Goal: Task Accomplishment & Management: Complete application form

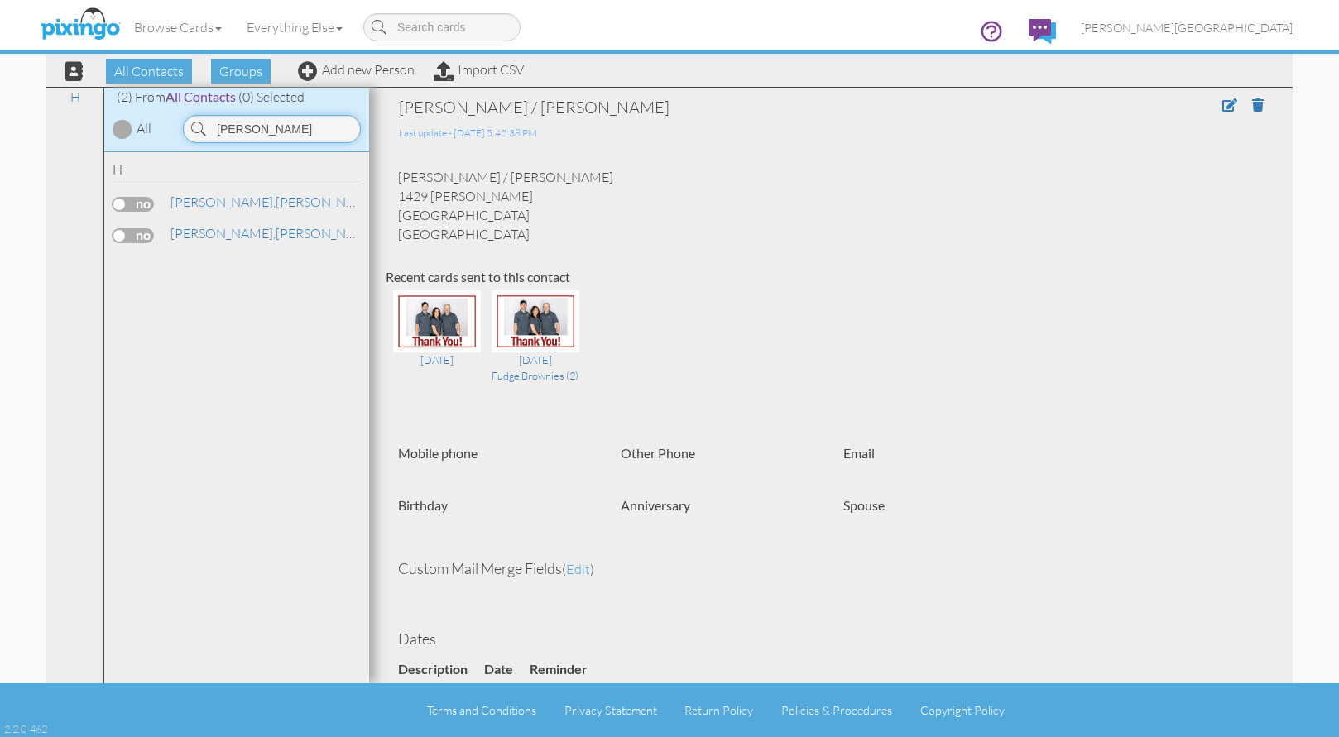
drag, startPoint x: 315, startPoint y: 129, endPoint x: 173, endPoint y: 139, distance: 142.7
click at [173, 139] on div "HAVEY" at bounding box center [270, 125] width 199 height 36
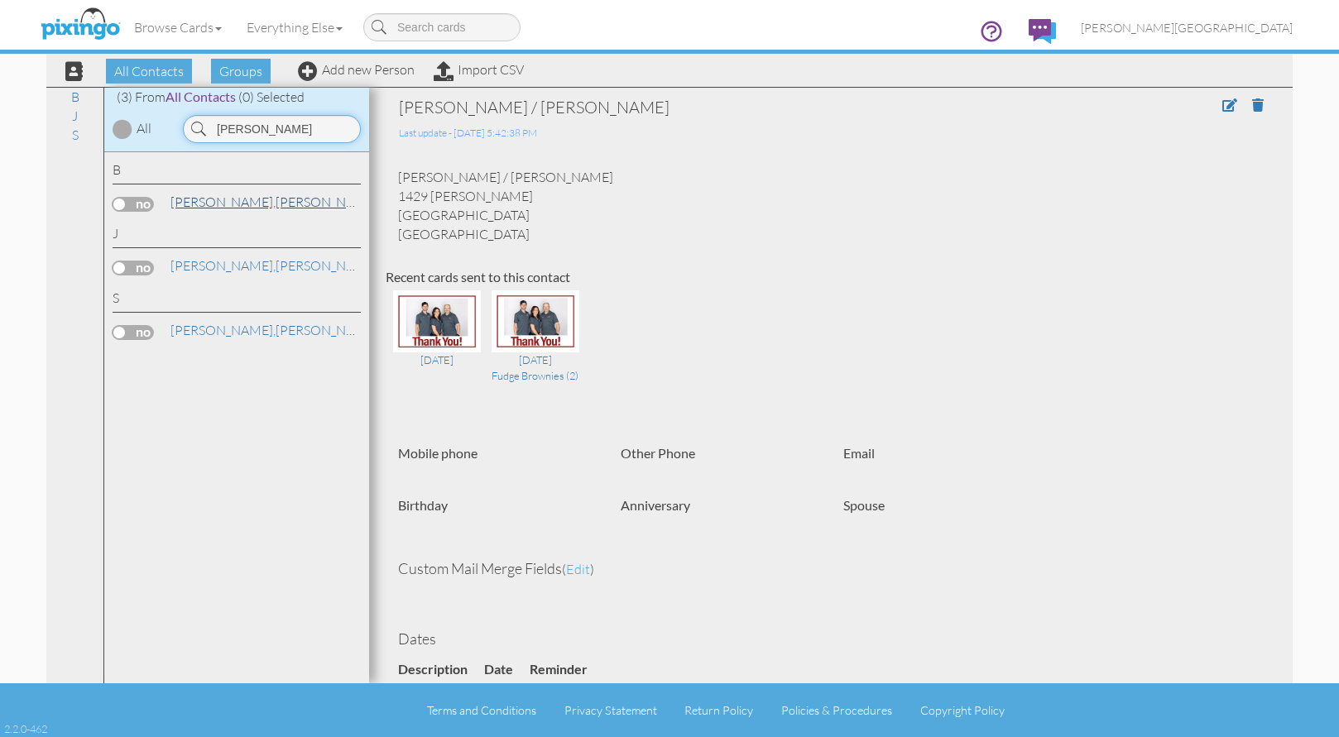
type input "joyce"
click at [215, 205] on span "[PERSON_NAME]," at bounding box center [223, 202] width 105 height 17
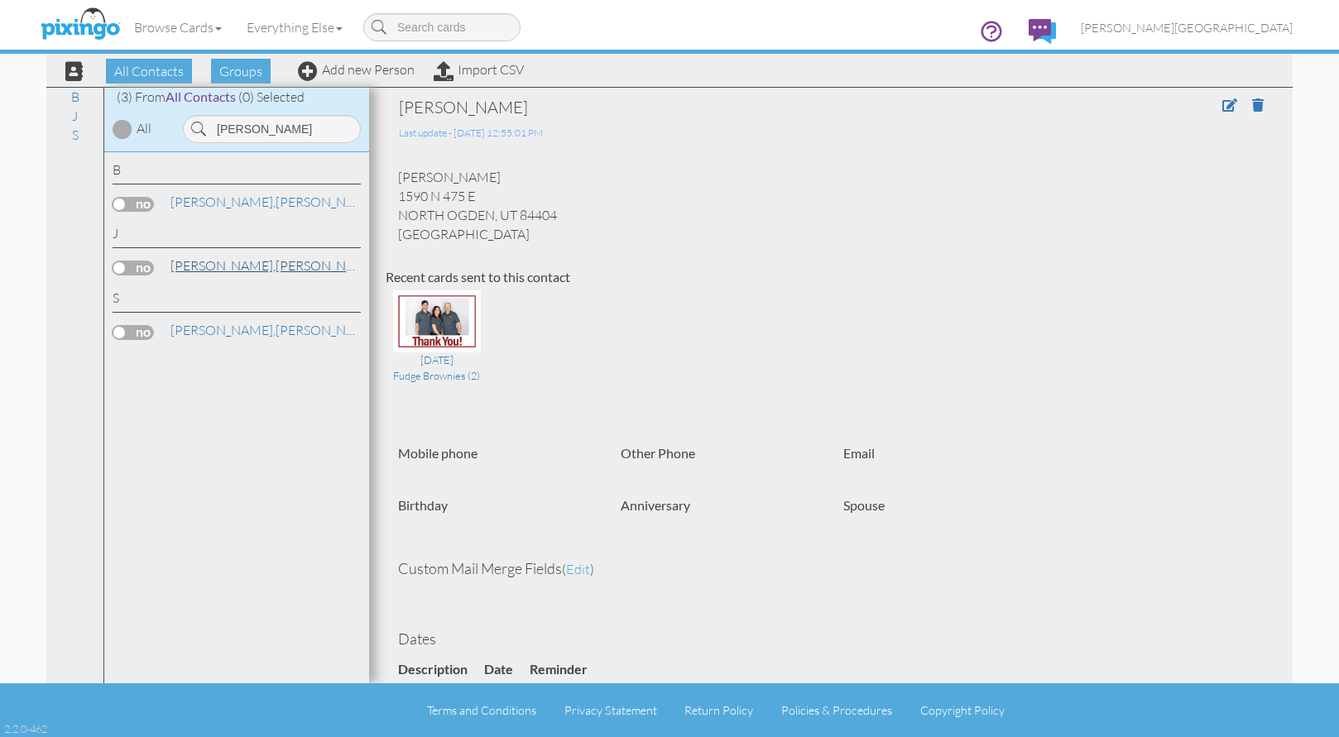
click at [244, 270] on link "JEWELL, JOYCE" at bounding box center [274, 266] width 211 height 20
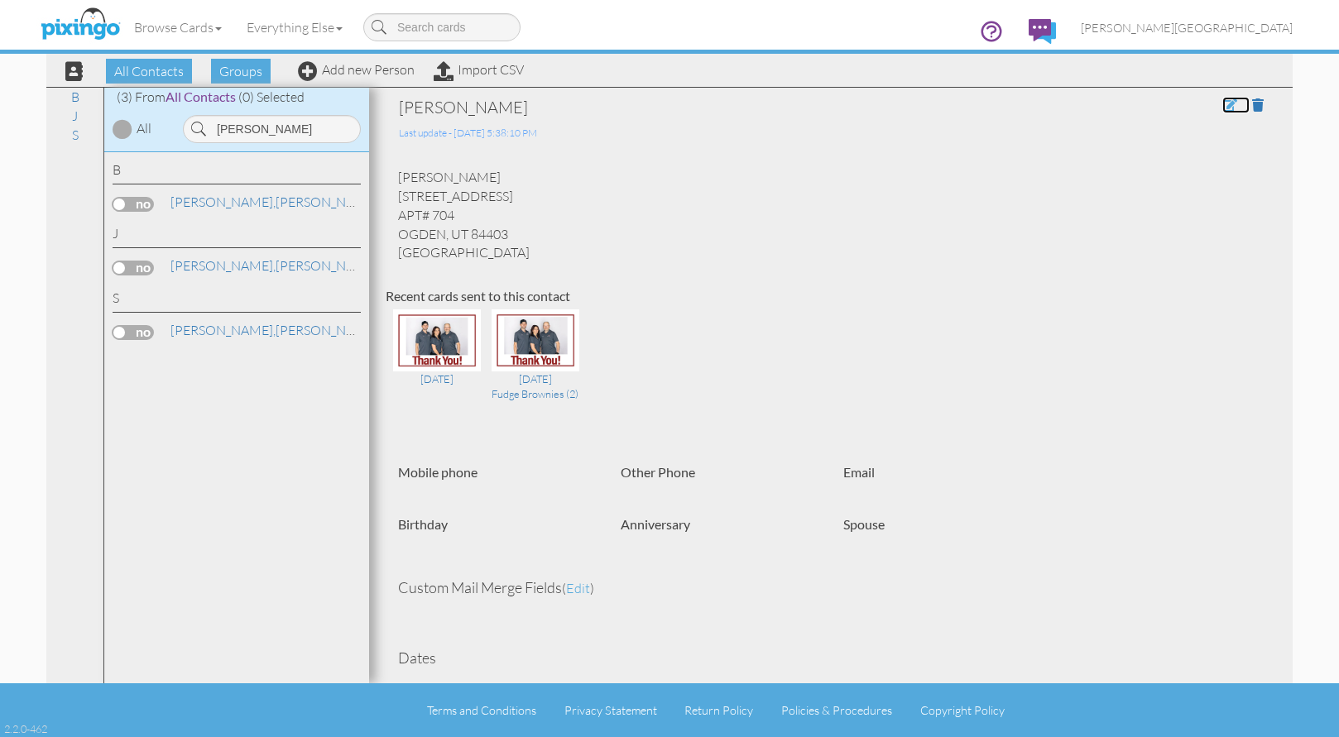
click at [1223, 105] on span at bounding box center [1230, 104] width 15 height 13
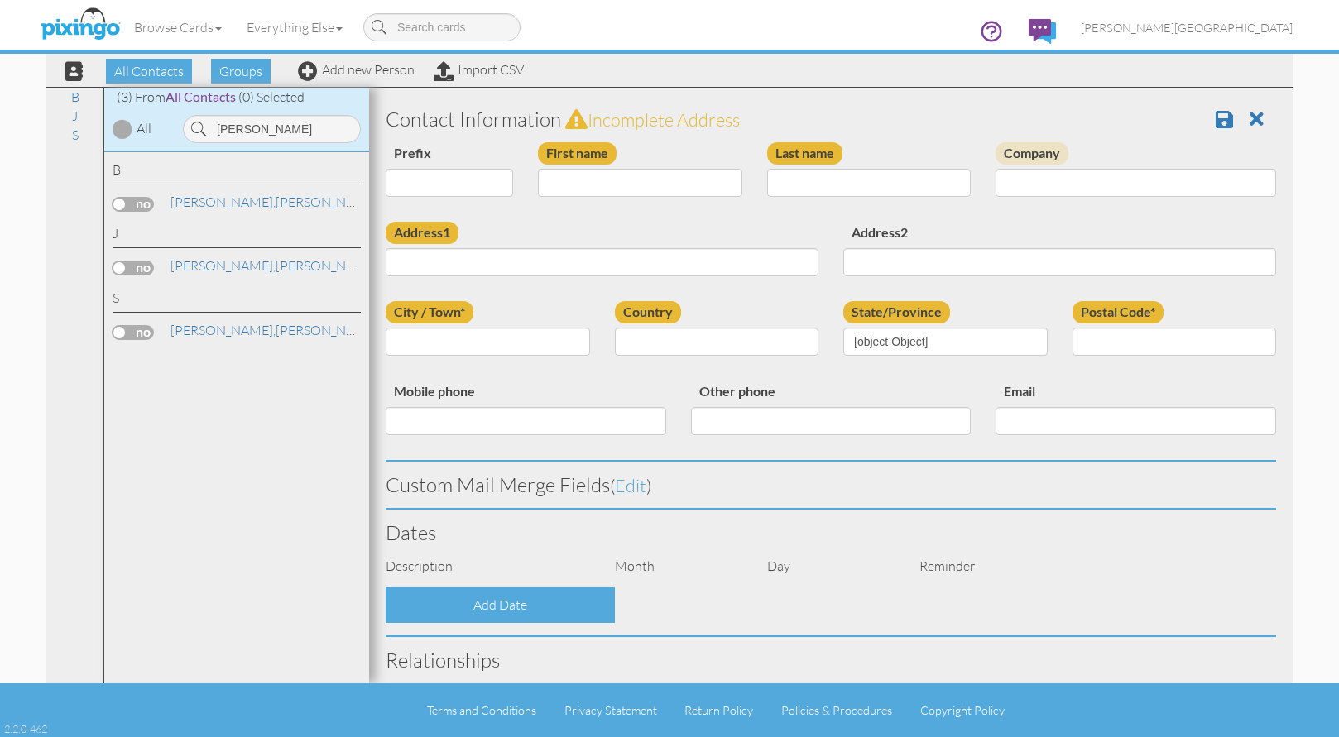
type input "[PERSON_NAME]"
type input "JEWELL"
type input "[STREET_ADDRESS]"
type input "APT# 704"
type input "[PERSON_NAME]"
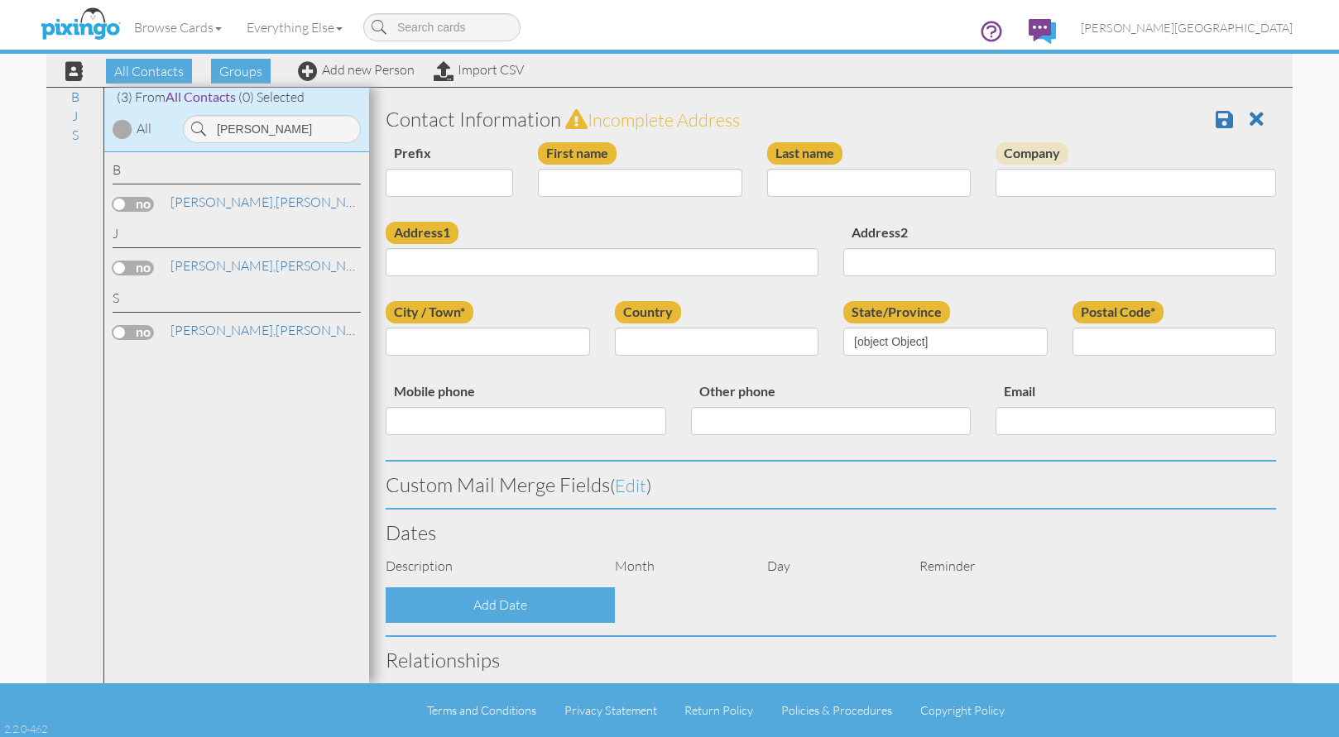
type input "84403"
select select "object:10616"
select select "object:10861"
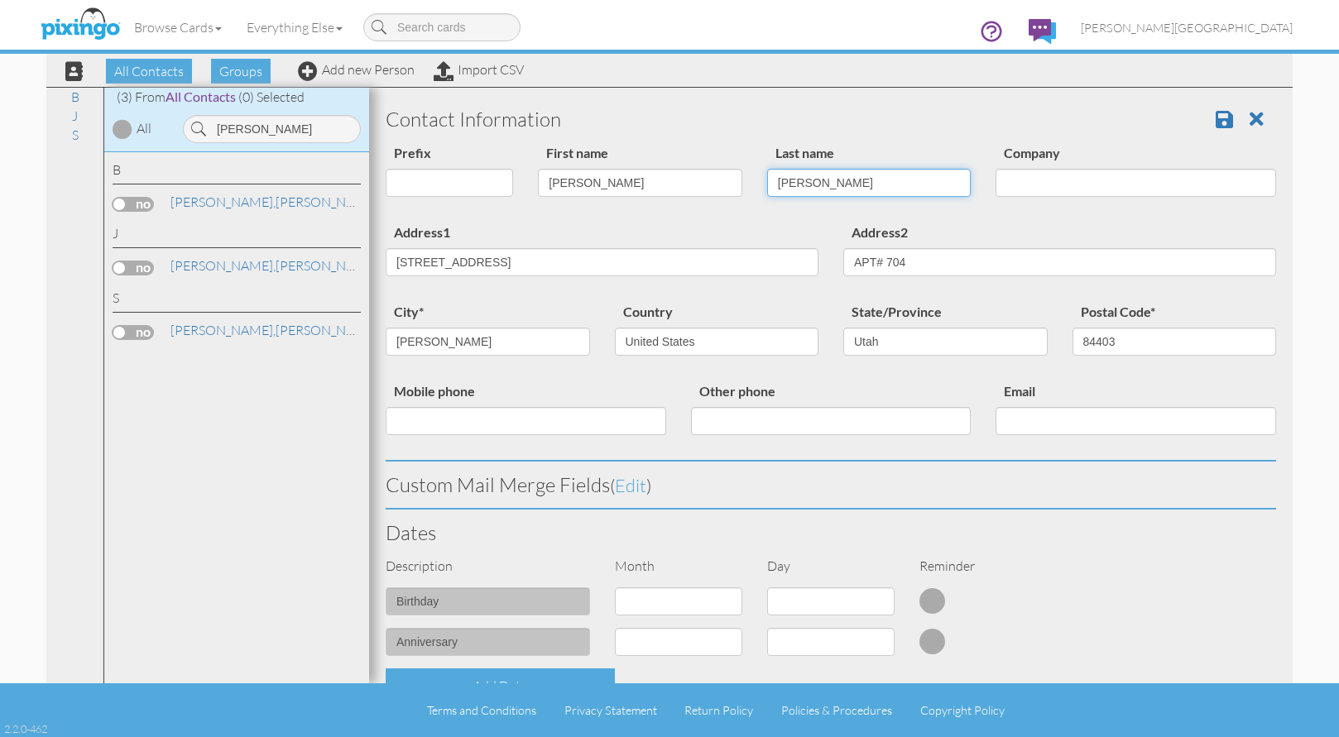
drag, startPoint x: 832, startPoint y: 190, endPoint x: 730, endPoint y: 199, distance: 102.3
click at [730, 199] on div "Prefix Dr. Mr. Mrs. First name JOYCE Last name JEWELL Company" at bounding box center [830, 181] width 915 height 79
type input "ROOP"
click at [1218, 113] on span at bounding box center [1224, 119] width 17 height 20
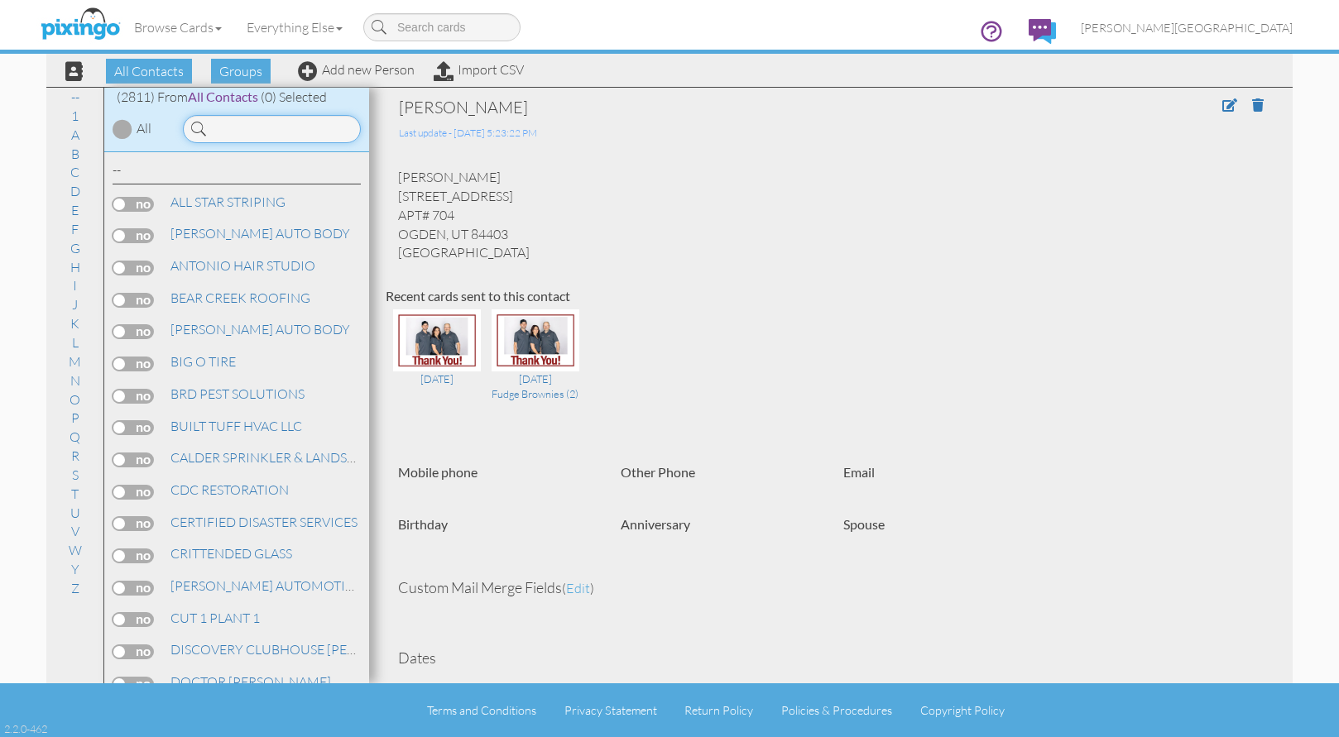
click at [283, 134] on input at bounding box center [272, 129] width 178 height 28
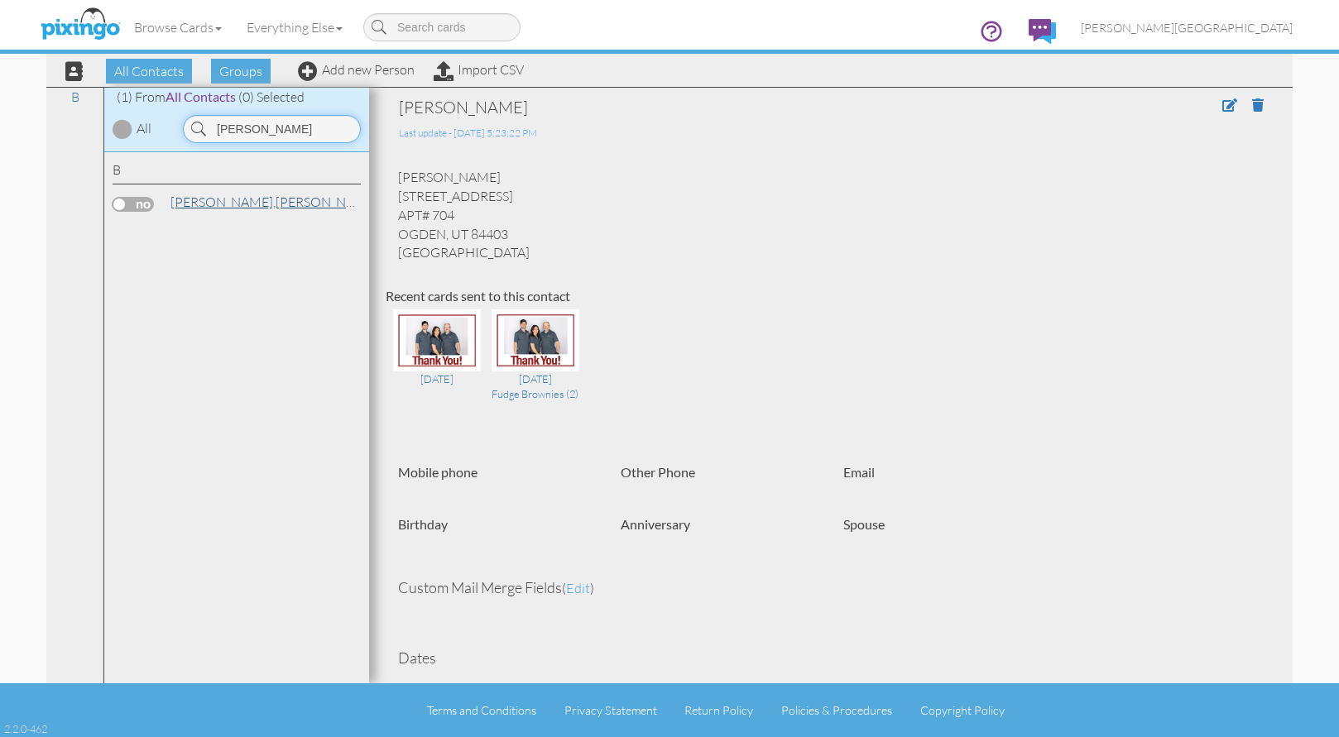
type input "boyle"
click at [236, 205] on link "BOYLE, JOE" at bounding box center [274, 202] width 211 height 20
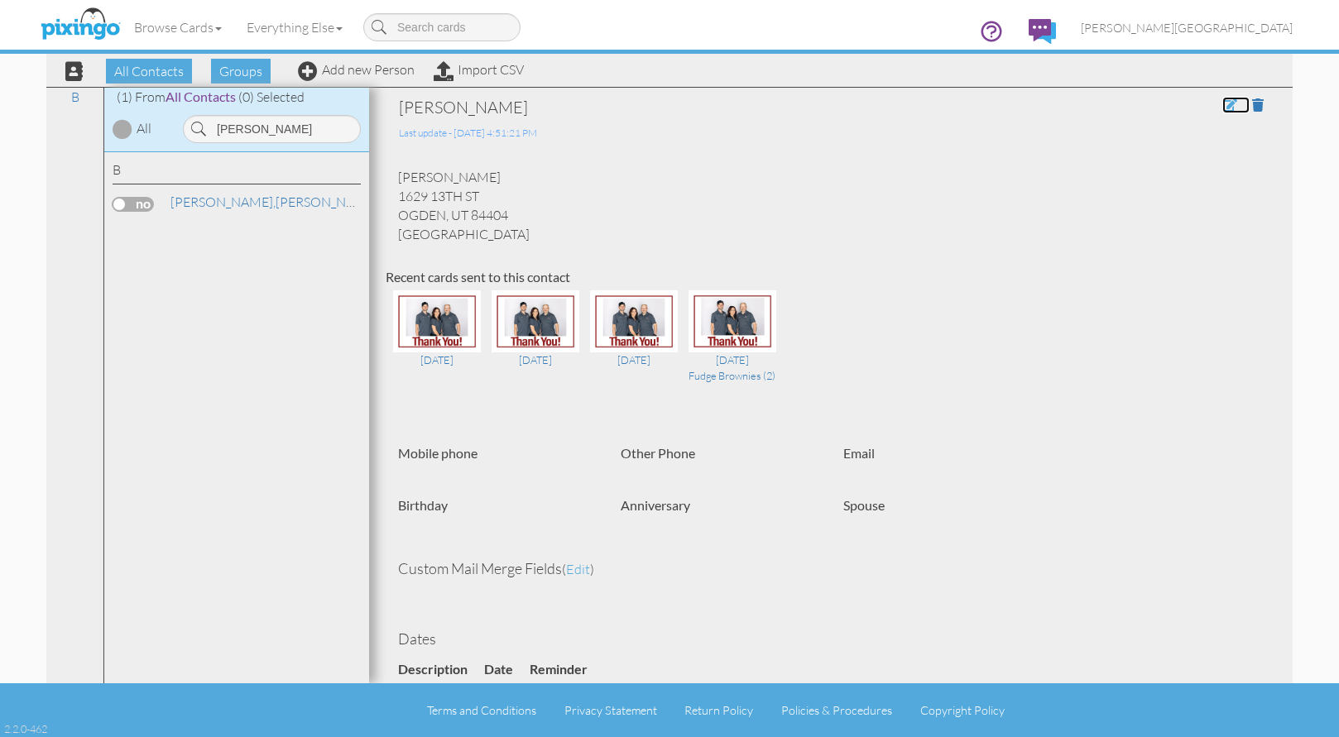
click at [1223, 106] on span at bounding box center [1230, 104] width 15 height 13
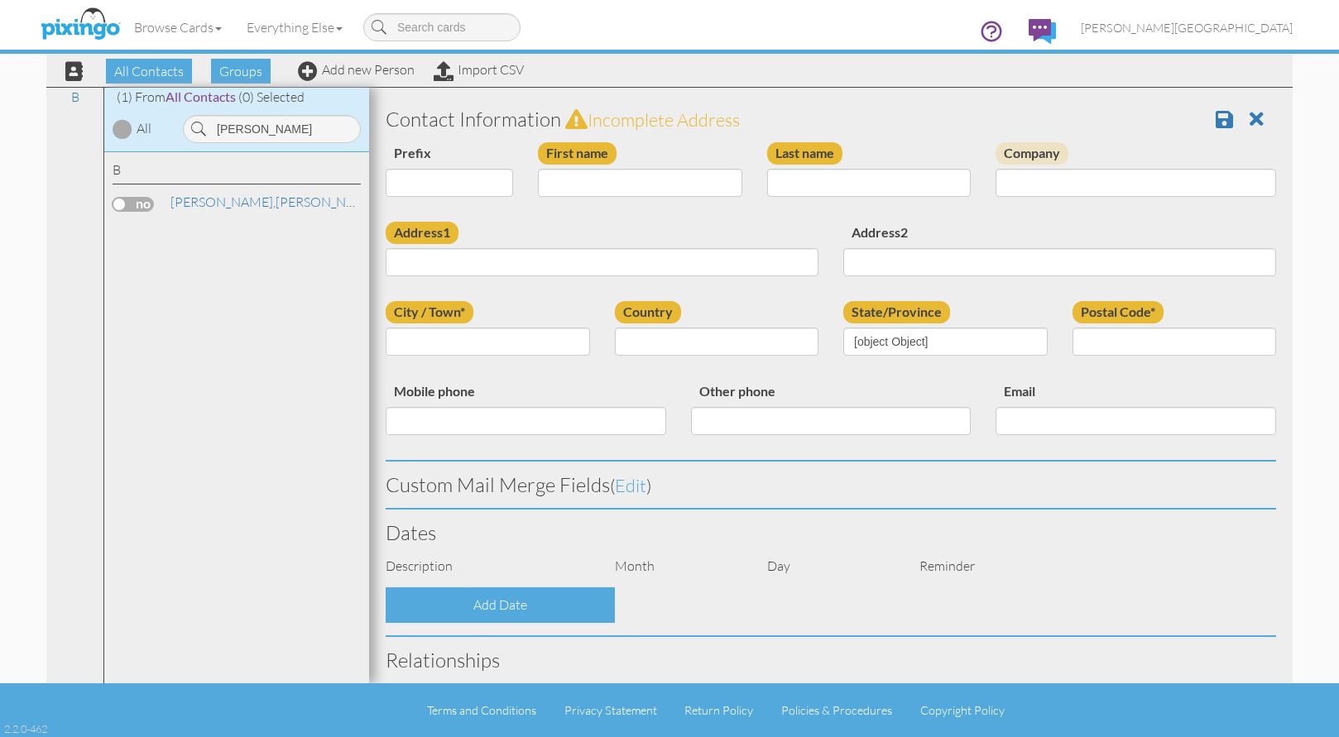
type input "[PERSON_NAME]"
type input "BOYLE"
type input "1629 13TH ST"
type input "OGDEN"
type input "84404"
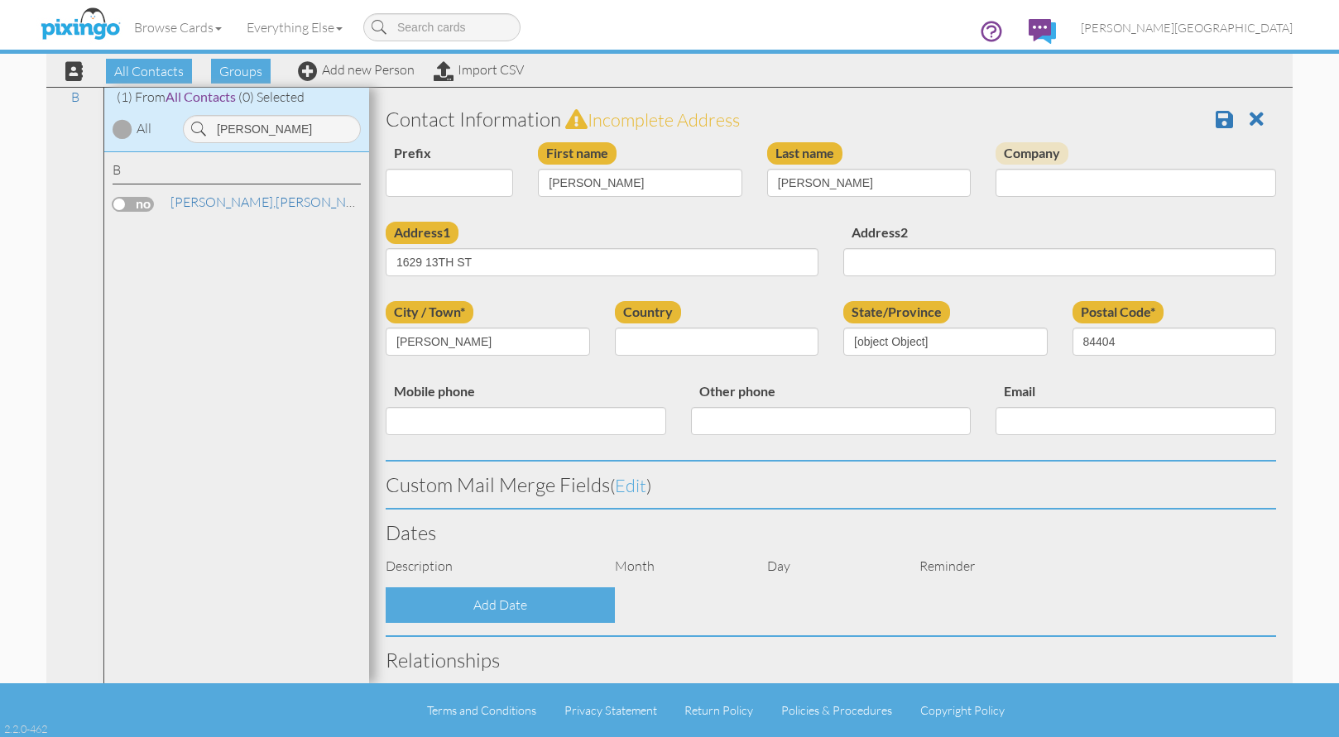
select select "object:8691"
select select "object:8936"
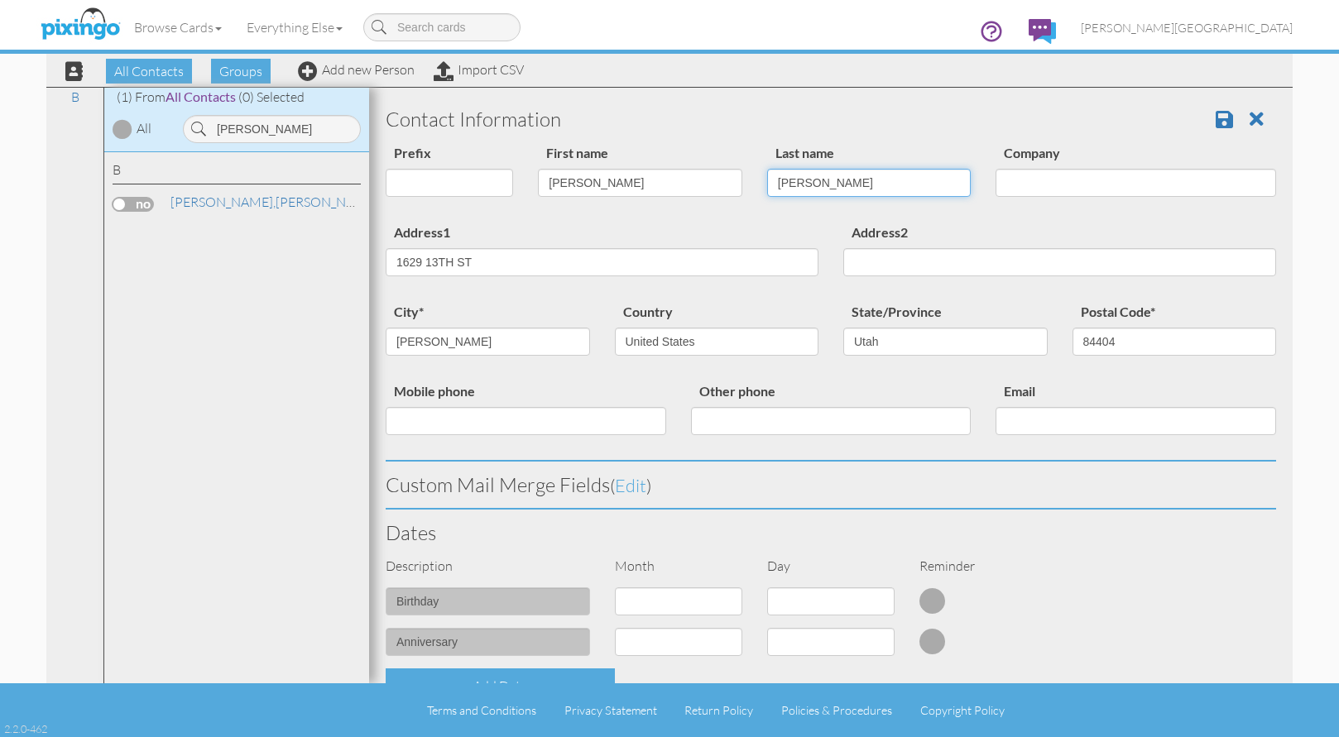
drag, startPoint x: 846, startPoint y: 188, endPoint x: 706, endPoint y: 195, distance: 140.0
click at [706, 195] on div "Prefix Dr. Mr. Mrs. First name JOE Last name BOYLE Company" at bounding box center [830, 181] width 915 height 79
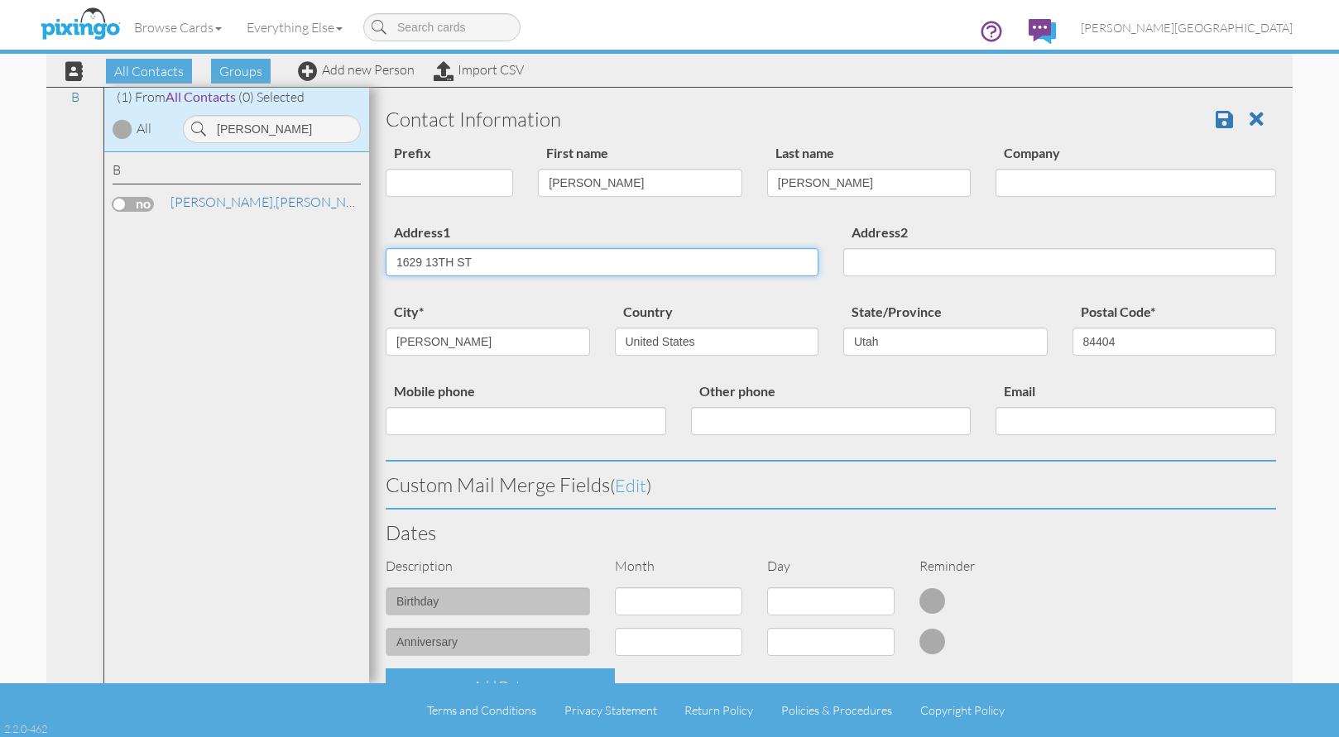
drag, startPoint x: 539, startPoint y: 268, endPoint x: 310, endPoint y: 252, distance: 229.0
click at [310, 252] on div "All Contacts (2811) My Groups Jan 25, 03:58:3 ... (0) Jan 25, 04:04:5 ... (0) M…" at bounding box center [669, 385] width 1247 height 597
type input "6292 HIGHLAND DR"
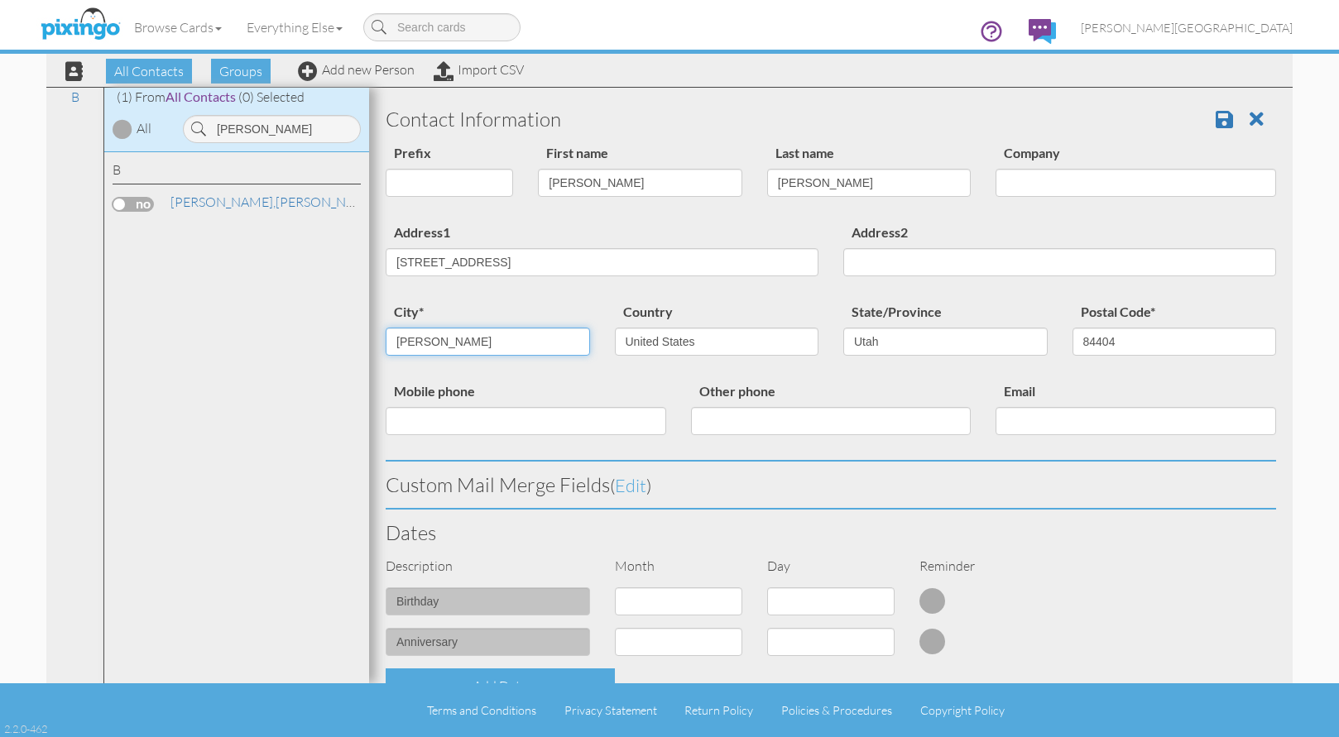
type input "[PERSON_NAME]"
type input "84050"
click at [1218, 121] on span at bounding box center [1224, 119] width 17 height 20
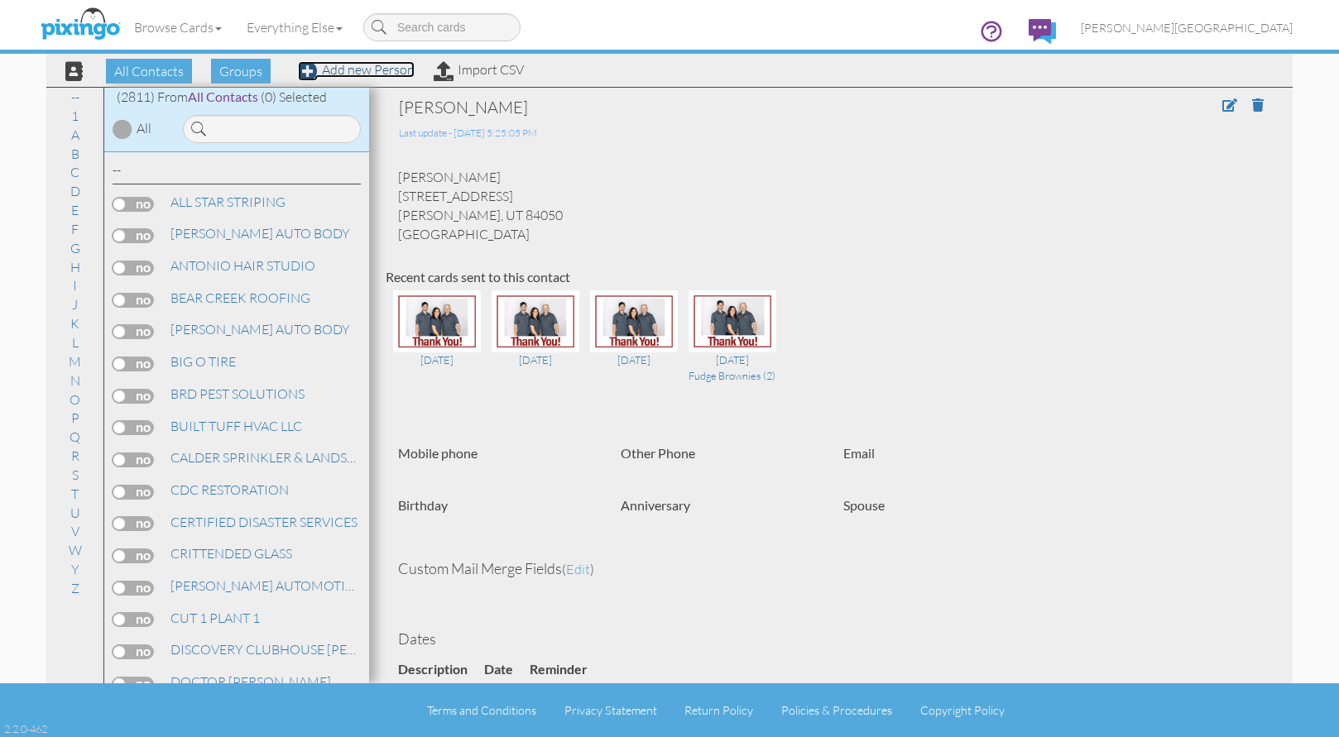
click at [366, 74] on link "Add new Person" at bounding box center [356, 69] width 117 height 17
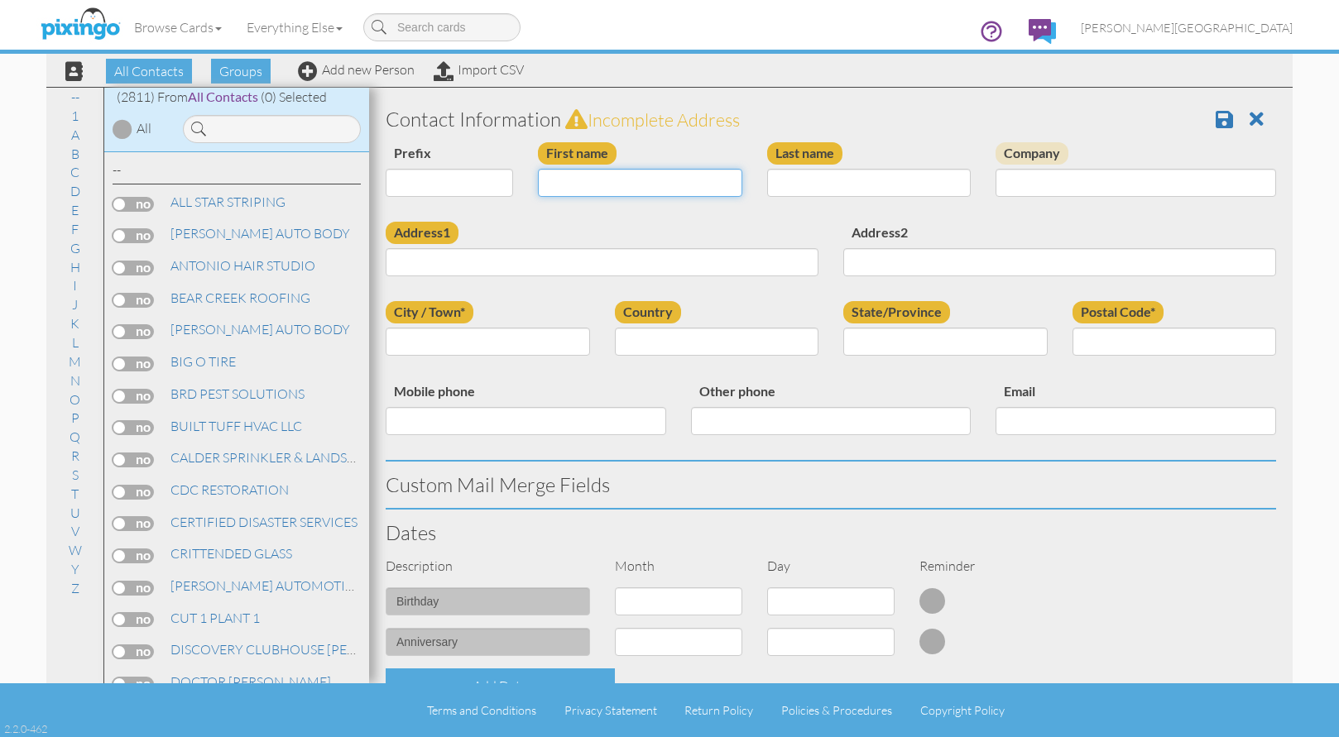
click at [638, 181] on input "First name" at bounding box center [640, 183] width 204 height 28
type input "[PERSON_NAME]"
type input "DOWNS"
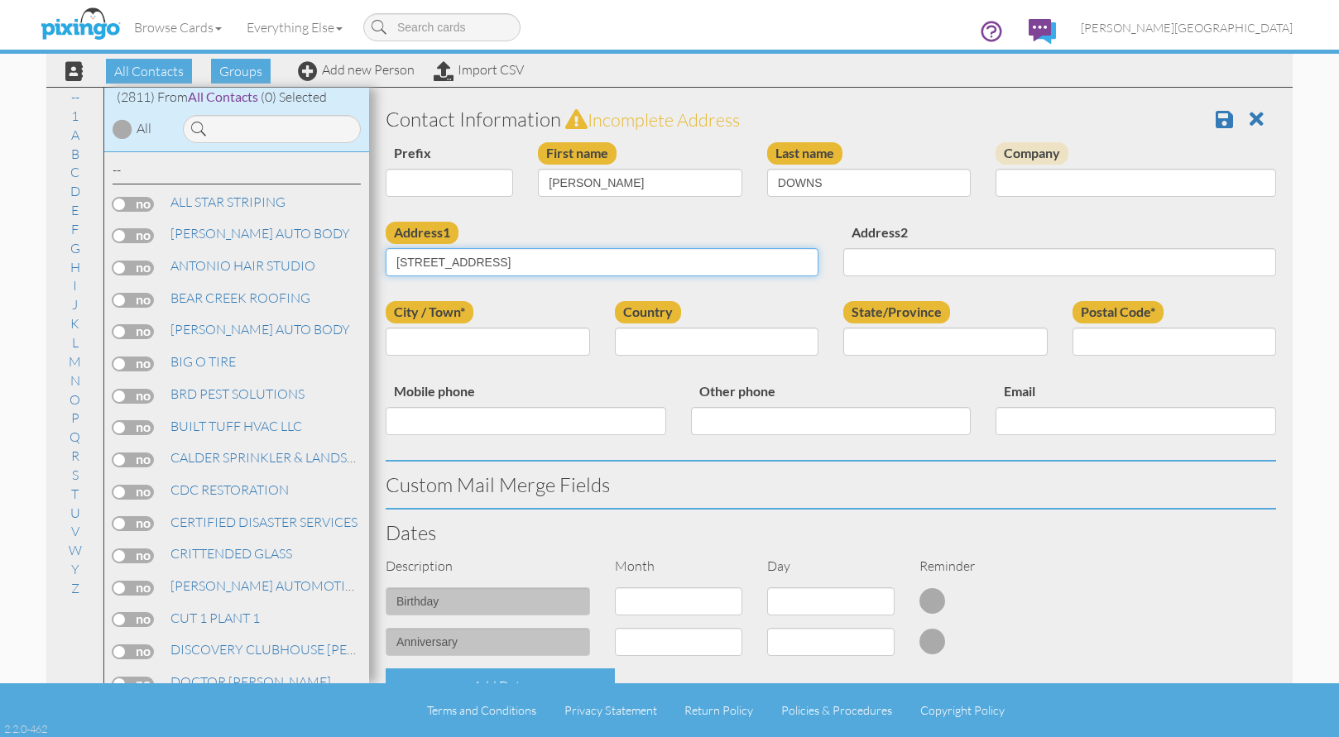
type input "5083 FILLMORE AVE"
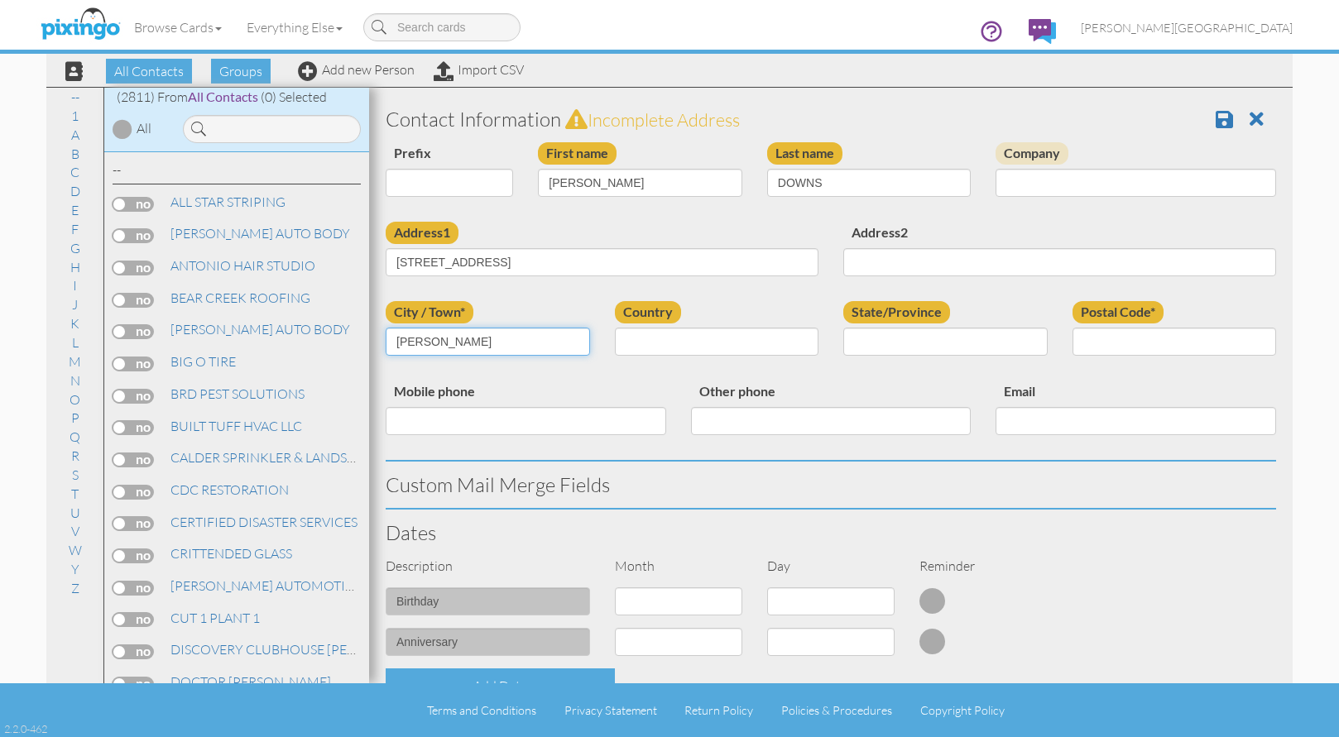
type input "OGDEN"
select select "object:8652"
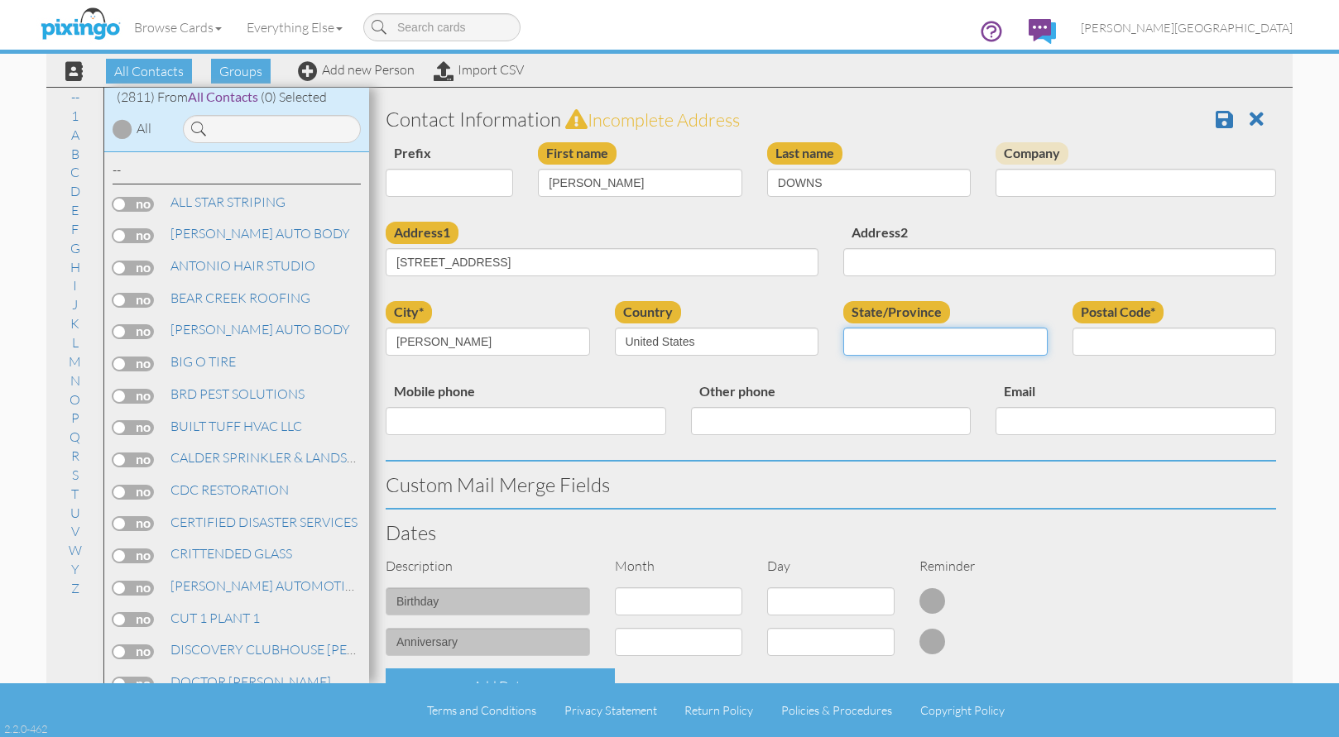
select select "object:8951"
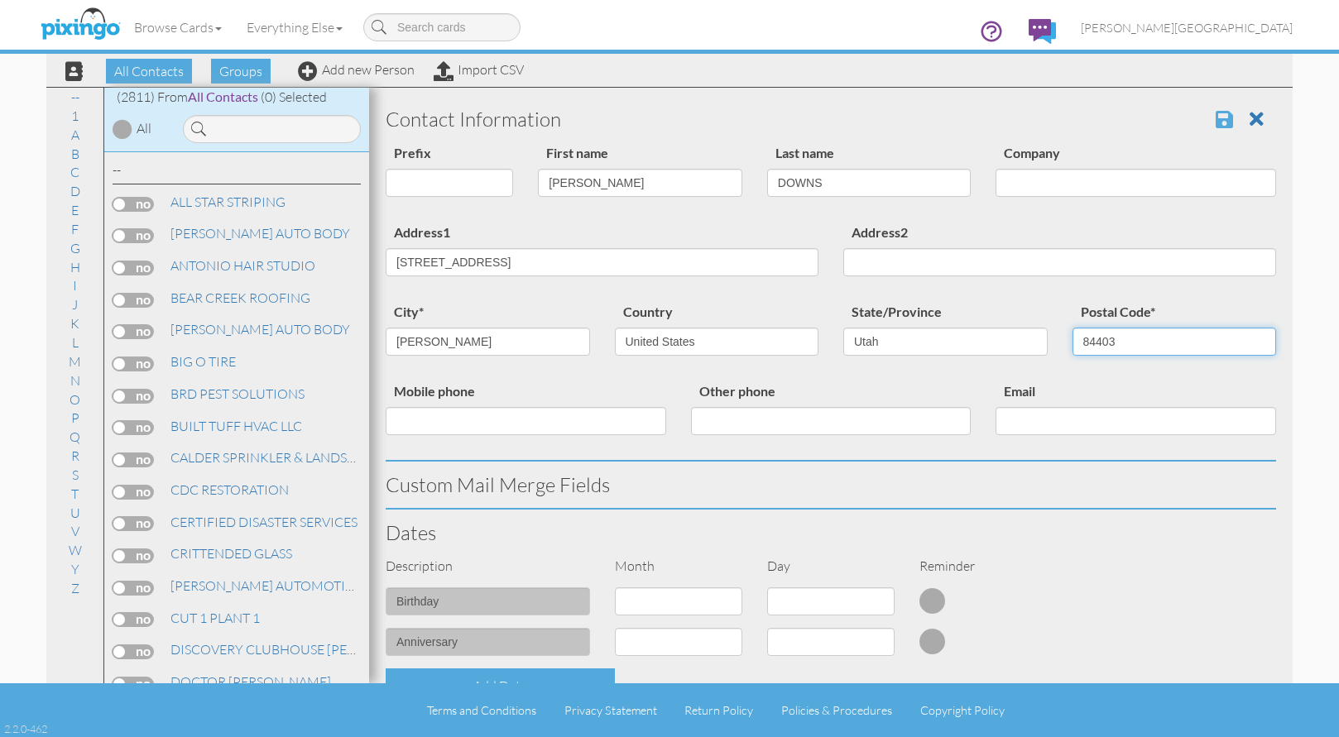
type input "84403"
click at [1216, 116] on span at bounding box center [1224, 119] width 17 height 20
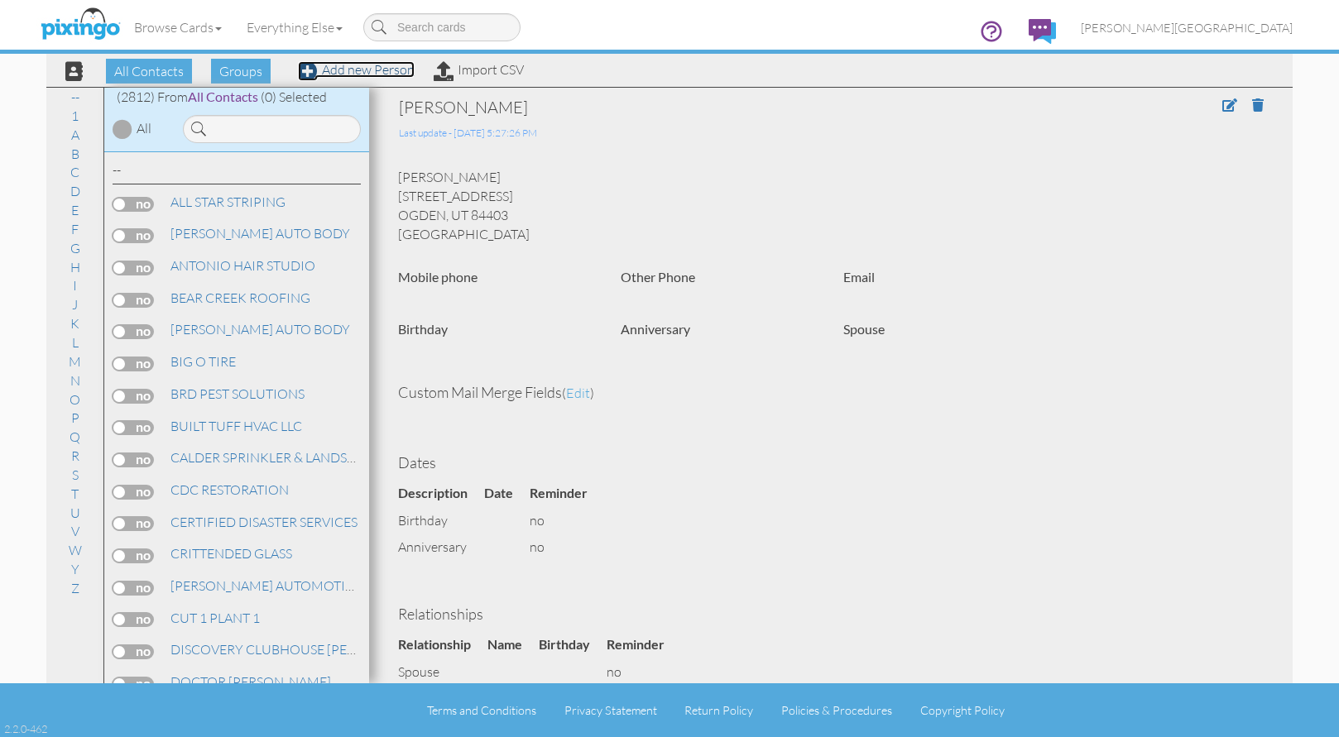
drag, startPoint x: 354, startPoint y: 69, endPoint x: 509, endPoint y: 102, distance: 158.3
click at [354, 69] on link "Add new Person" at bounding box center [356, 69] width 117 height 17
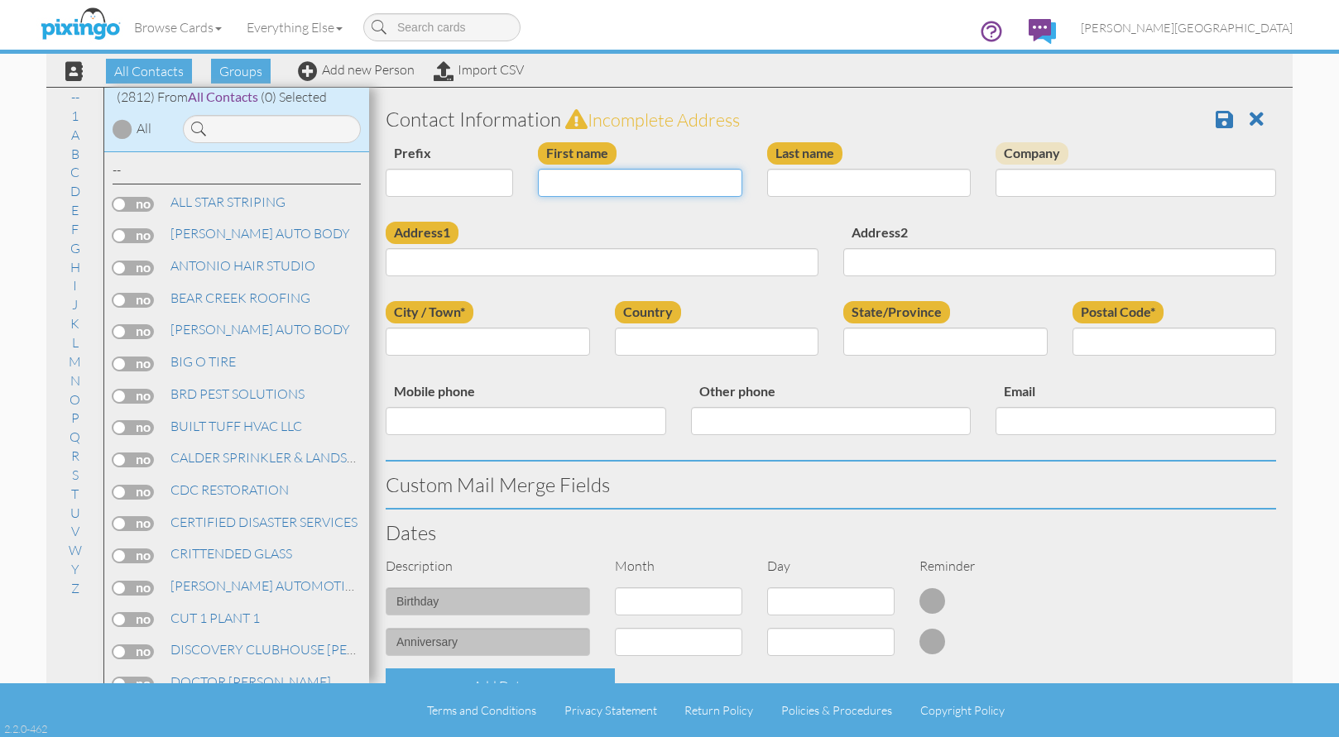
click at [596, 186] on input "First name" at bounding box center [640, 183] width 204 height 28
type input "[PERSON_NAME]"
type input "GILMORE"
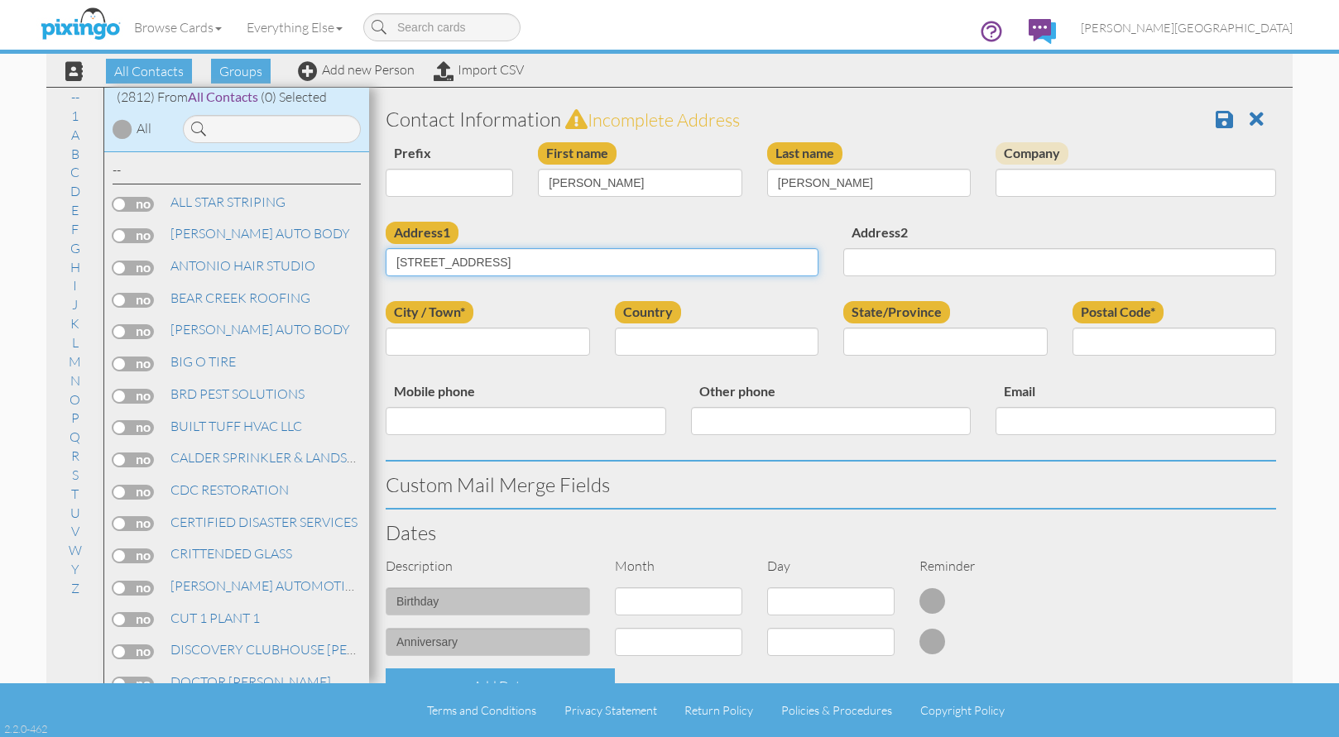
type input "2304 EASTWOOD BLVD"
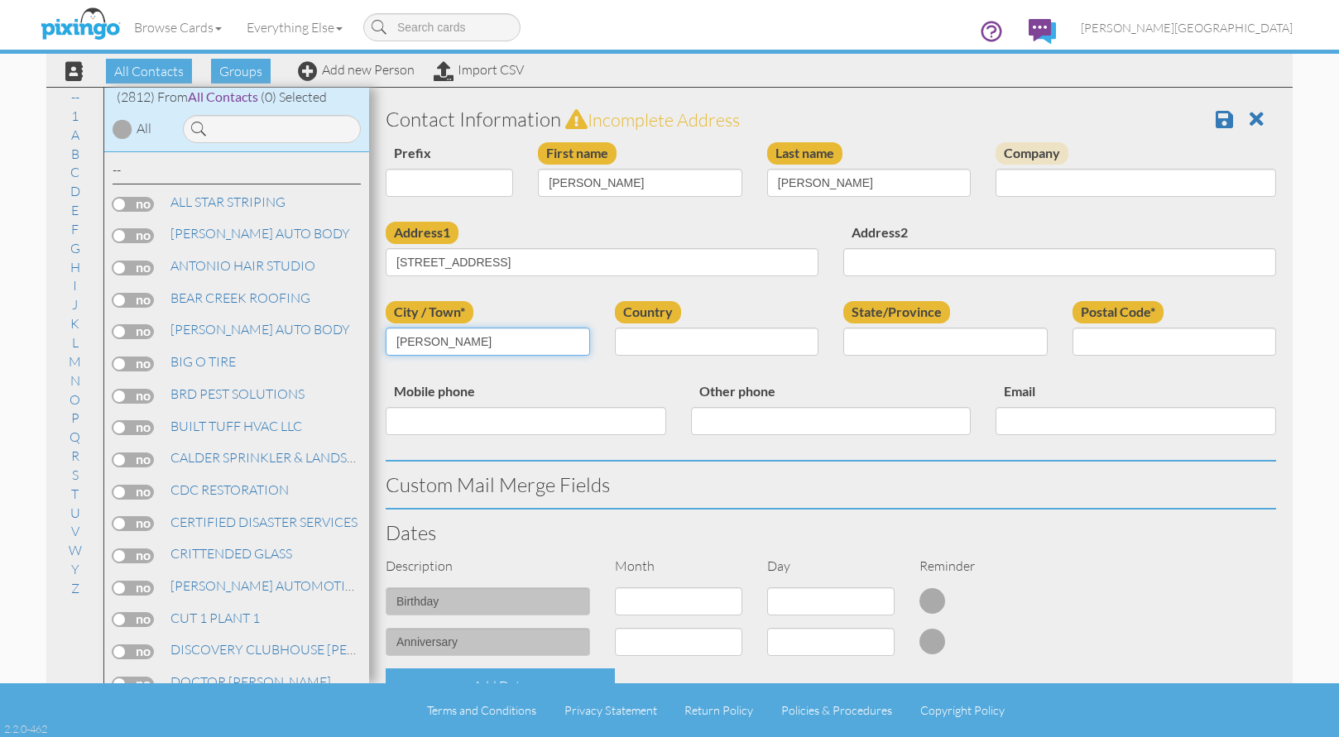
type input "OGDEN"
select select "object:8646"
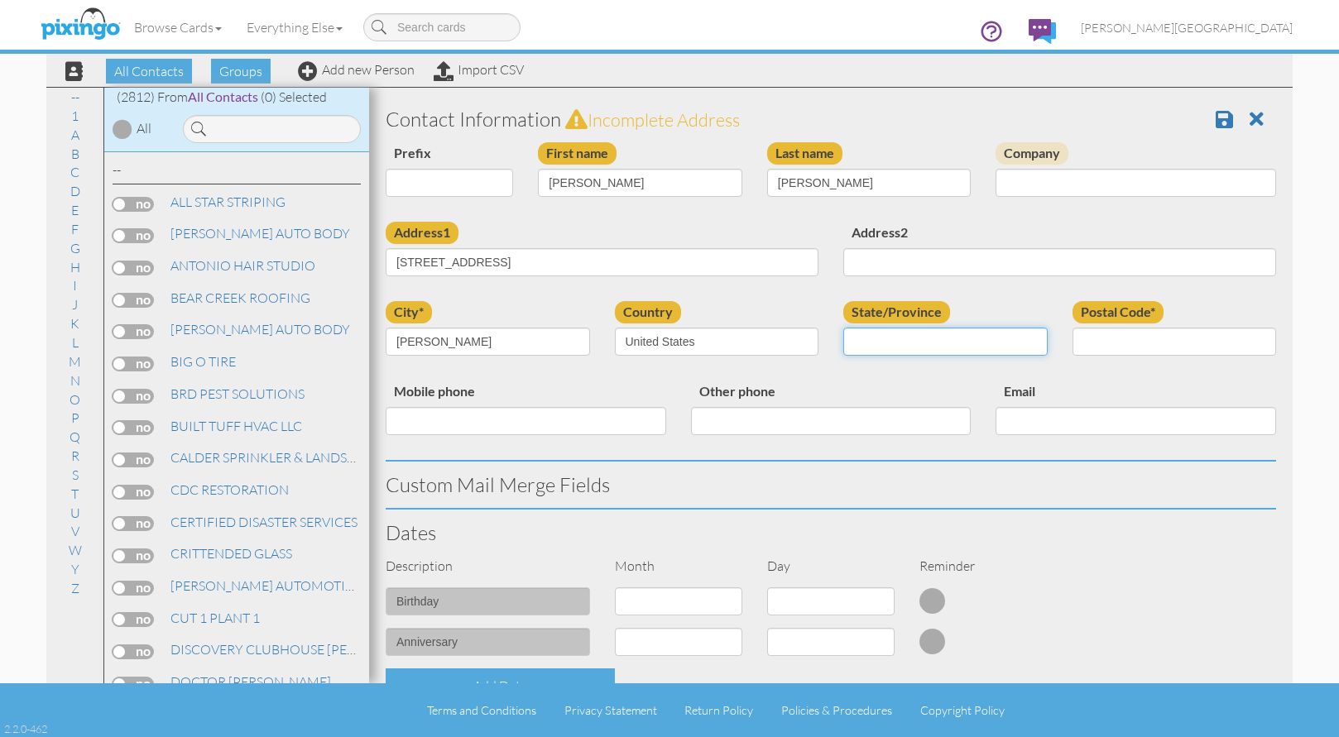
select select "object:8945"
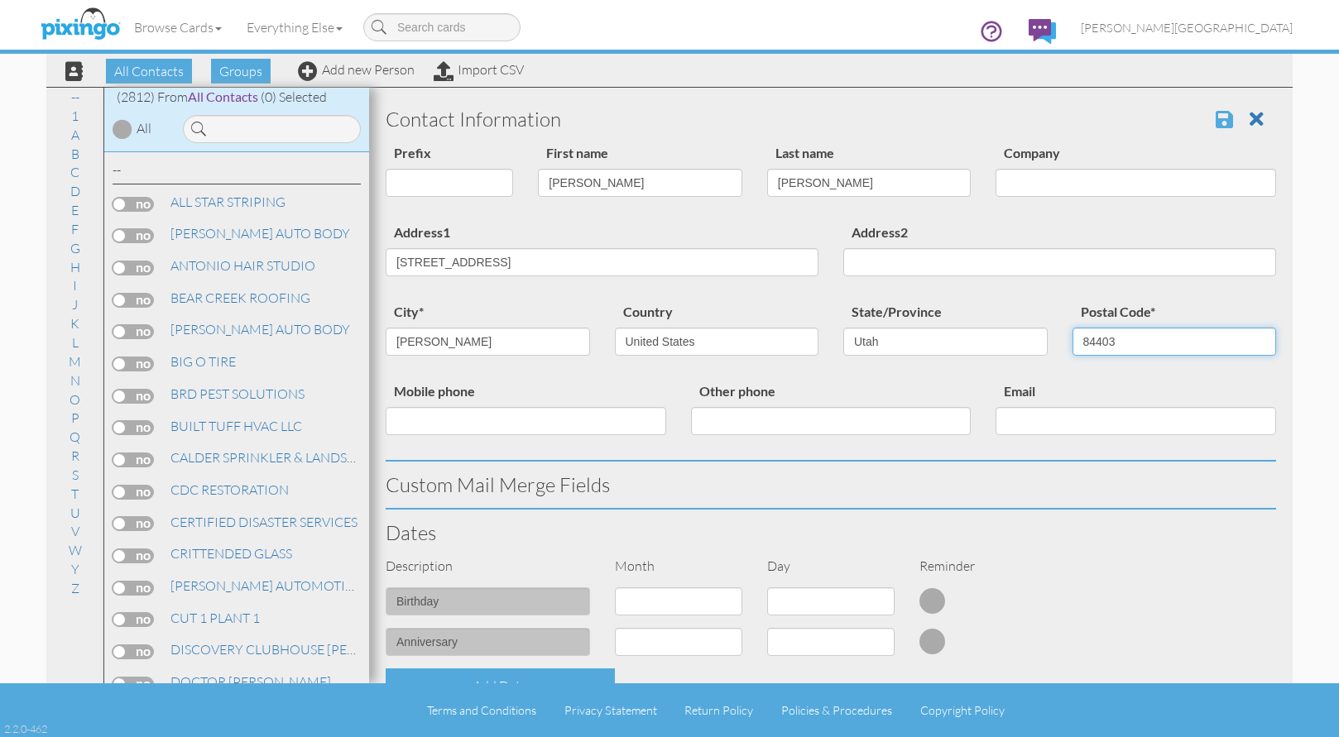
type input "84403"
click at [1220, 122] on span at bounding box center [1224, 119] width 17 height 20
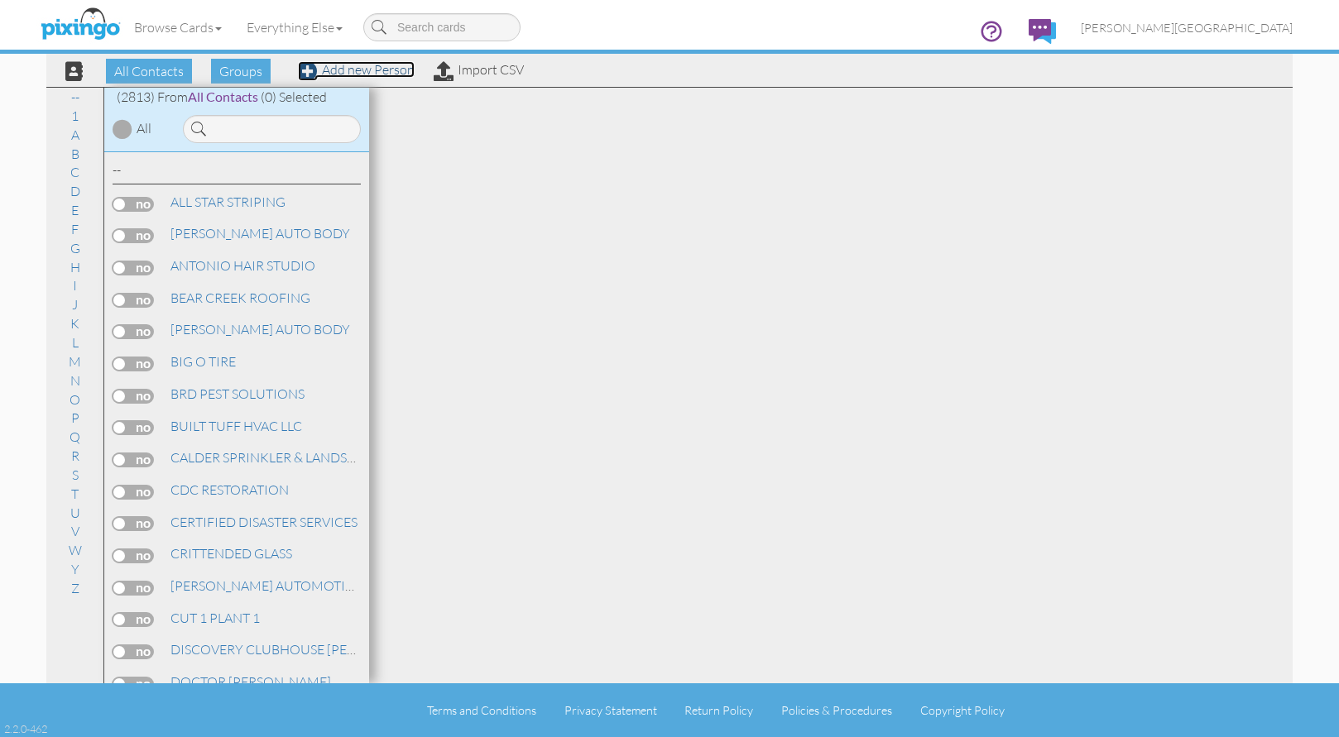
click at [404, 76] on link "Add new Person" at bounding box center [356, 69] width 117 height 17
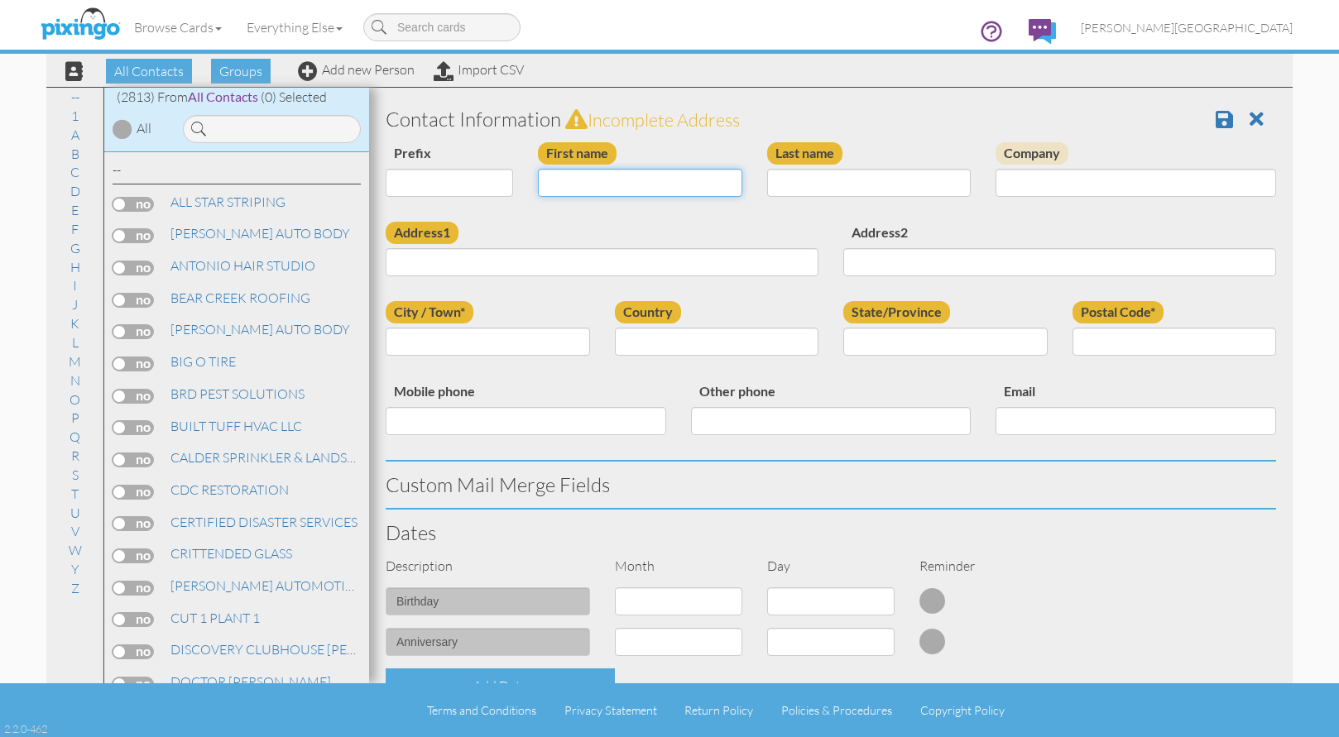
click at [685, 185] on input "First name" at bounding box center [640, 183] width 204 height 28
type input "[PERSON_NAME]"
type input "ZUNDEL"
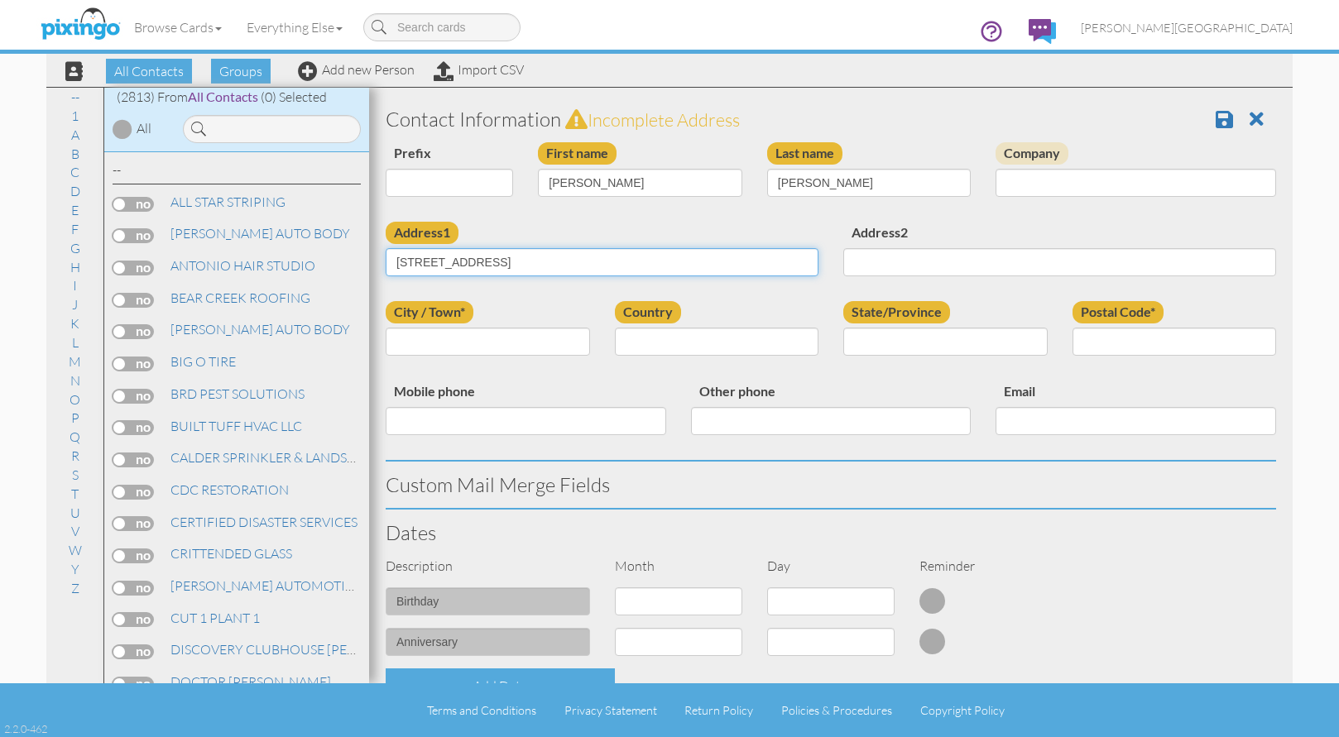
type input "395 N MAIN ST"
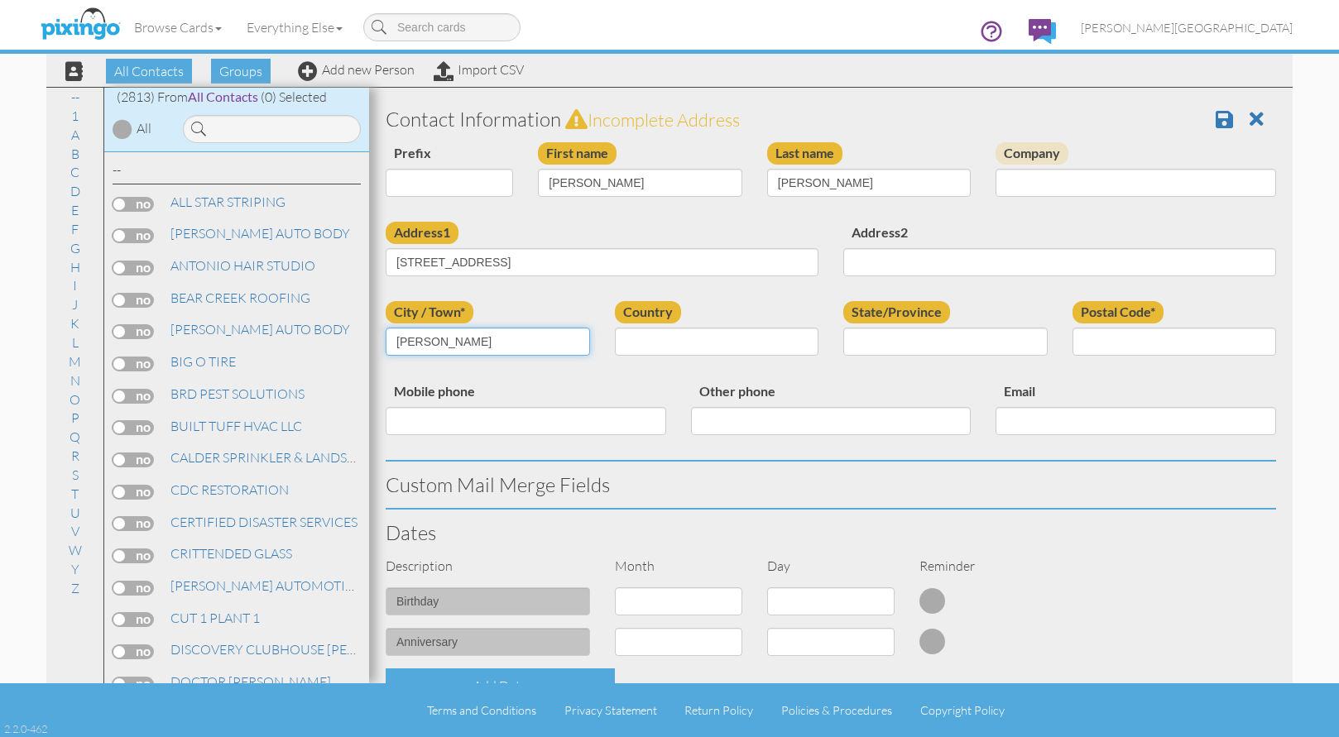
type input "WILLARD"
select select "object:8636"
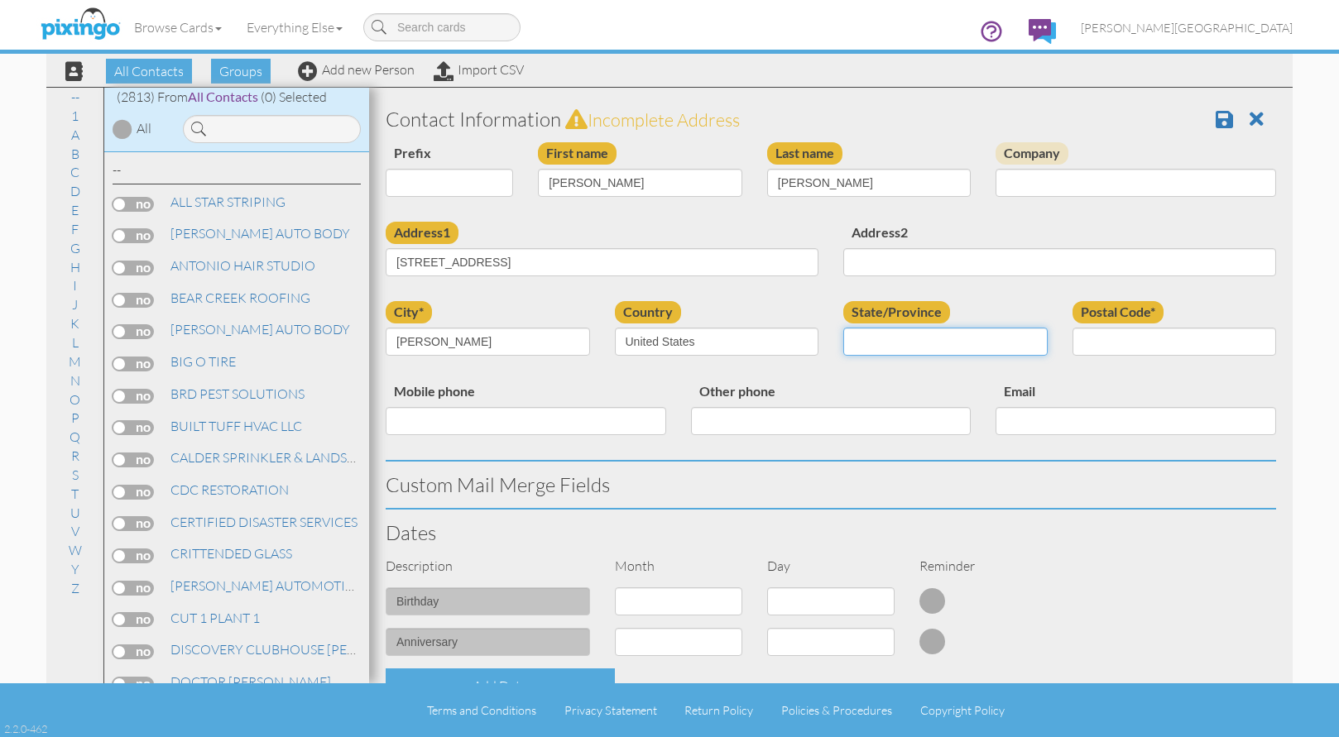
select select "object:8935"
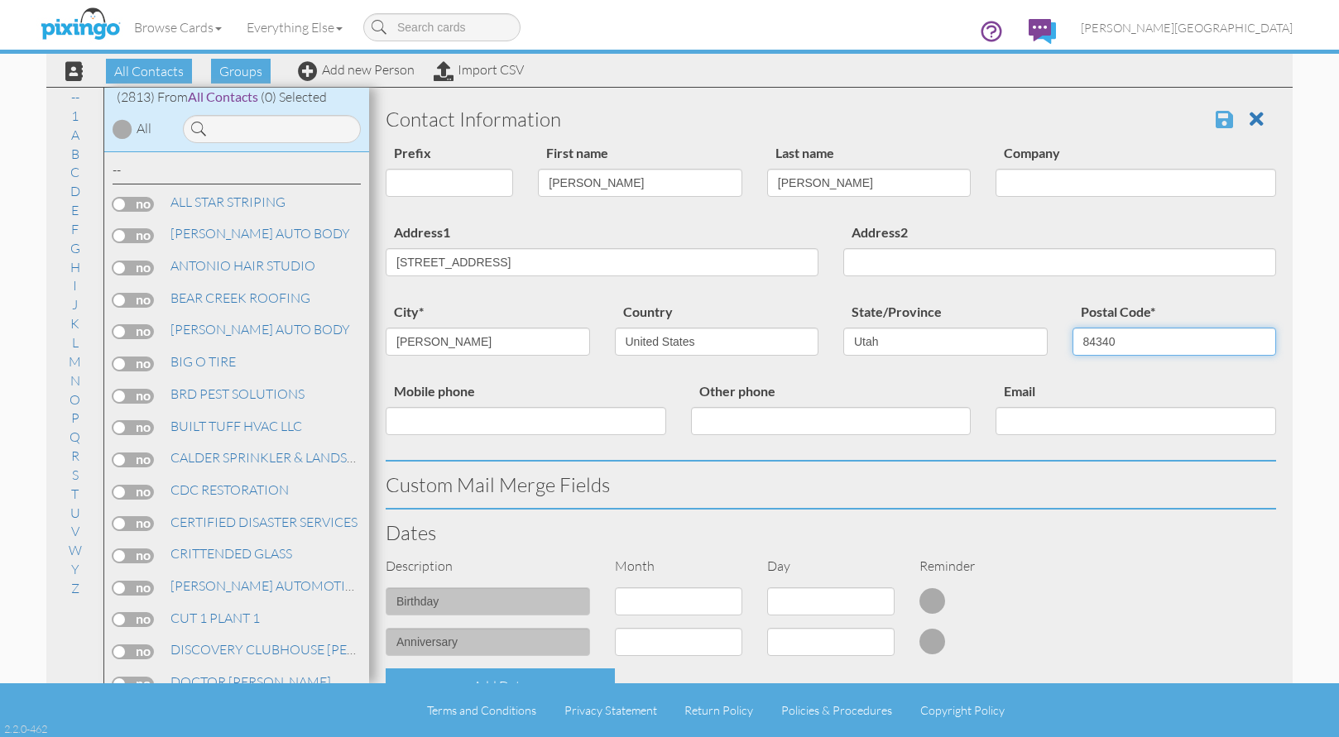
type input "84340"
click at [1216, 118] on span at bounding box center [1224, 119] width 17 height 20
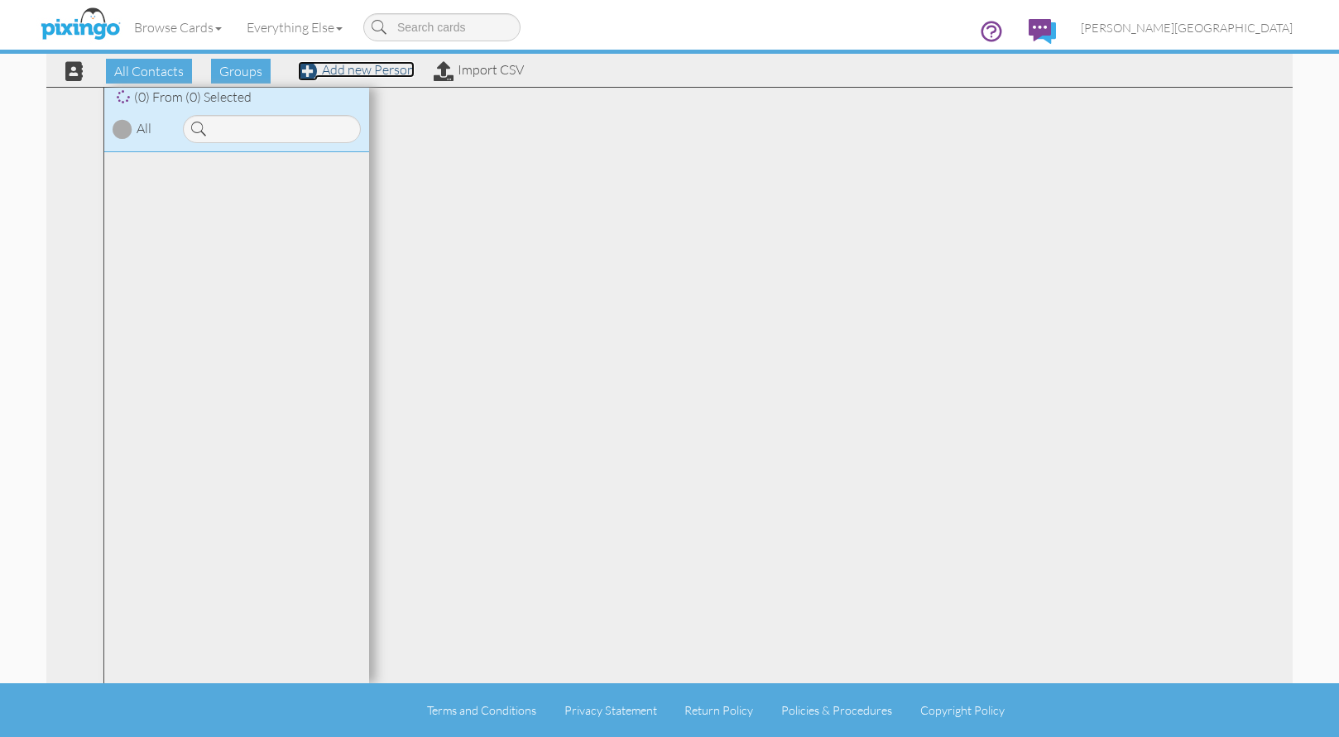
click at [392, 72] on link "Add new Person" at bounding box center [356, 69] width 117 height 17
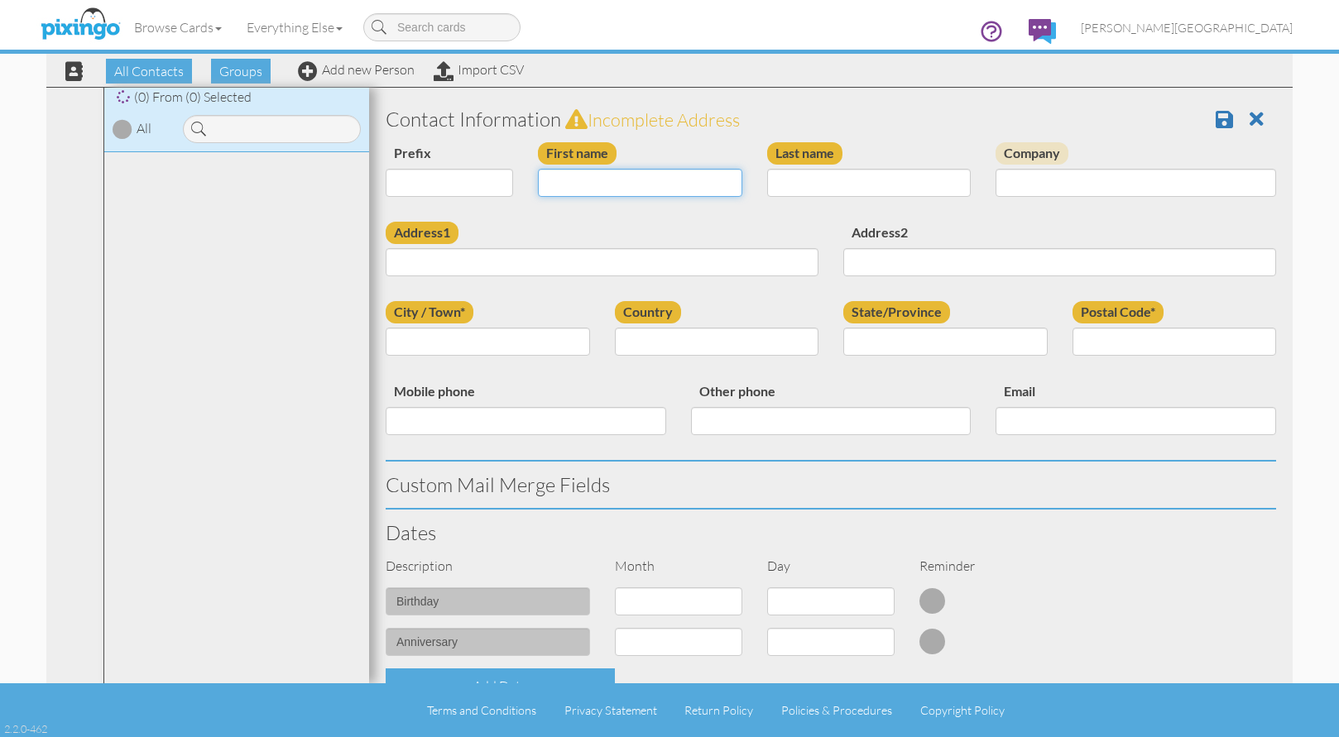
click at [580, 184] on input "First name" at bounding box center [640, 183] width 204 height 28
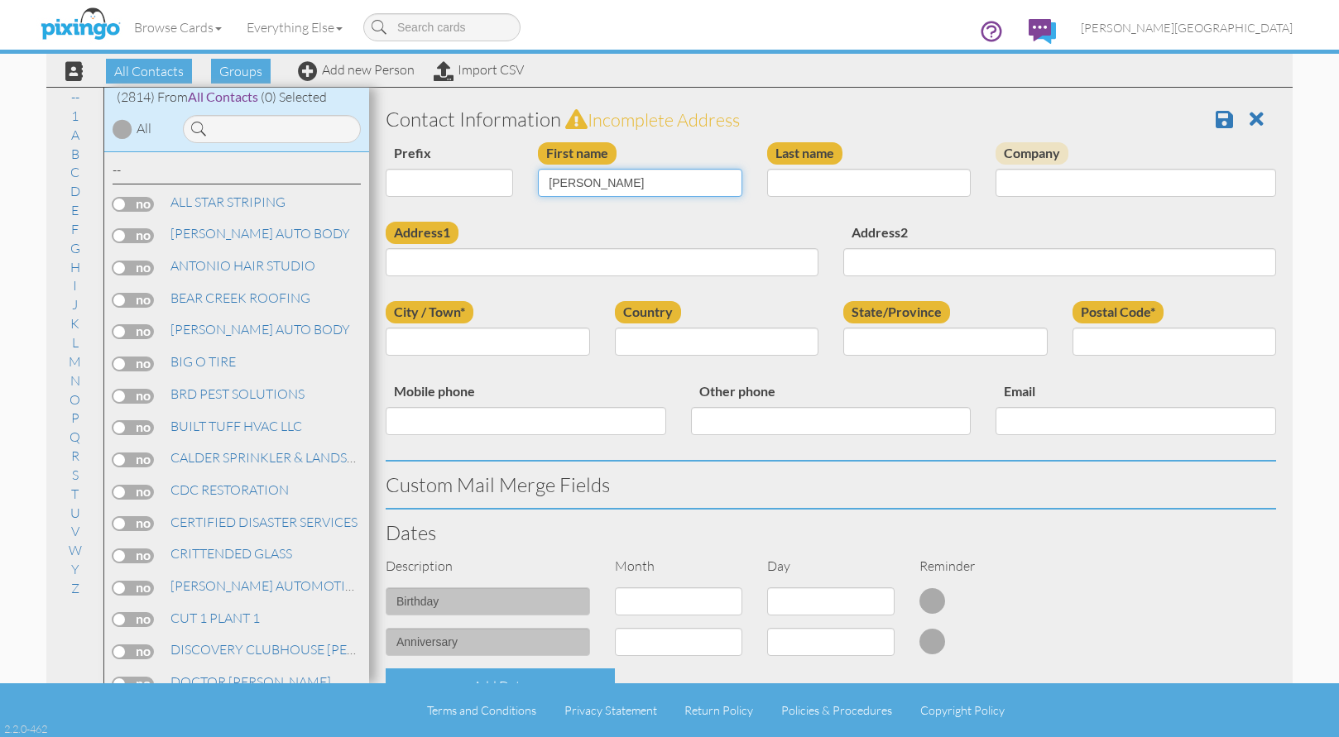
type input "[PERSON_NAME]"
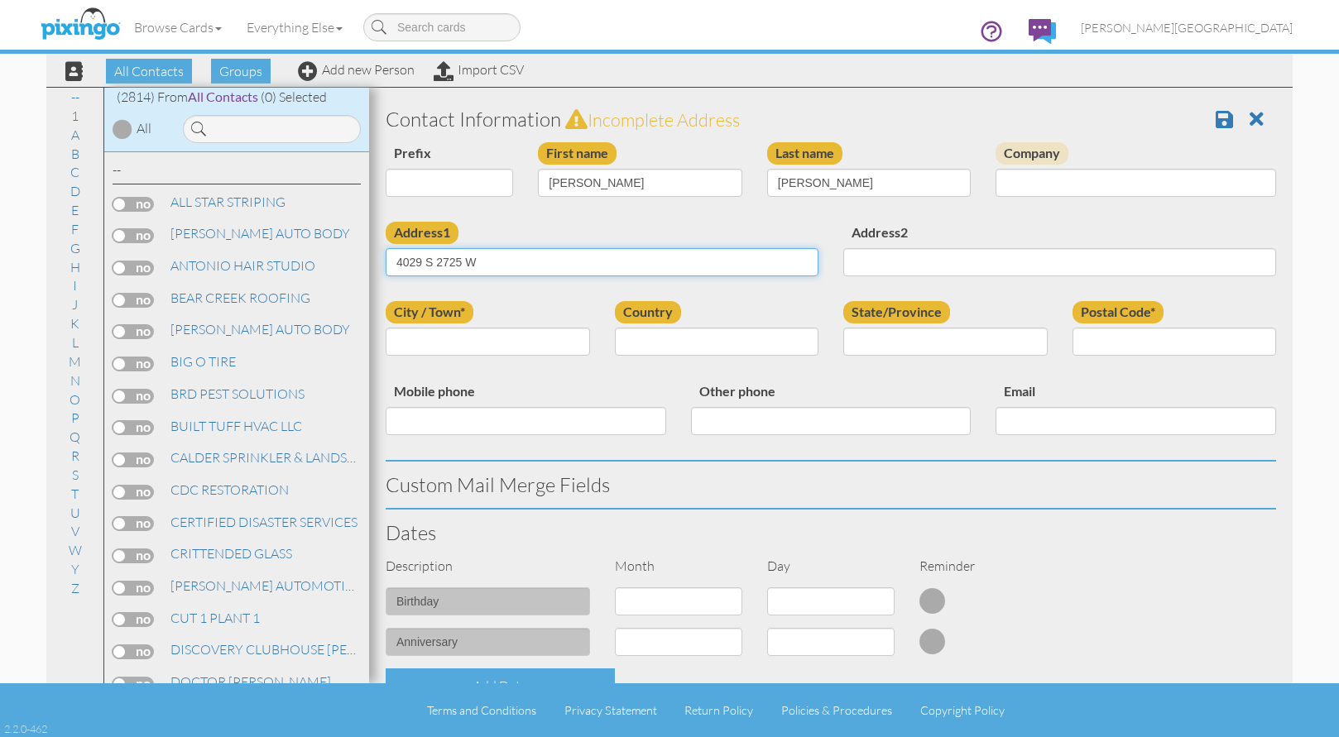
type input "4029 S 2725 W"
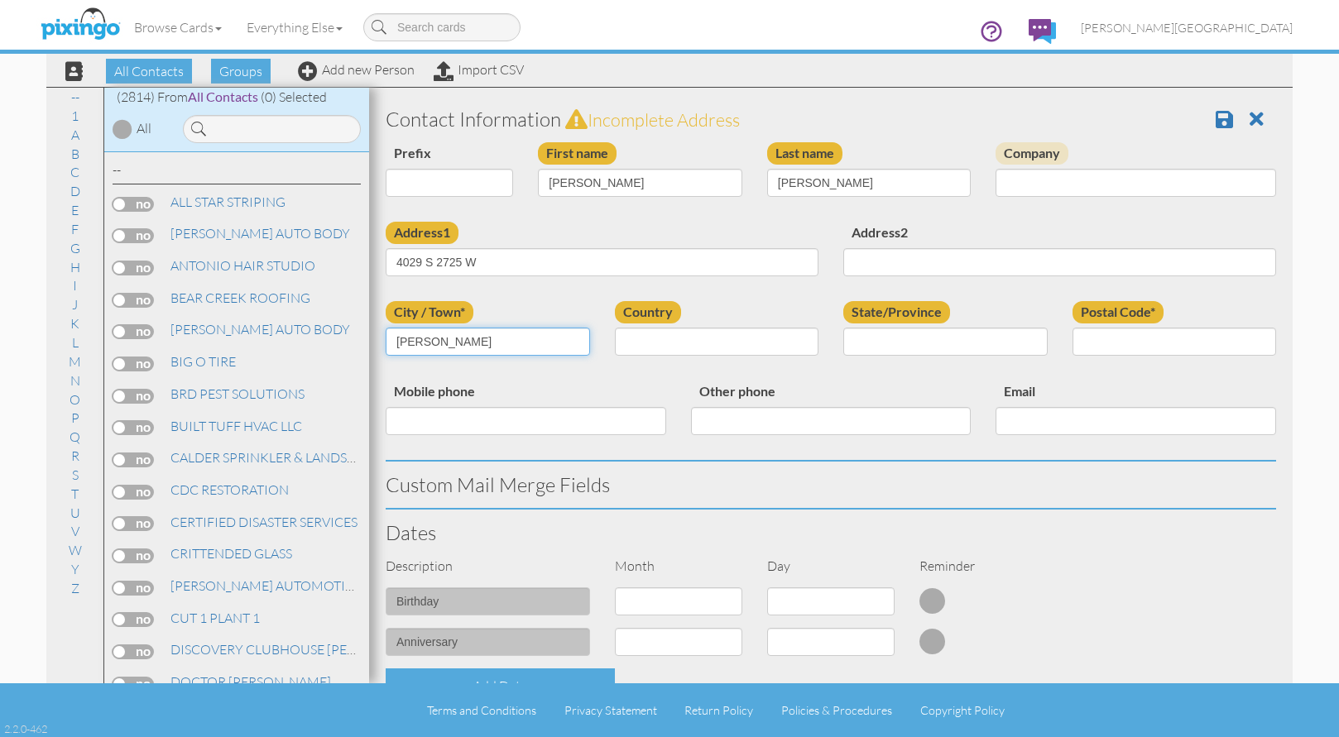
type input "[PERSON_NAME]"
select select "object:180"
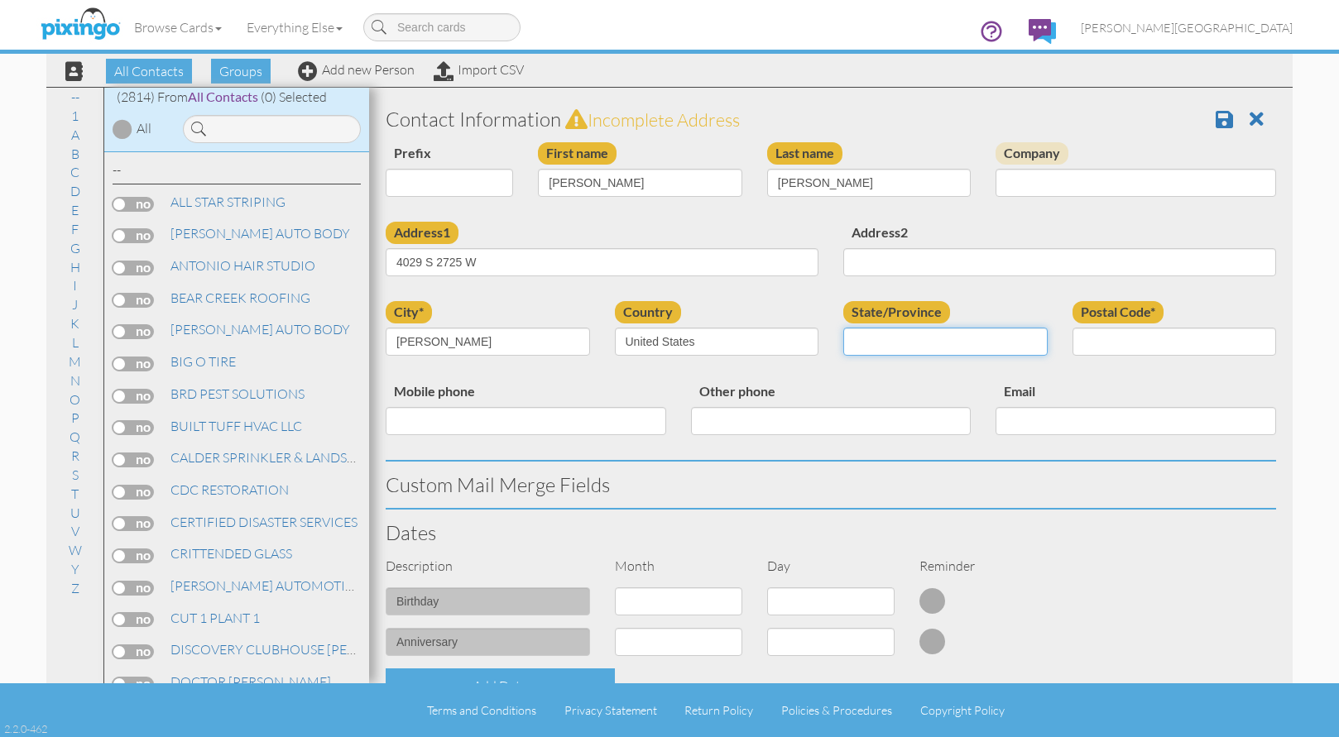
select select "object:8938"
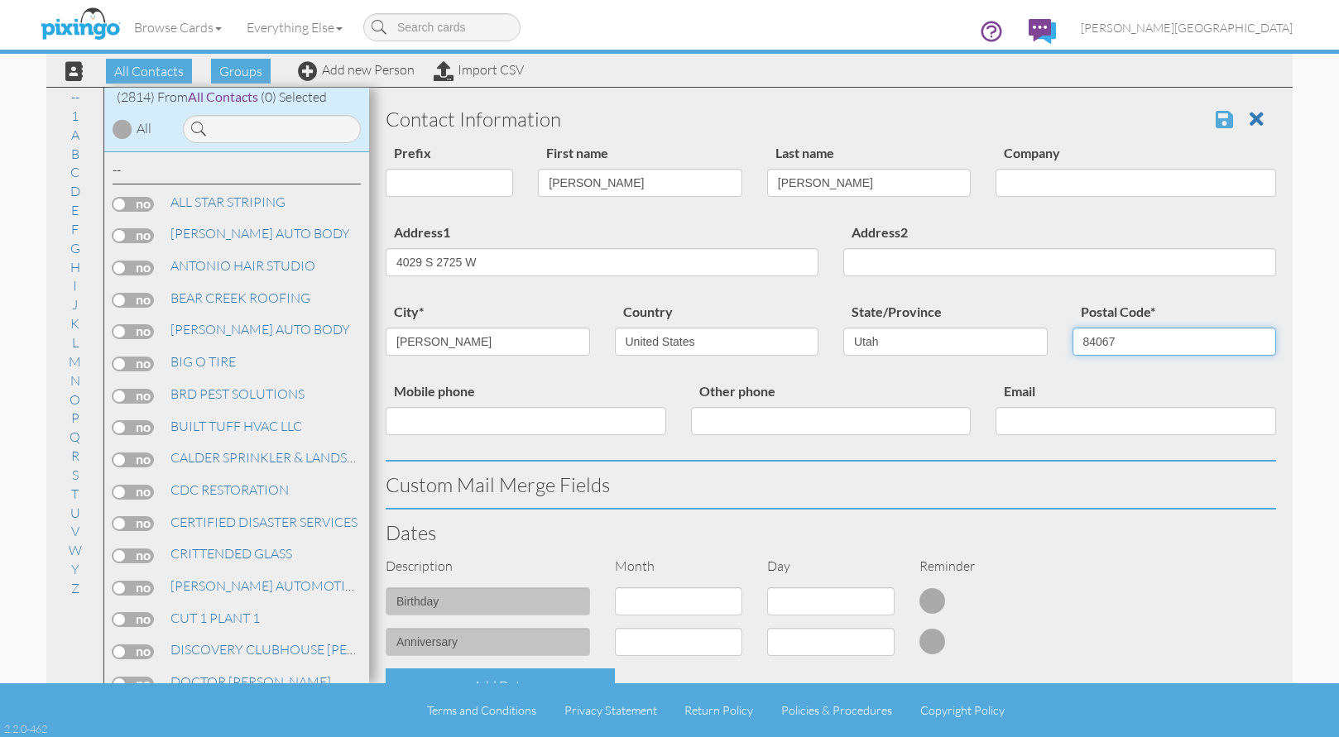
type input "84067"
click at [1216, 128] on span at bounding box center [1224, 119] width 17 height 20
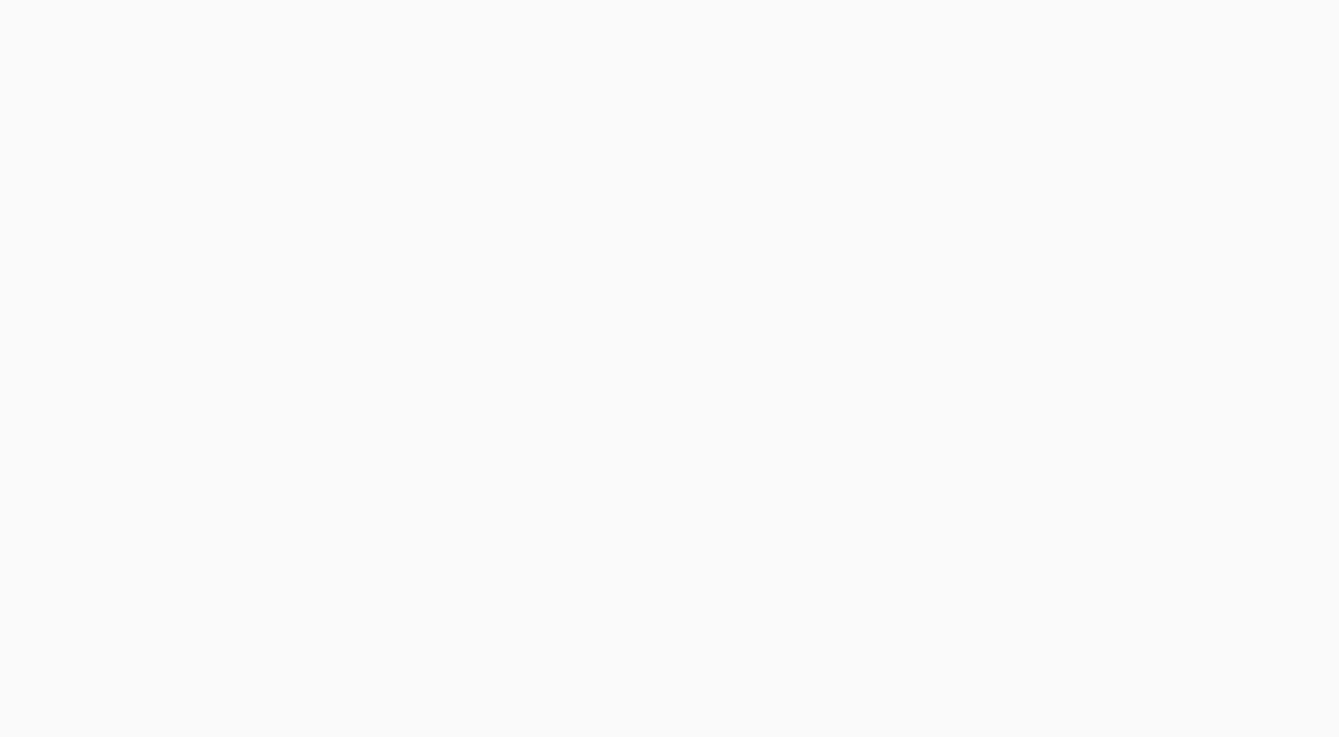
click at [396, 70] on body at bounding box center [669, 368] width 1339 height 737
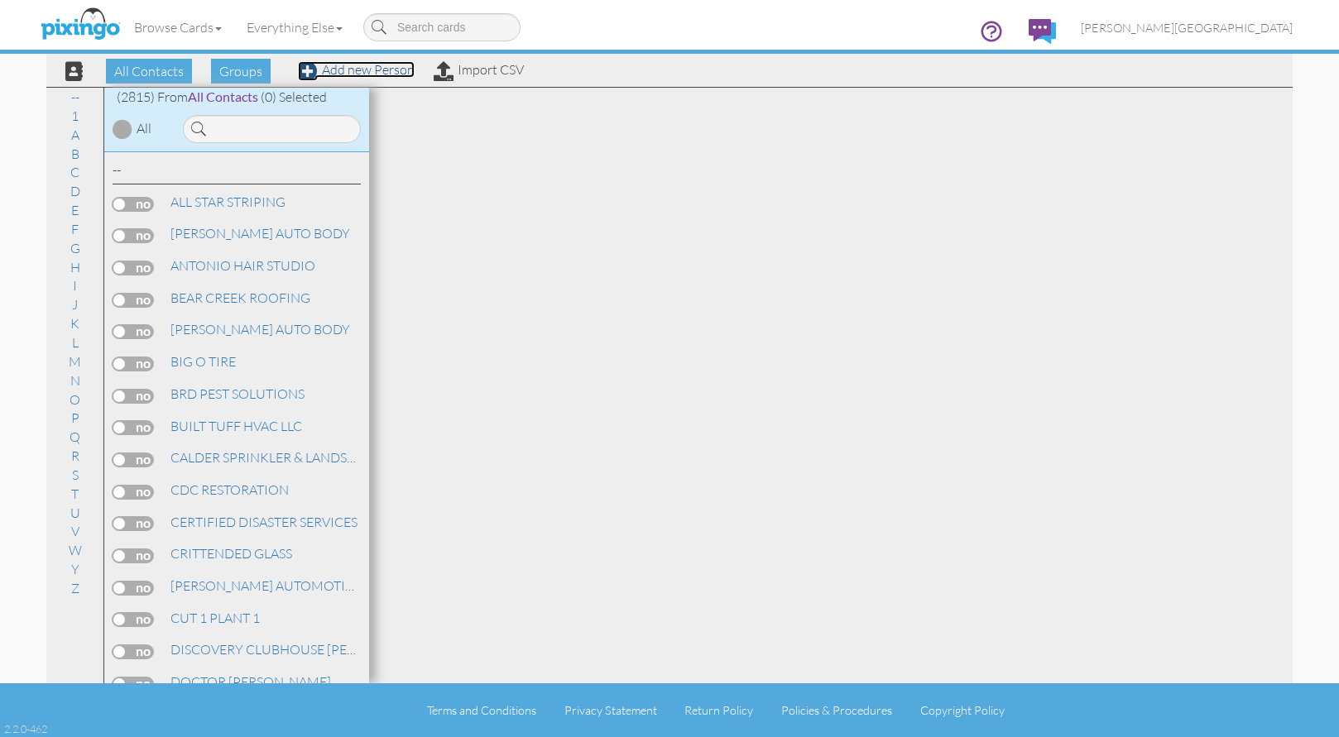
click at [396, 70] on link "Add new Person" at bounding box center [356, 69] width 117 height 17
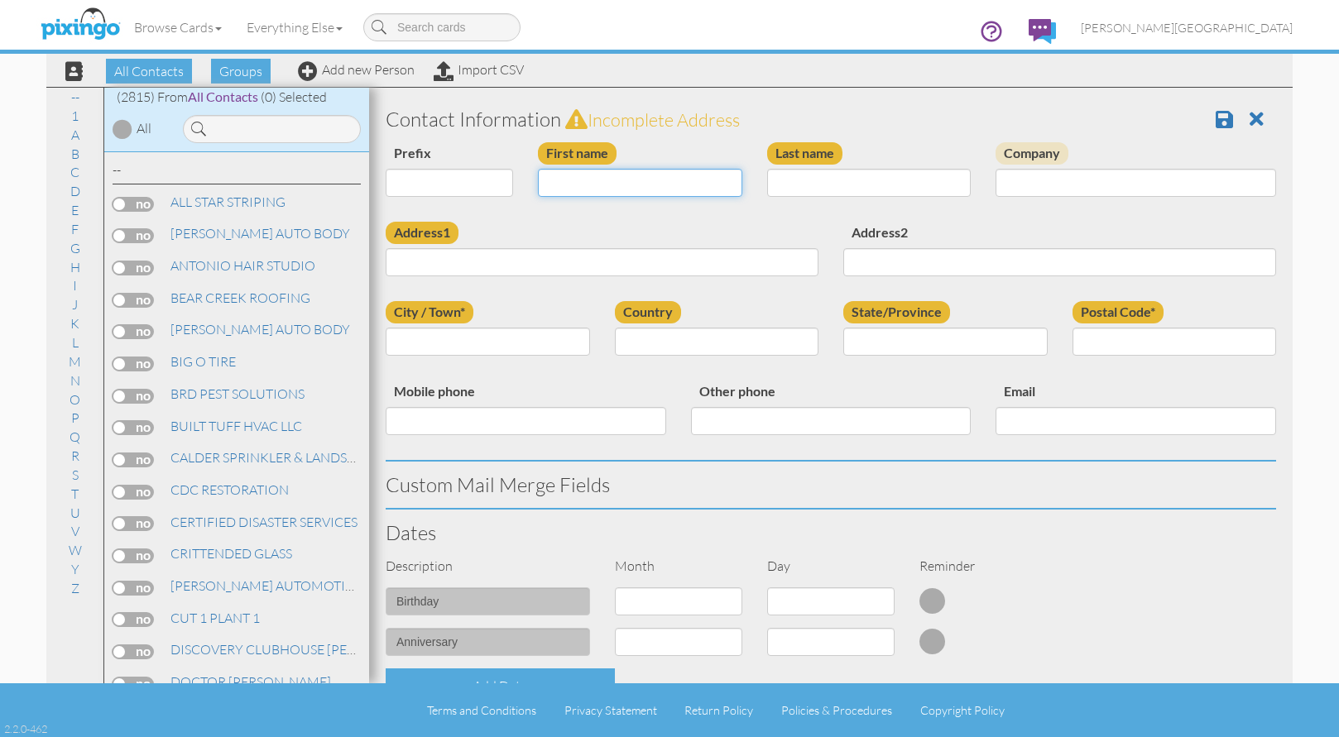
click at [602, 193] on input "First name" at bounding box center [640, 183] width 204 height 28
type input "AUSTIN"
type input "HATORI"
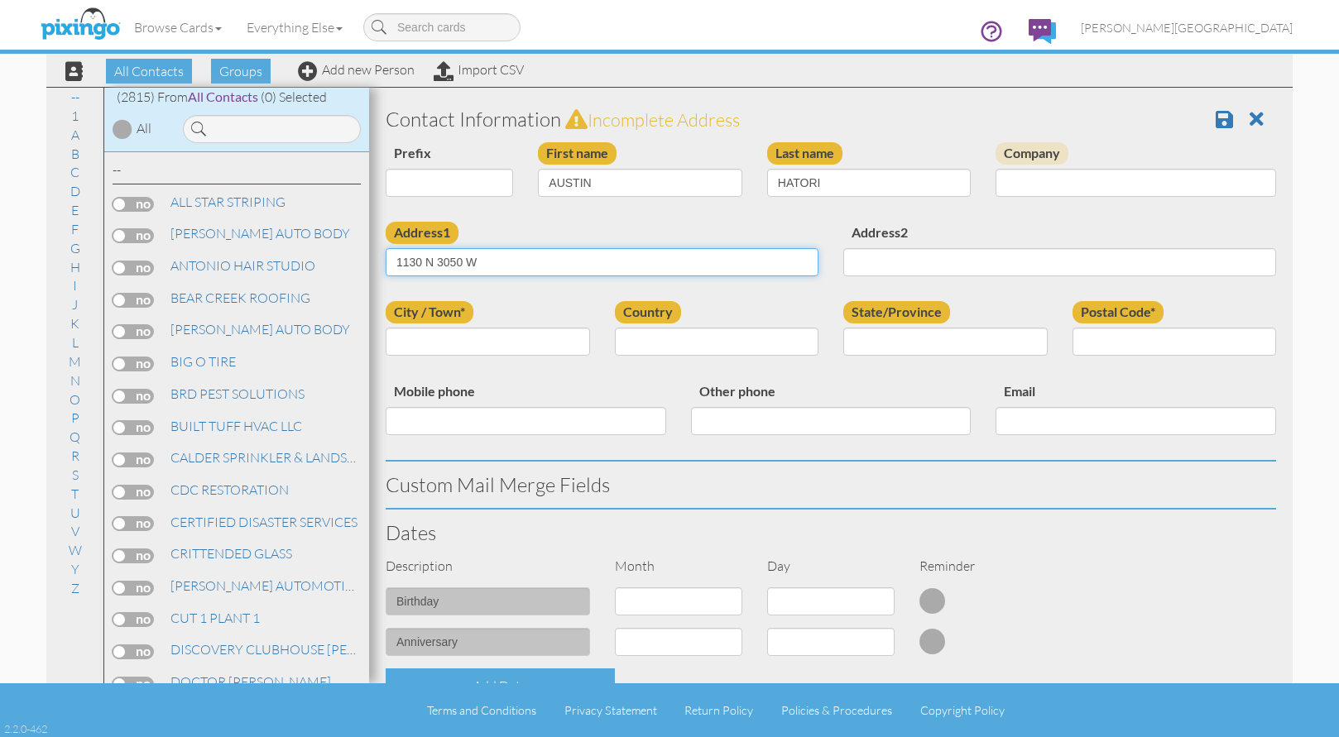
type input "1130 N 3050 W"
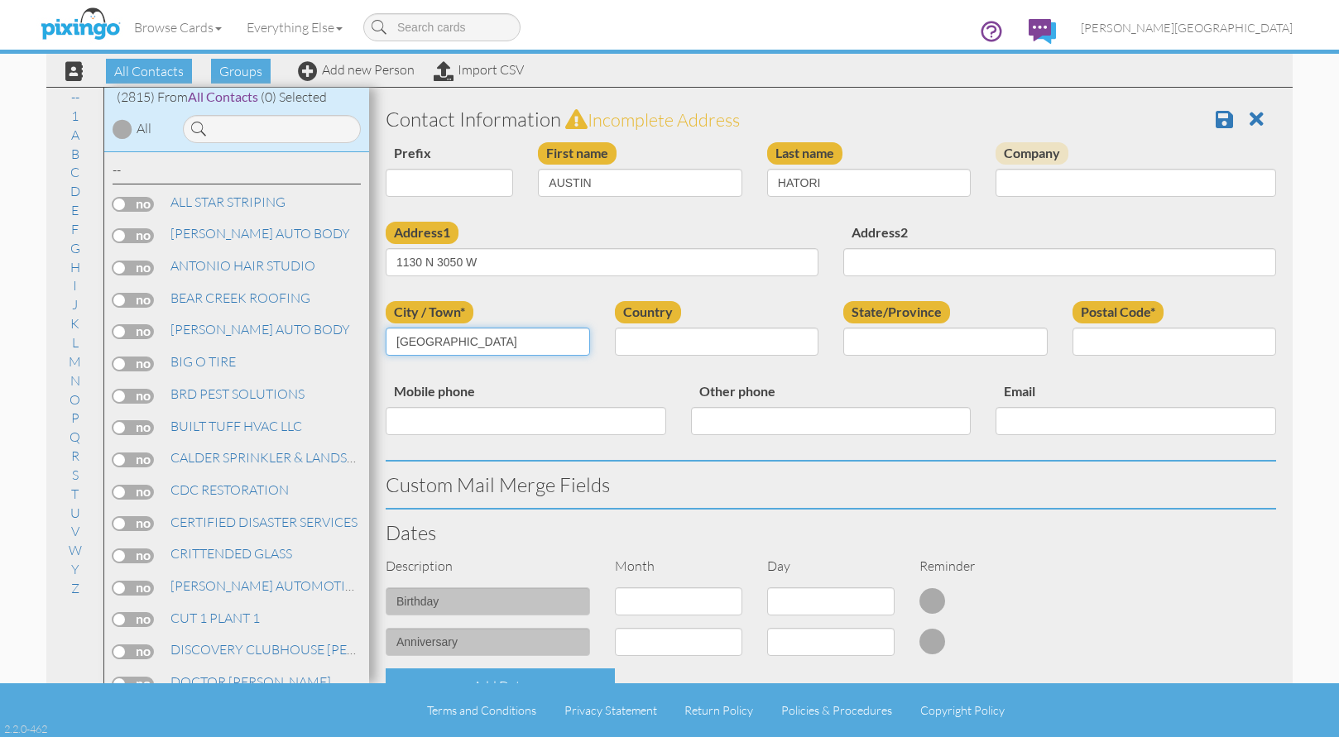
type input "WEST POINT"
select select "object:8642"
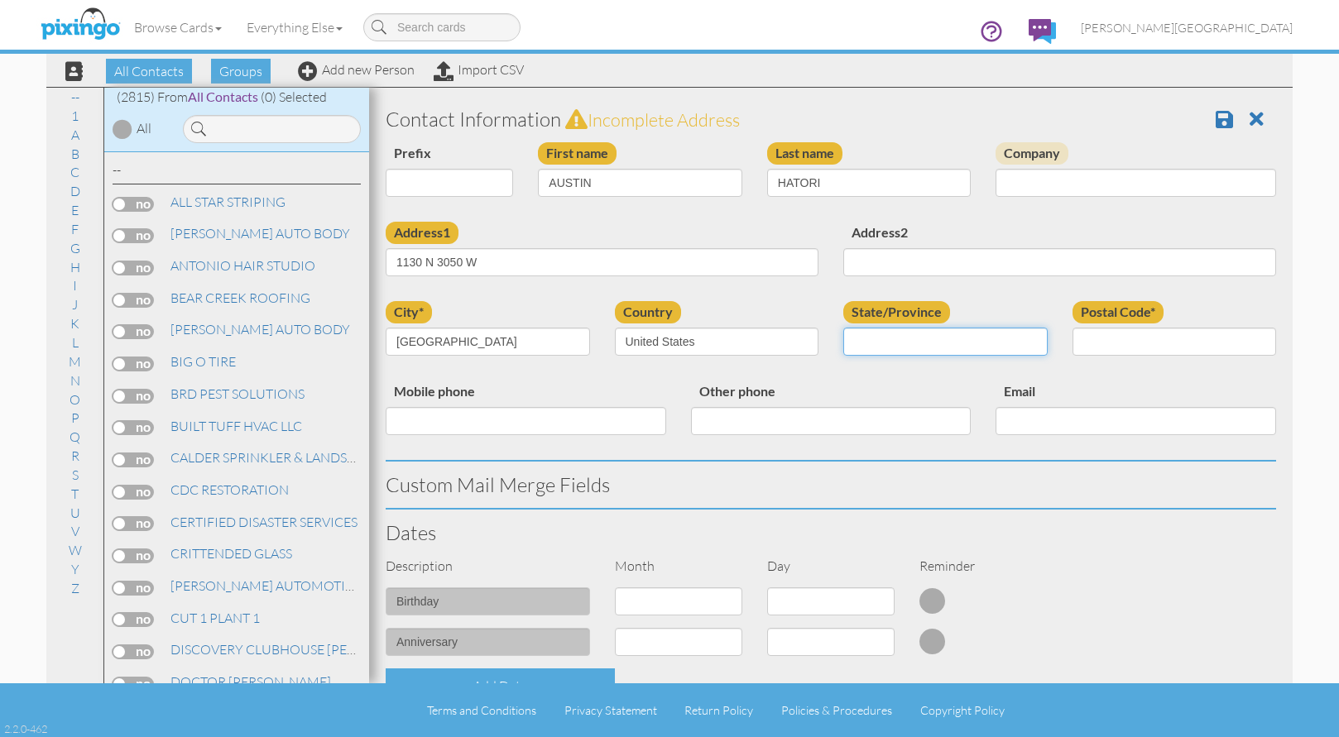
select select "object:8941"
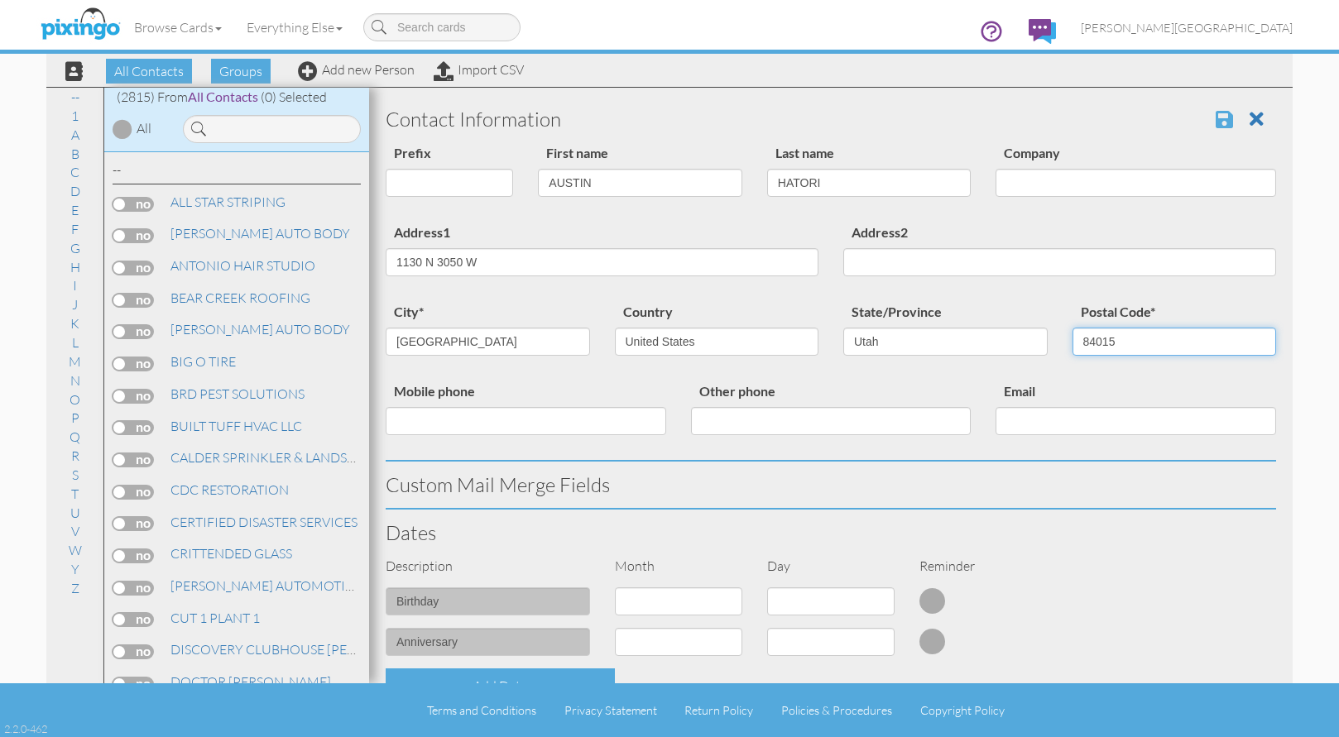
type input "84015"
click at [1217, 115] on span at bounding box center [1224, 119] width 17 height 20
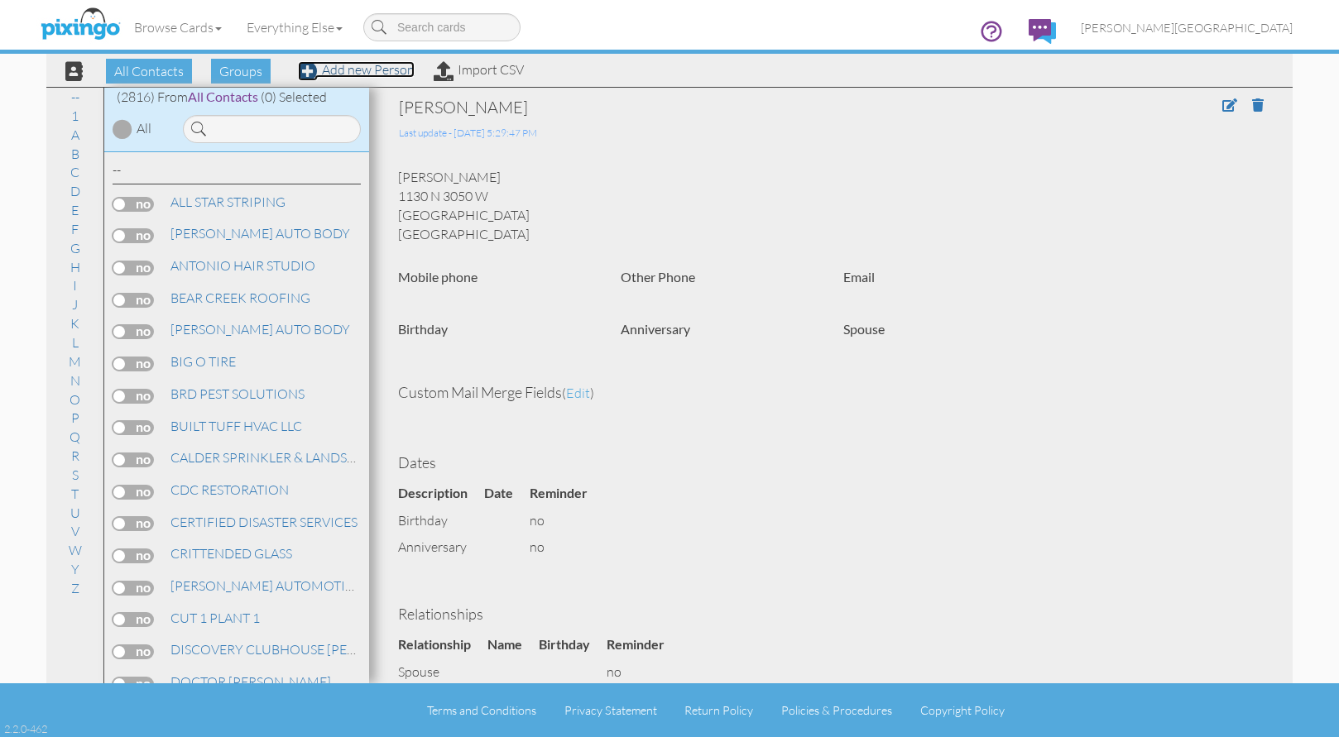
click at [372, 71] on link "Add new Person" at bounding box center [356, 69] width 117 height 17
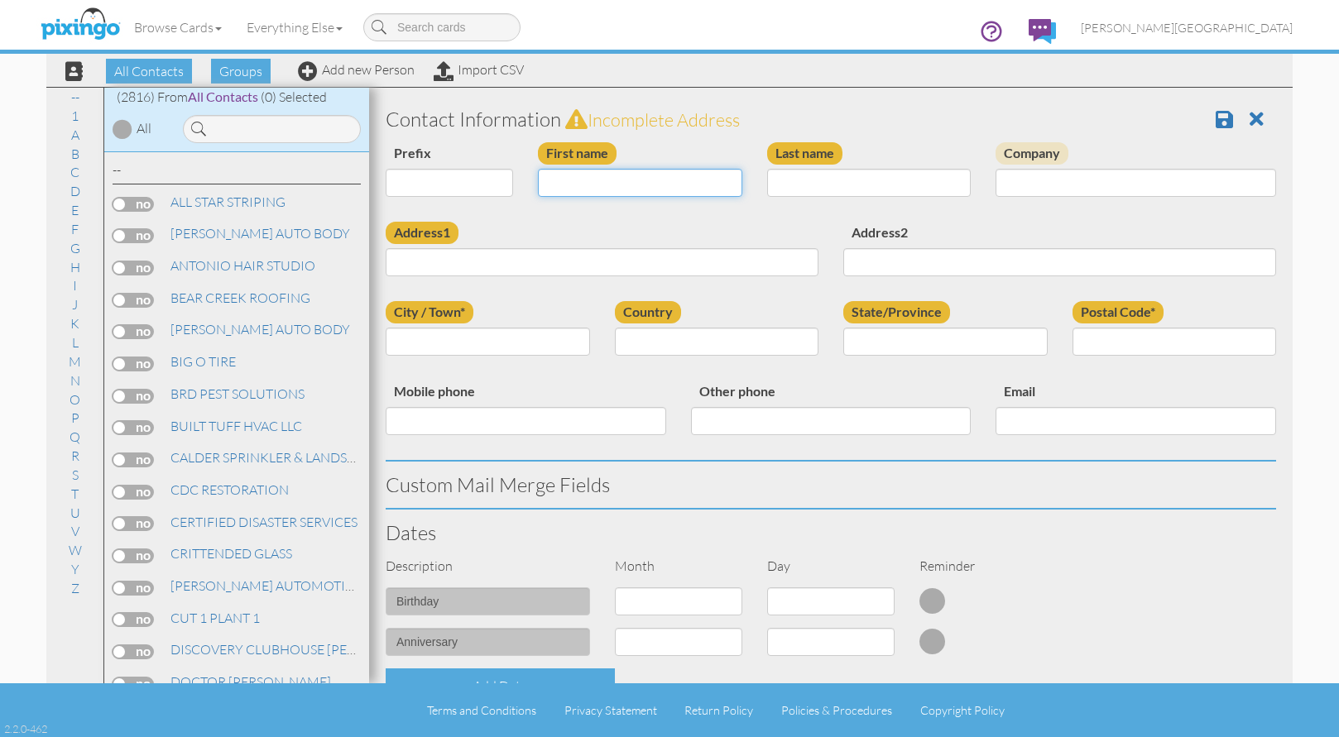
click at [612, 185] on input "First name" at bounding box center [640, 183] width 204 height 28
click at [274, 127] on input at bounding box center [272, 129] width 178 height 28
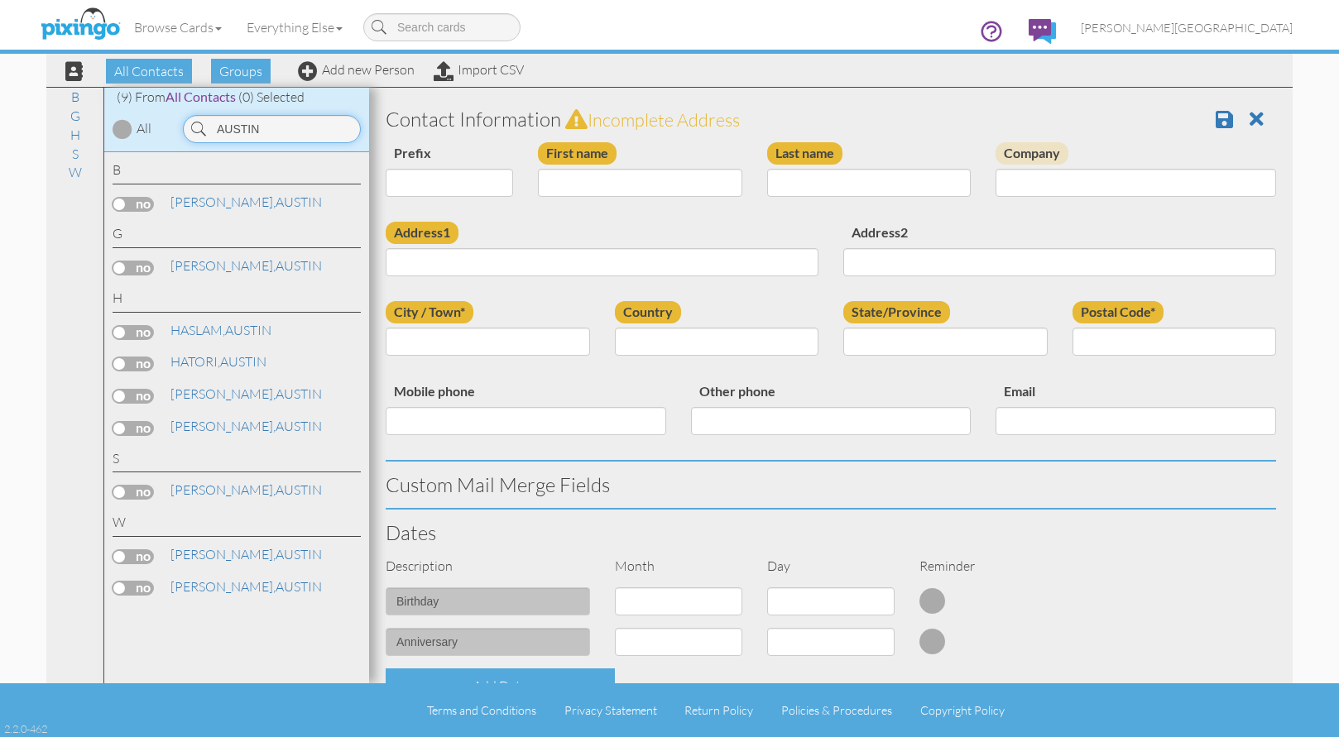
type input "AUSTIN"
click at [604, 182] on input "First name" at bounding box center [640, 183] width 204 height 28
click at [604, 182] on input "[PERSON_NAME]" at bounding box center [640, 183] width 204 height 28
type input "[PERSON_NAME]"
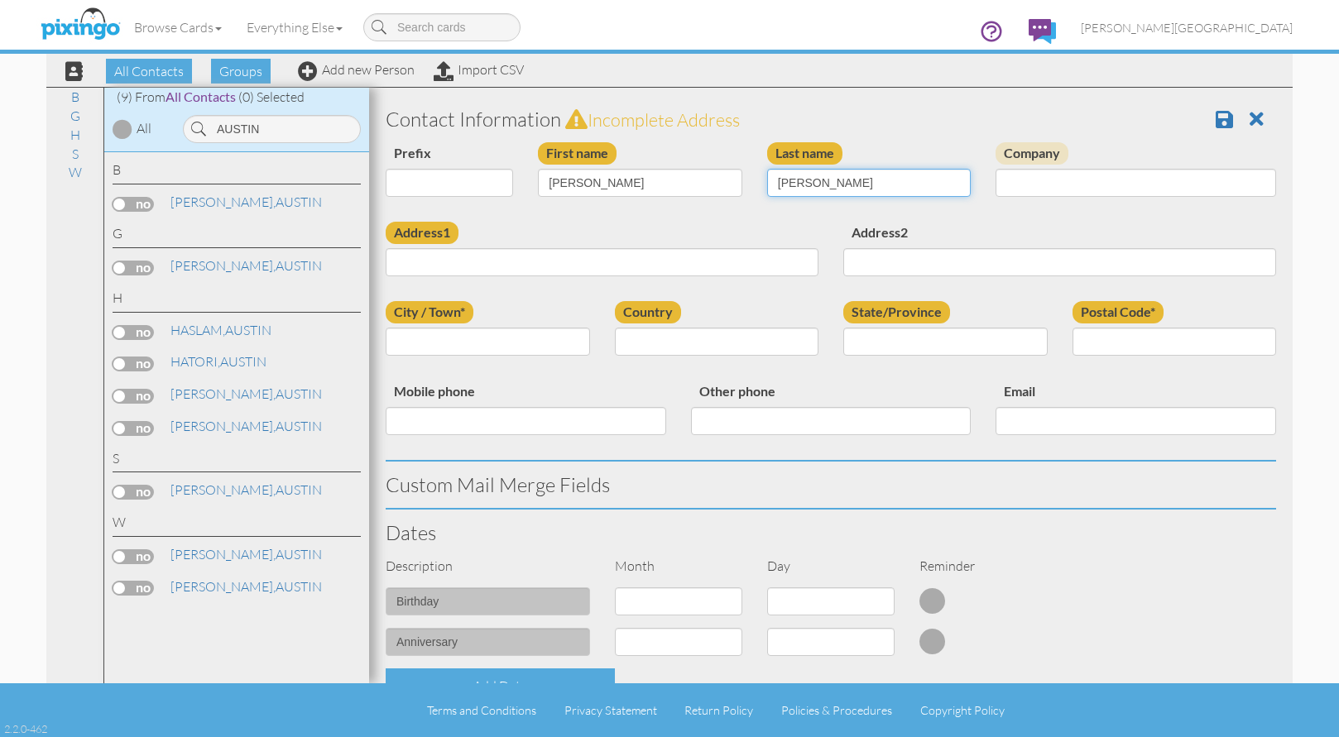
type input "[PERSON_NAME]"
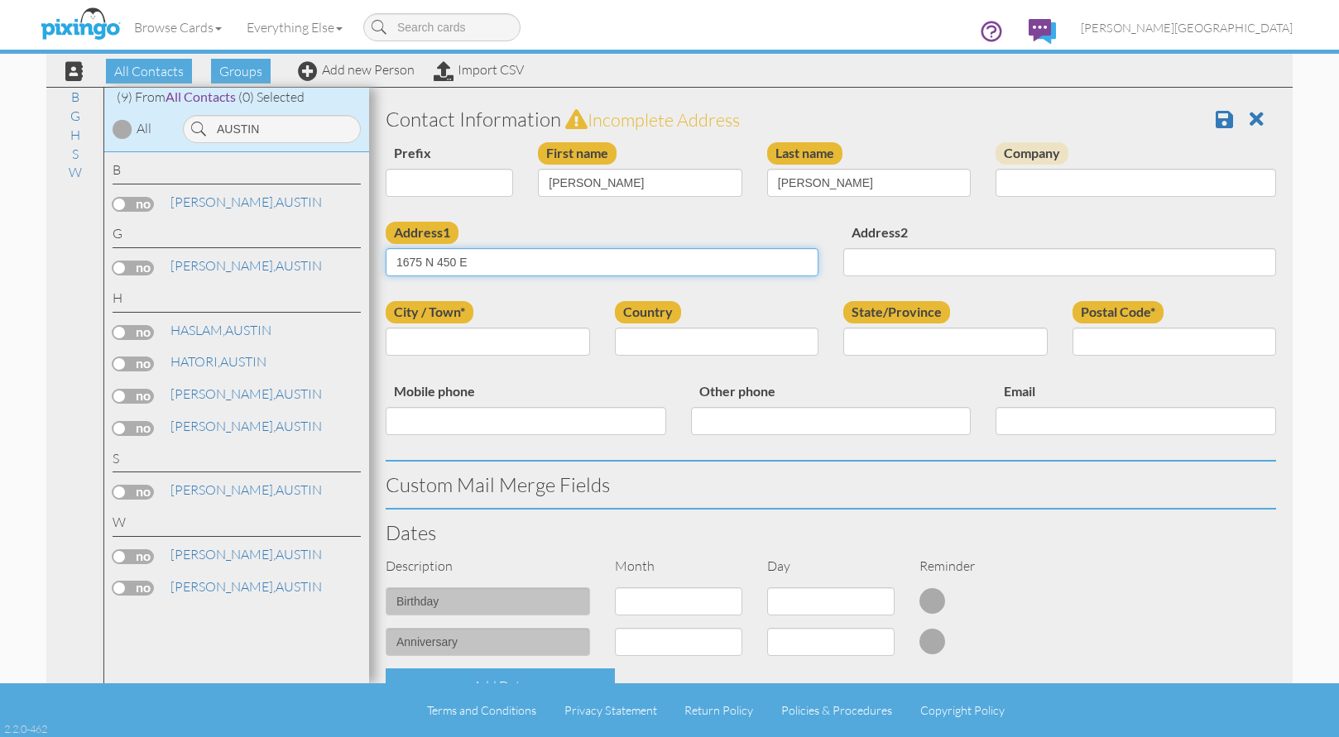
type input "1675 N 450 E"
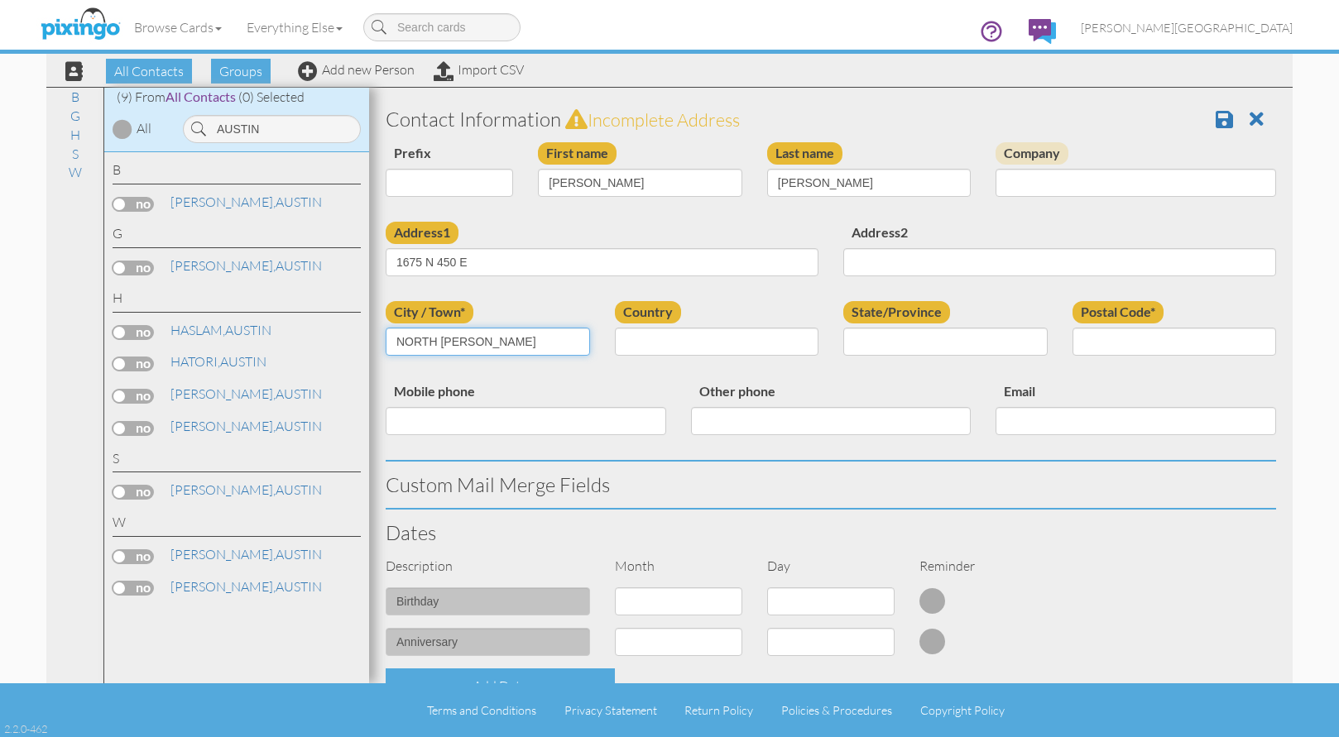
type input "NORTH [PERSON_NAME]"
type input "U"
click at [674, 334] on select "[GEOGRAPHIC_DATA] -------------- [GEOGRAPHIC_DATA] [GEOGRAPHIC_DATA] [GEOGRAPHI…" at bounding box center [717, 342] width 204 height 28
select select "object:8658"
click at [615, 328] on select "[GEOGRAPHIC_DATA] -------------- [GEOGRAPHIC_DATA] [GEOGRAPHIC_DATA] [GEOGRAPHI…" at bounding box center [717, 342] width 204 height 28
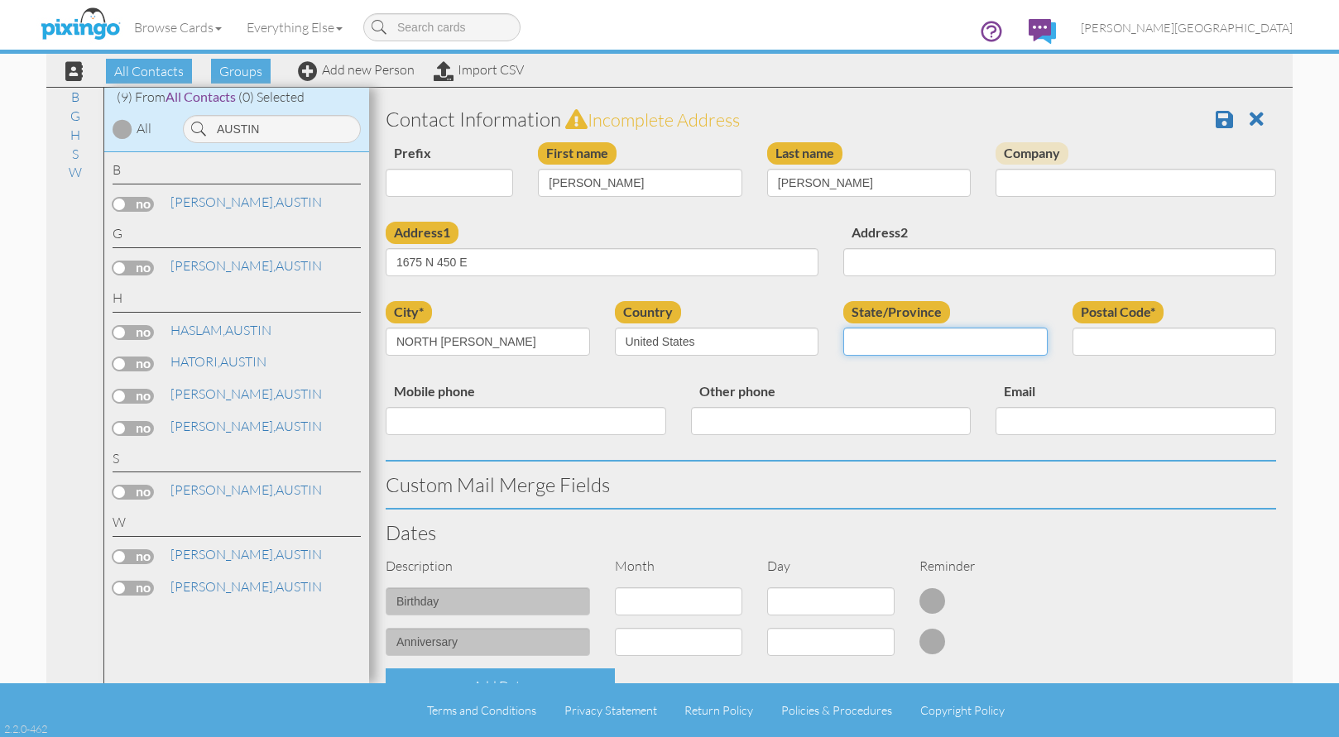
click at [886, 338] on select "AA (Military) AE (Military) [US_STATE] [US_STATE] [US_STATE] AP (Military) [US_…" at bounding box center [945, 342] width 204 height 28
select select "object:8967"
click at [843, 328] on select "AA (Military) AE (Military) [US_STATE] [US_STATE] [US_STATE] AP (Military) [US_…" at bounding box center [945, 342] width 204 height 28
type input "4"
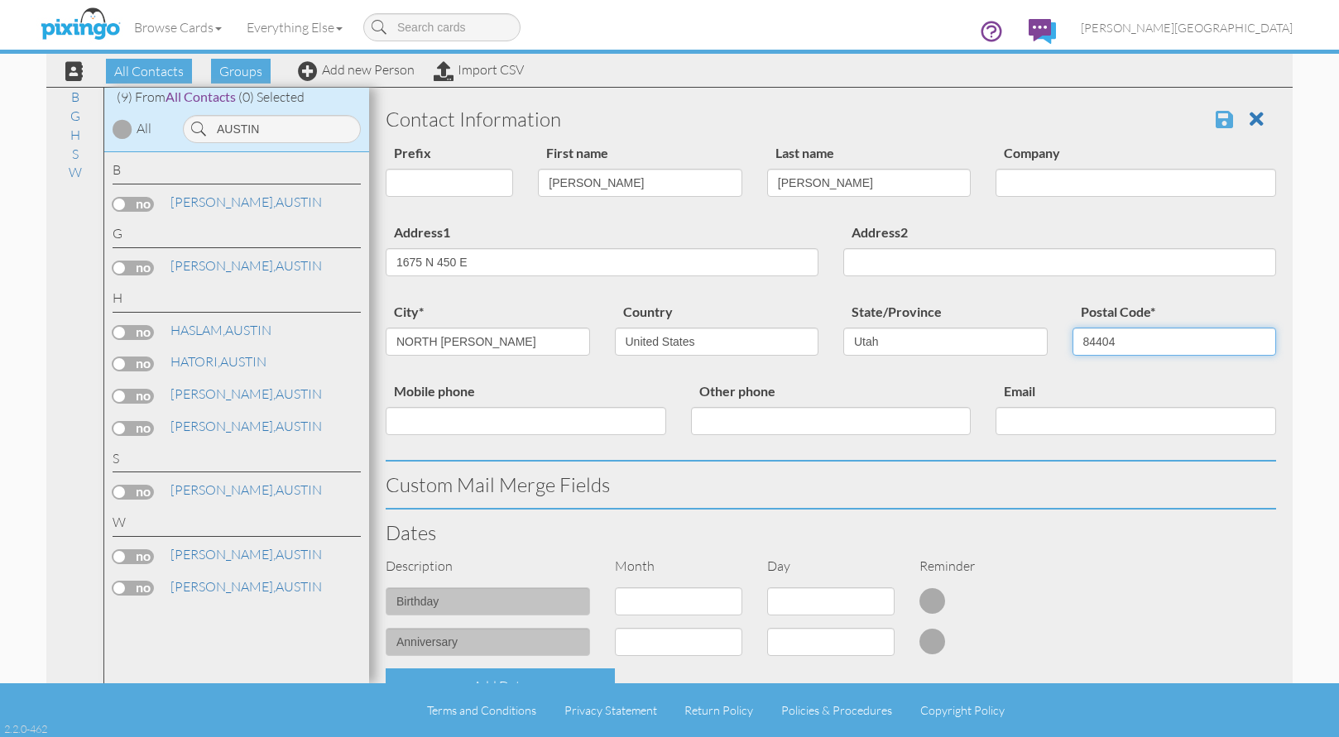
type input "84404"
click at [1216, 114] on span at bounding box center [1224, 119] width 17 height 20
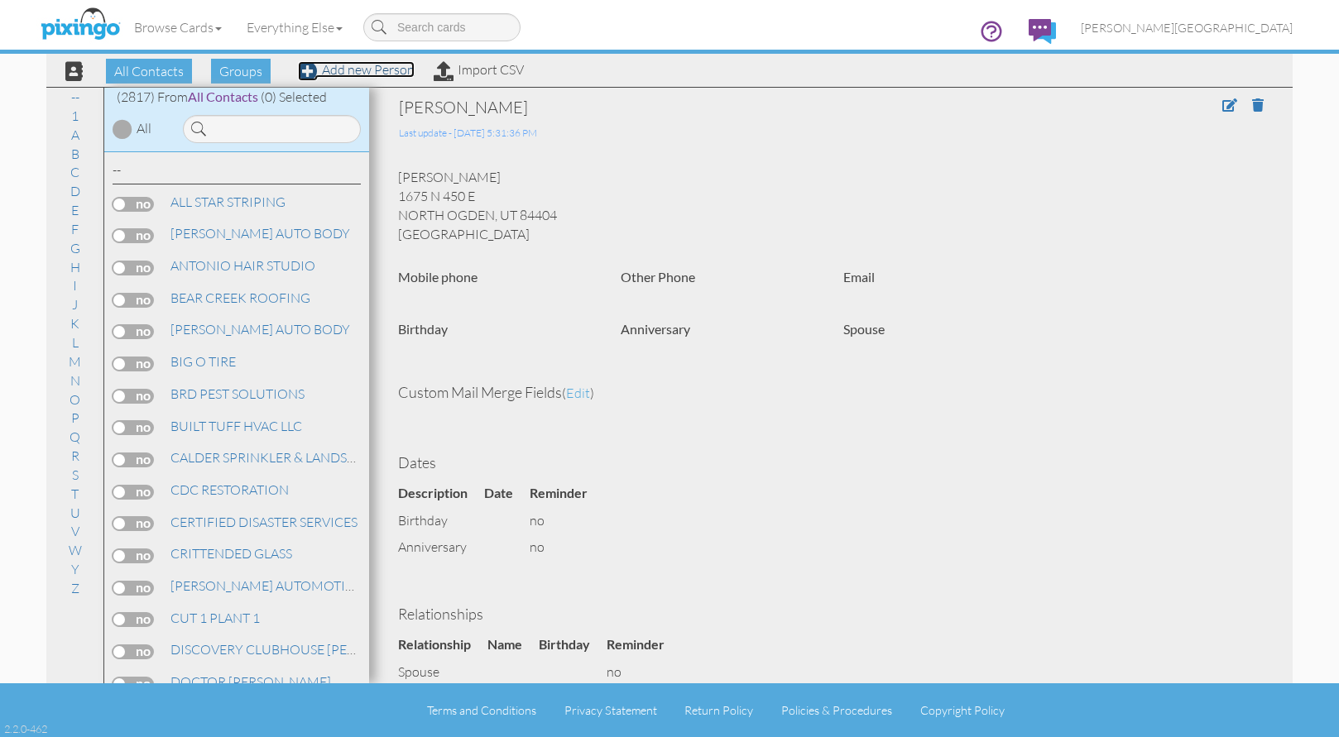
click at [371, 72] on link "Add new Person" at bounding box center [356, 69] width 117 height 17
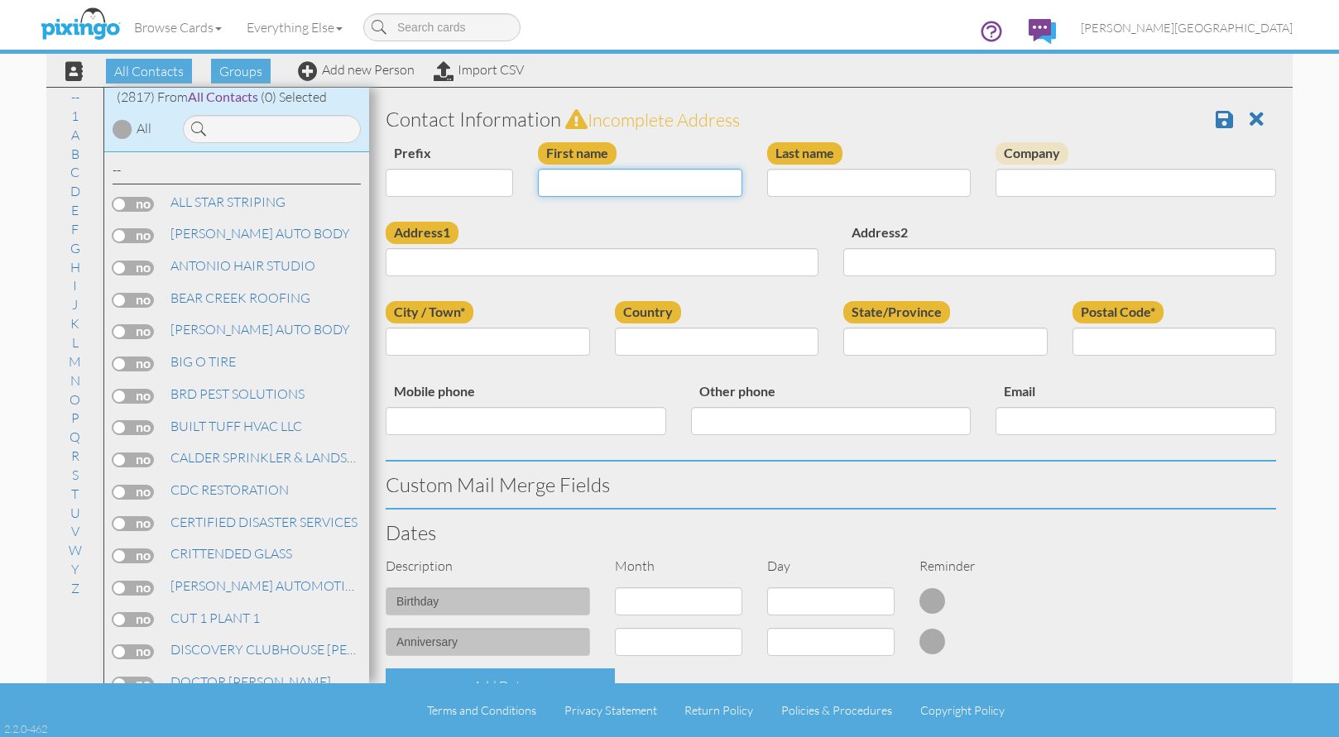
click at [625, 181] on input "First name" at bounding box center [640, 183] width 204 height 28
type input "EBUKA"
type input "ODU"
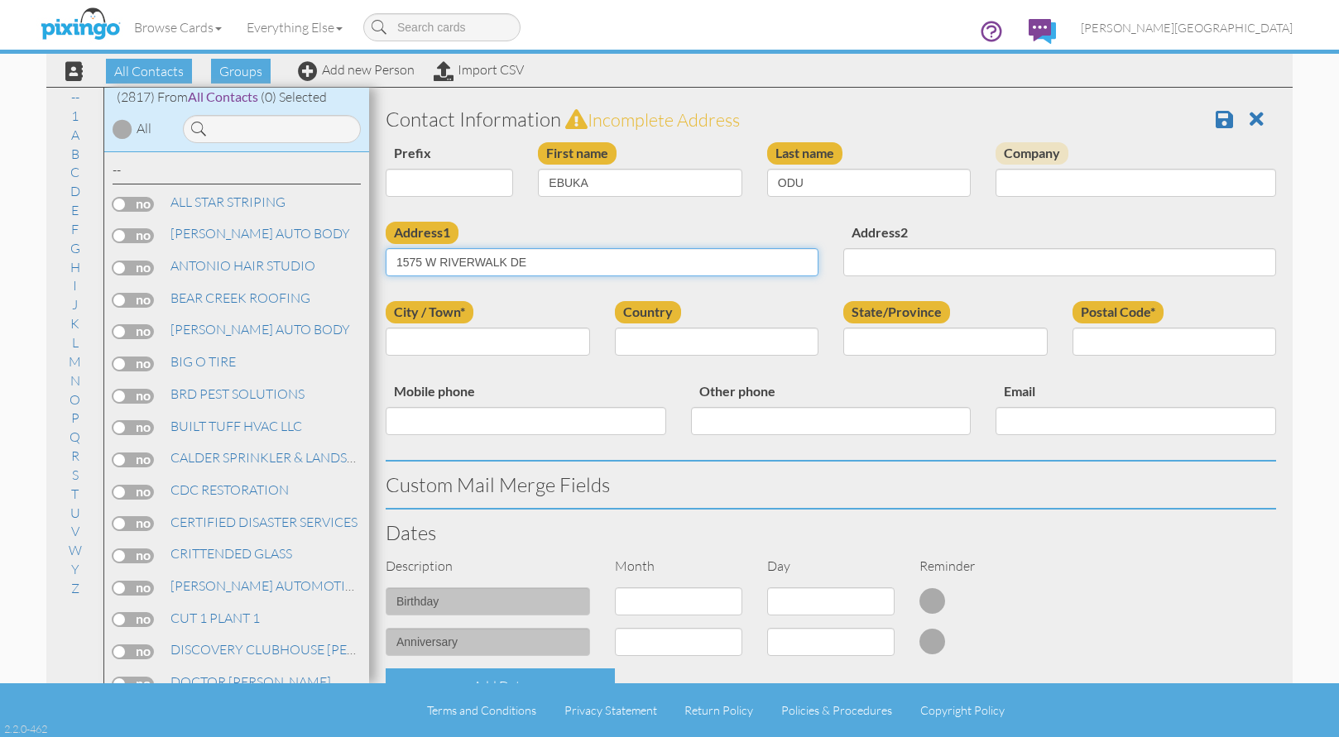
type input "1575 W RIVERWALK DE"
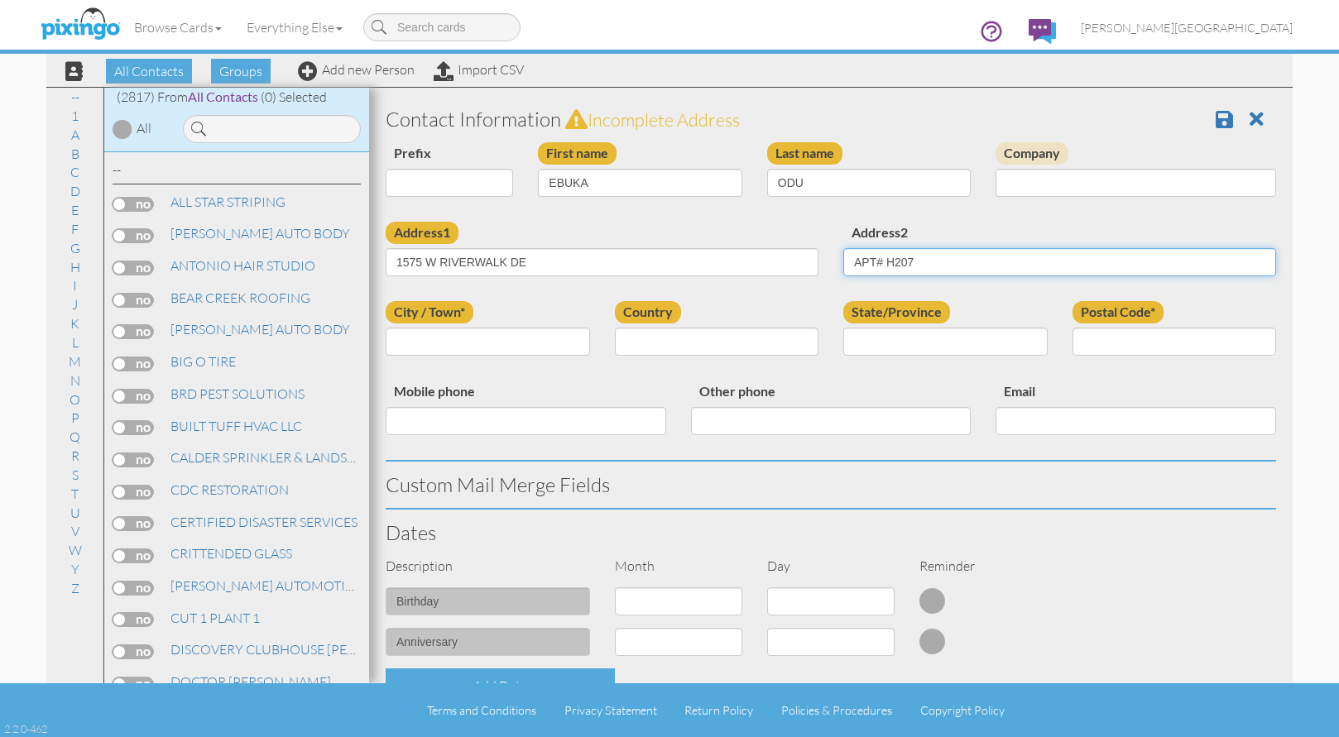
type input "APT# H207"
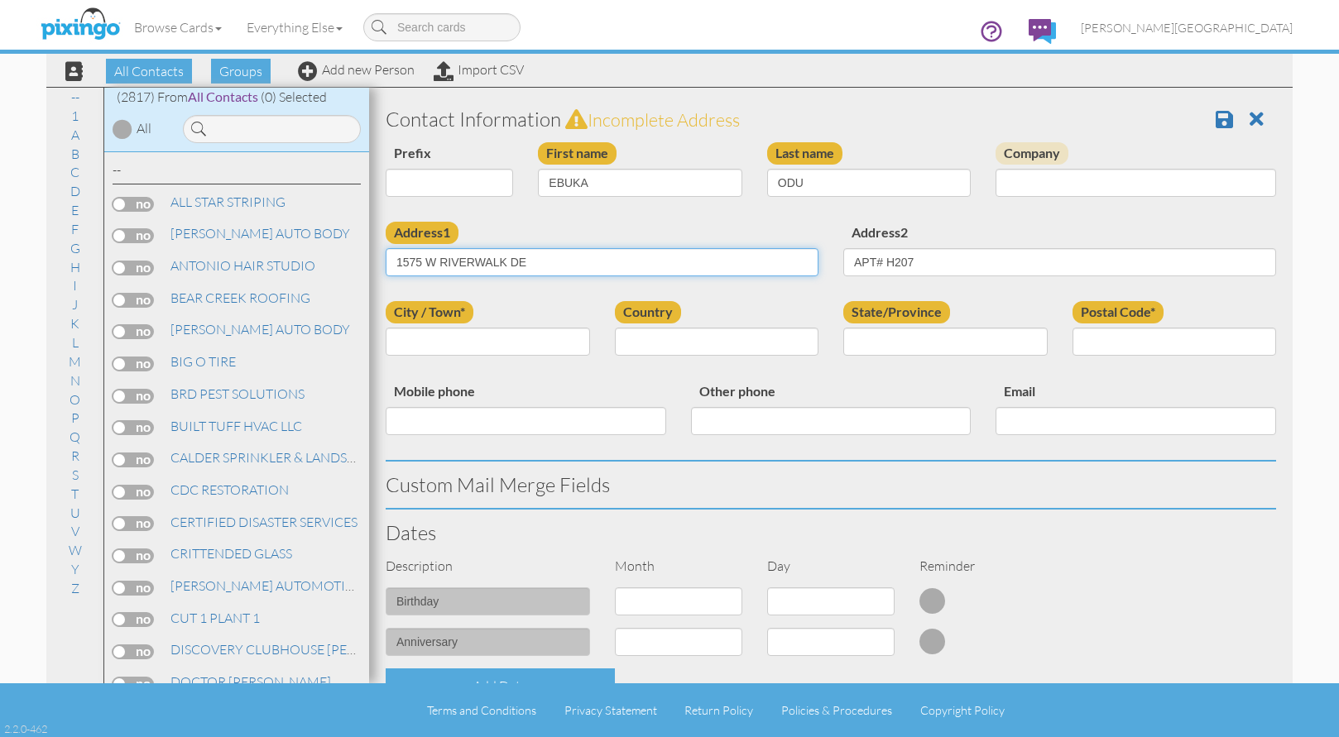
click at [532, 263] on input "1575 W RIVERWALK DE" at bounding box center [602, 262] width 433 height 28
type input "1575 W RIVERWALK DR"
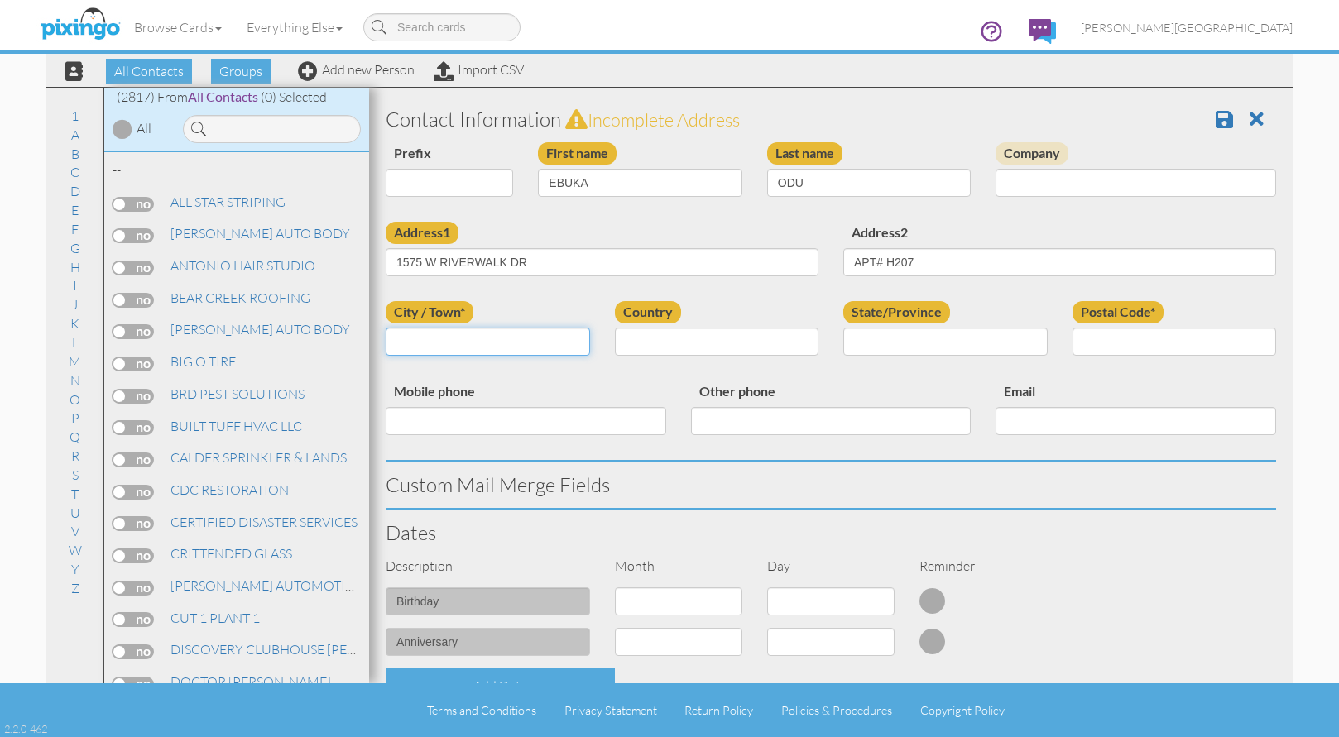
click at [512, 340] on input "City / Town*" at bounding box center [488, 342] width 204 height 28
type input "WEST HAVEN"
select select "object:8661"
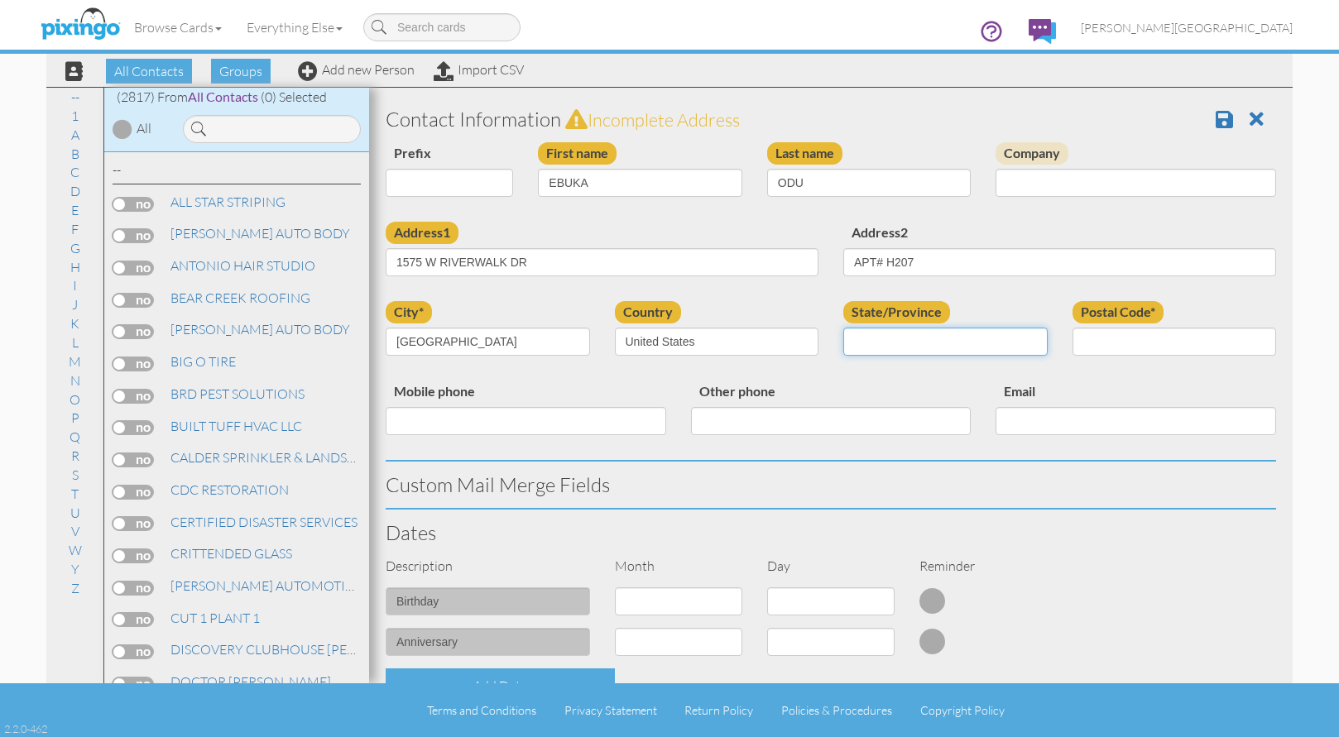
select select "object:8960"
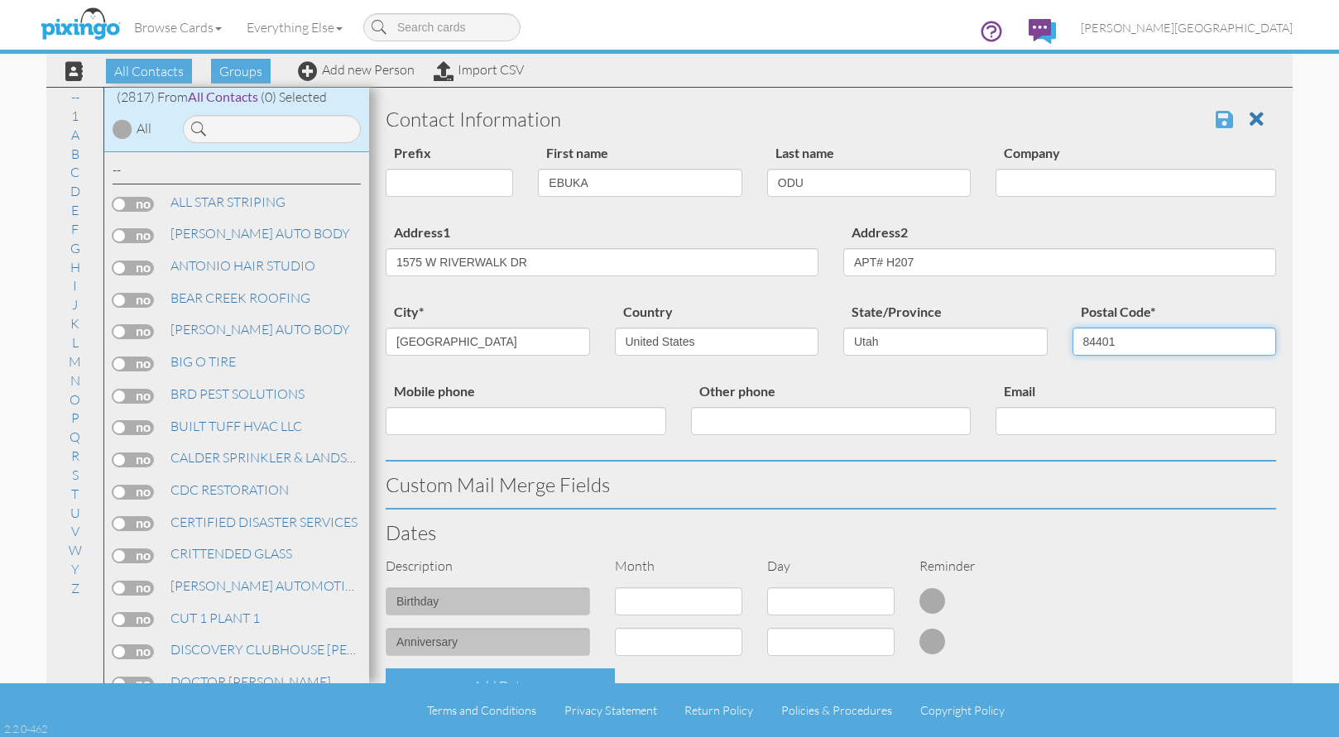
type input "84401"
click at [1216, 112] on span at bounding box center [1224, 119] width 17 height 20
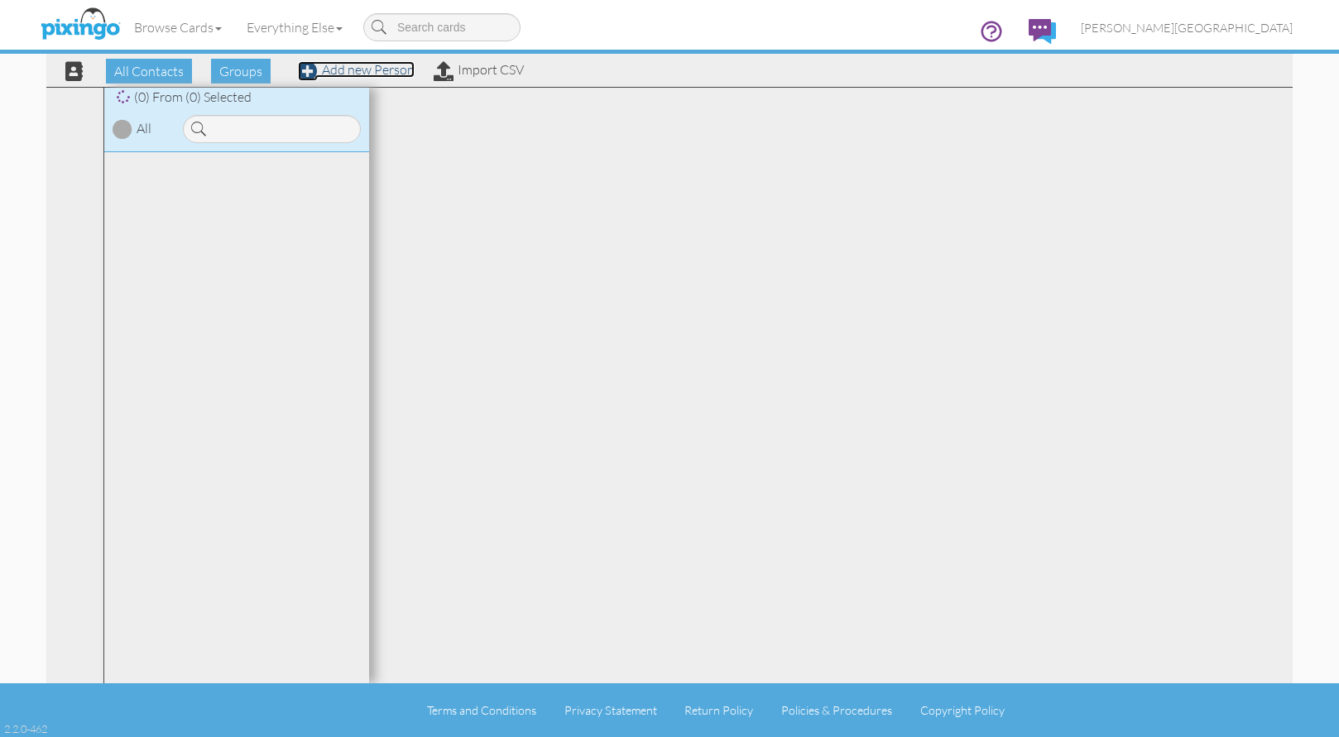
click at [377, 69] on link "Add new Person" at bounding box center [356, 69] width 117 height 17
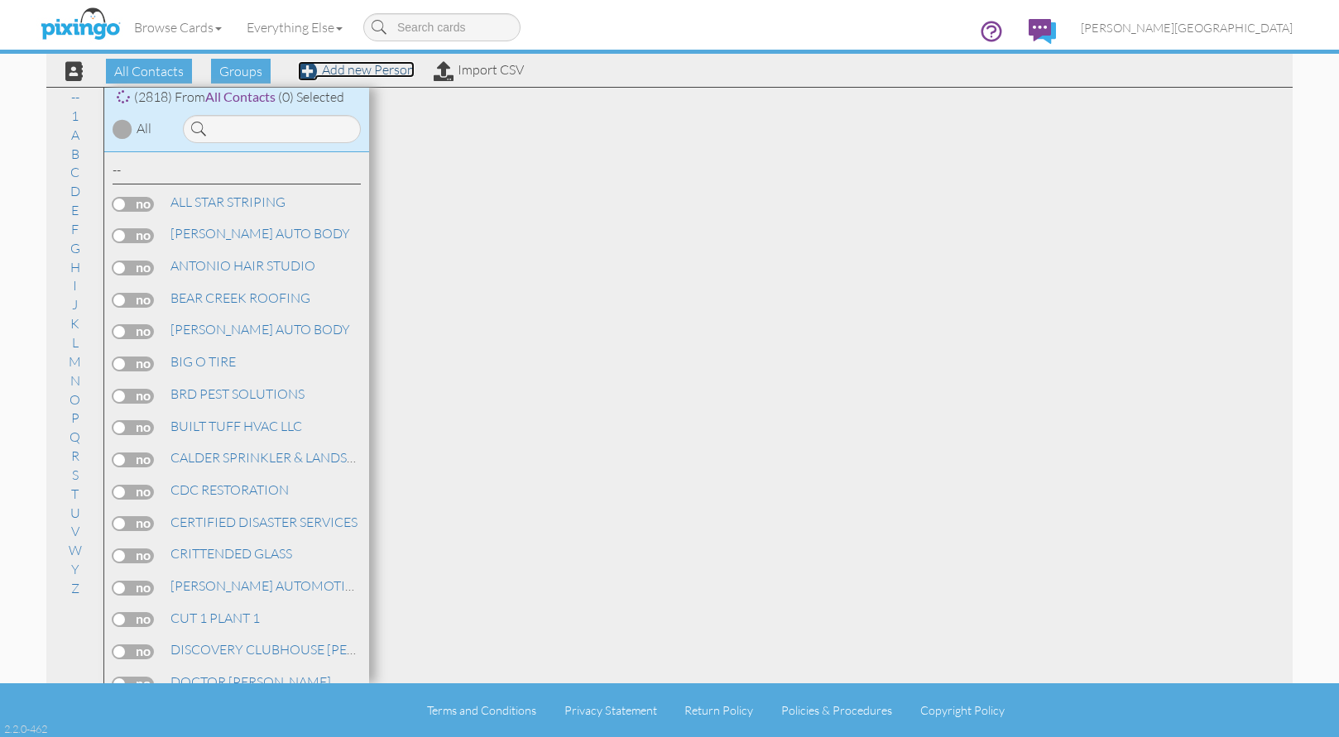
click at [377, 69] on link "Add new Person" at bounding box center [356, 69] width 117 height 17
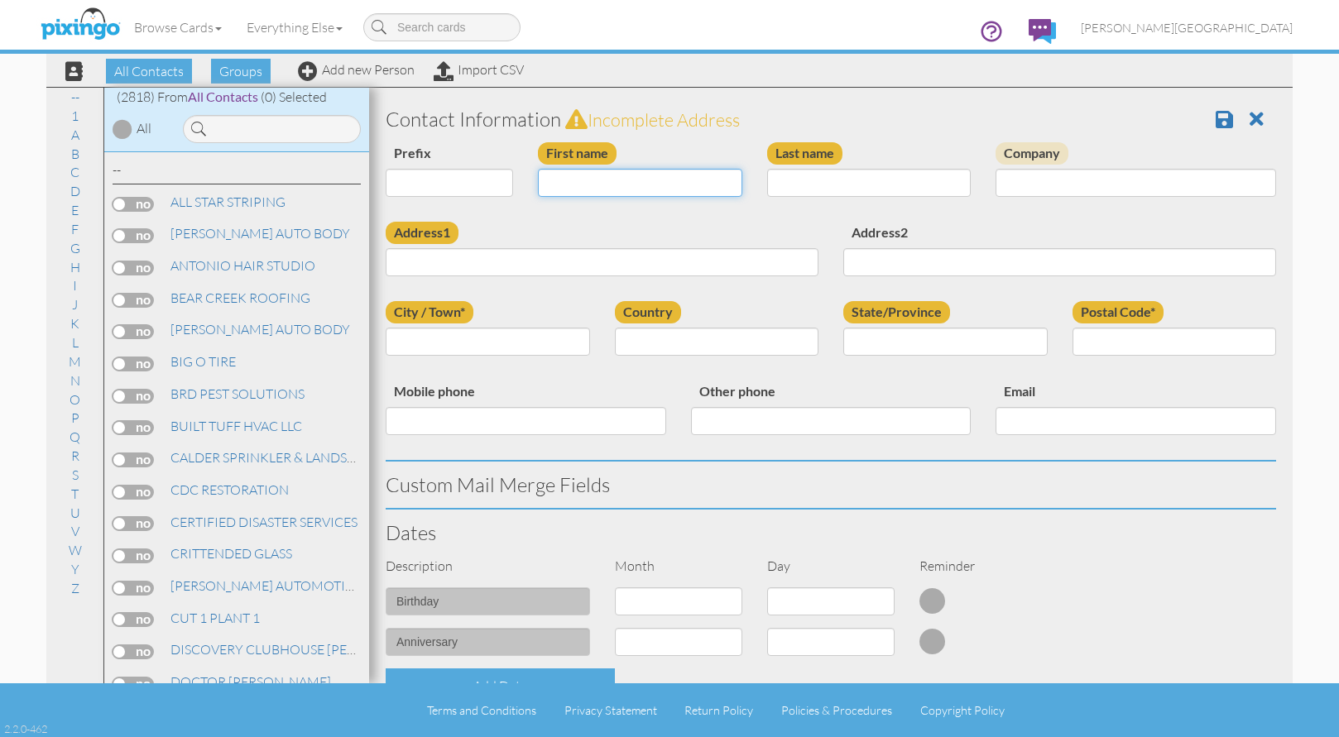
click at [676, 187] on input "First name" at bounding box center [640, 183] width 204 height 28
click at [610, 190] on input "First name" at bounding box center [640, 183] width 204 height 28
type input "[PERSON_NAME]"
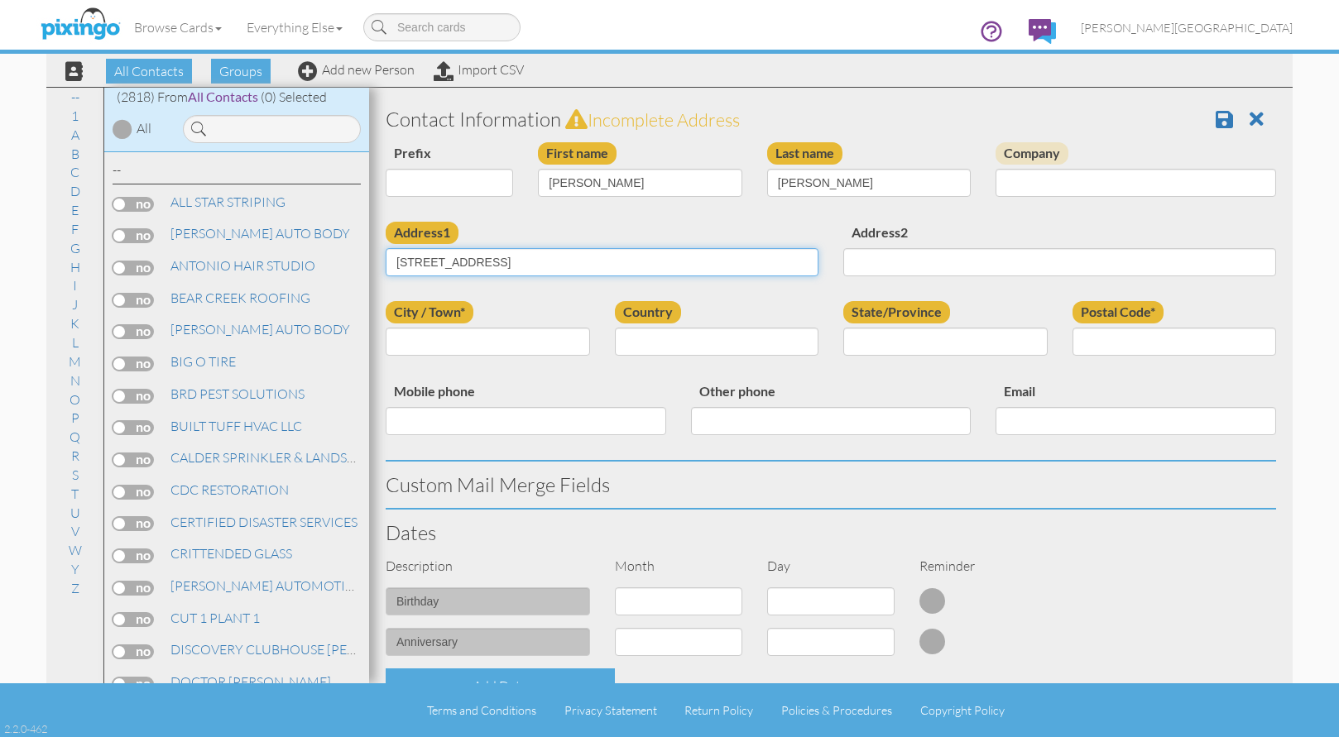
type input "3210 JEFFERSON AVE"
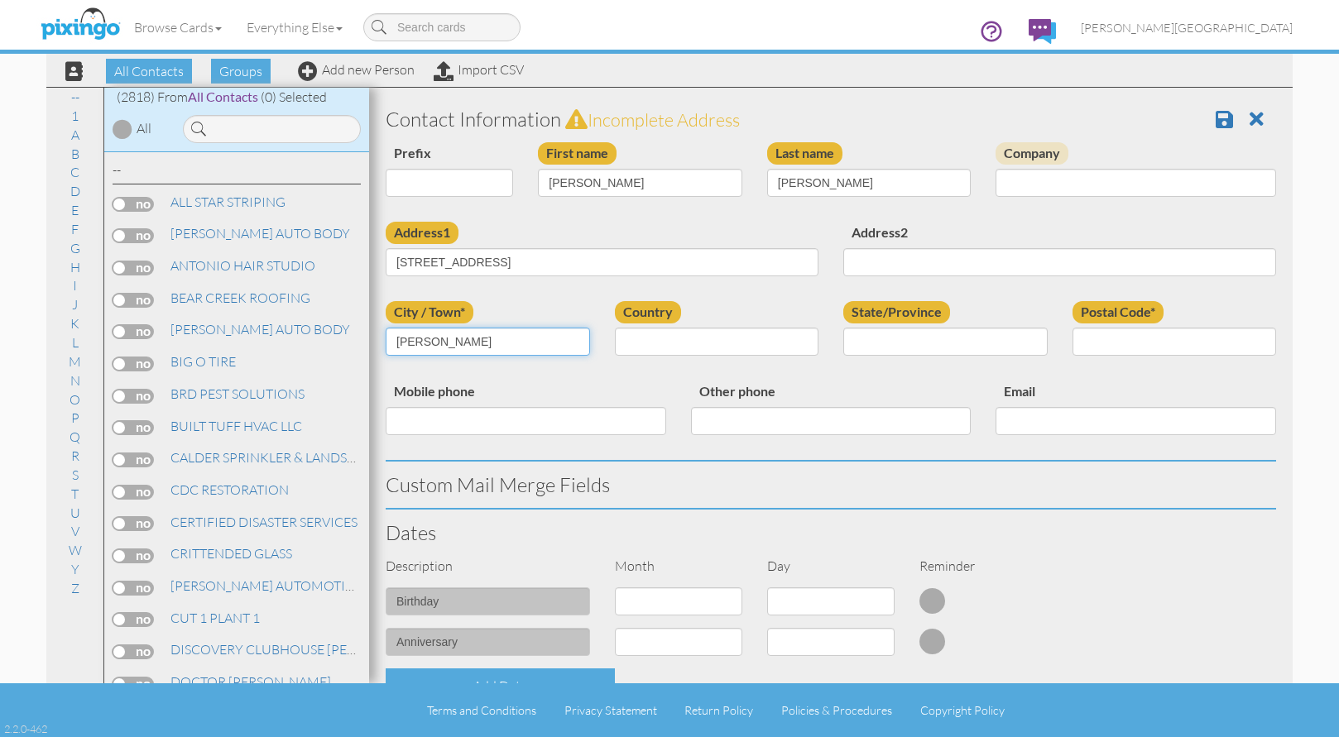
type input "OGDEN"
select select "object:8651"
select select "object:8950"
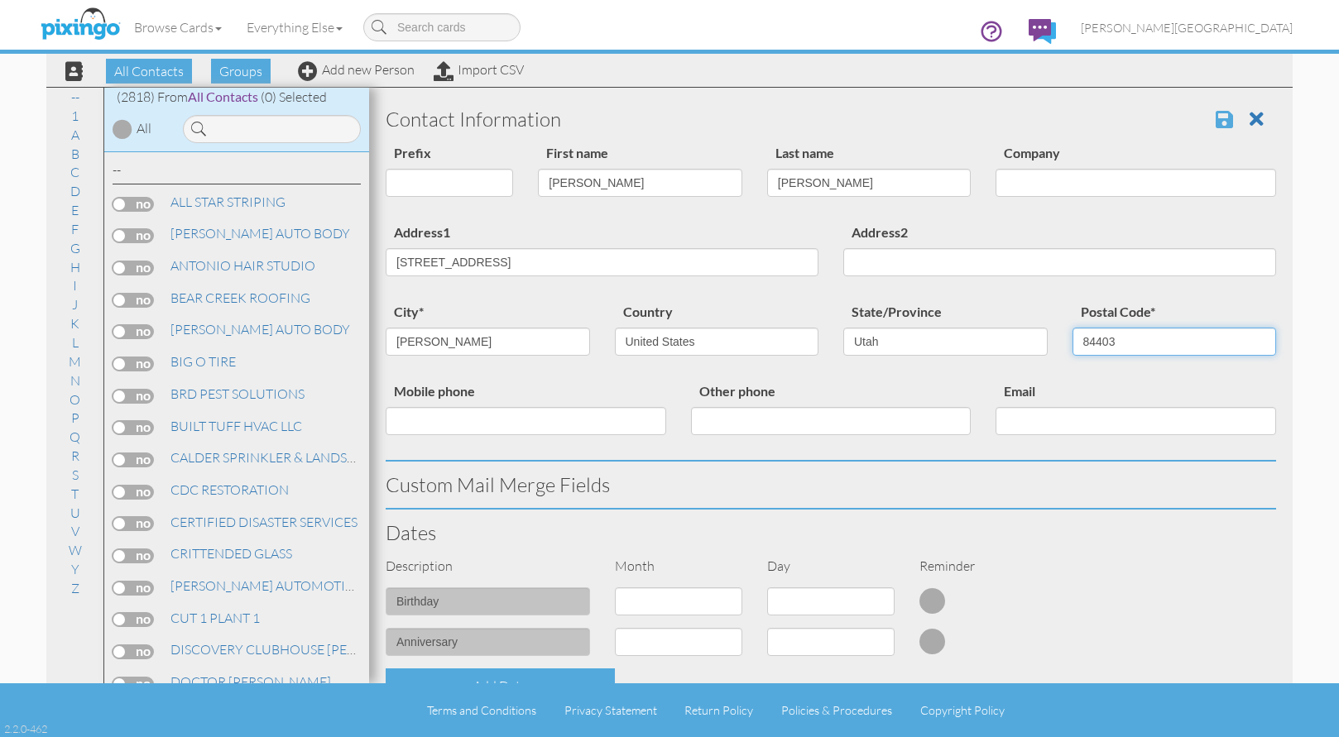
type input "84403"
click at [1218, 111] on span at bounding box center [1224, 119] width 17 height 20
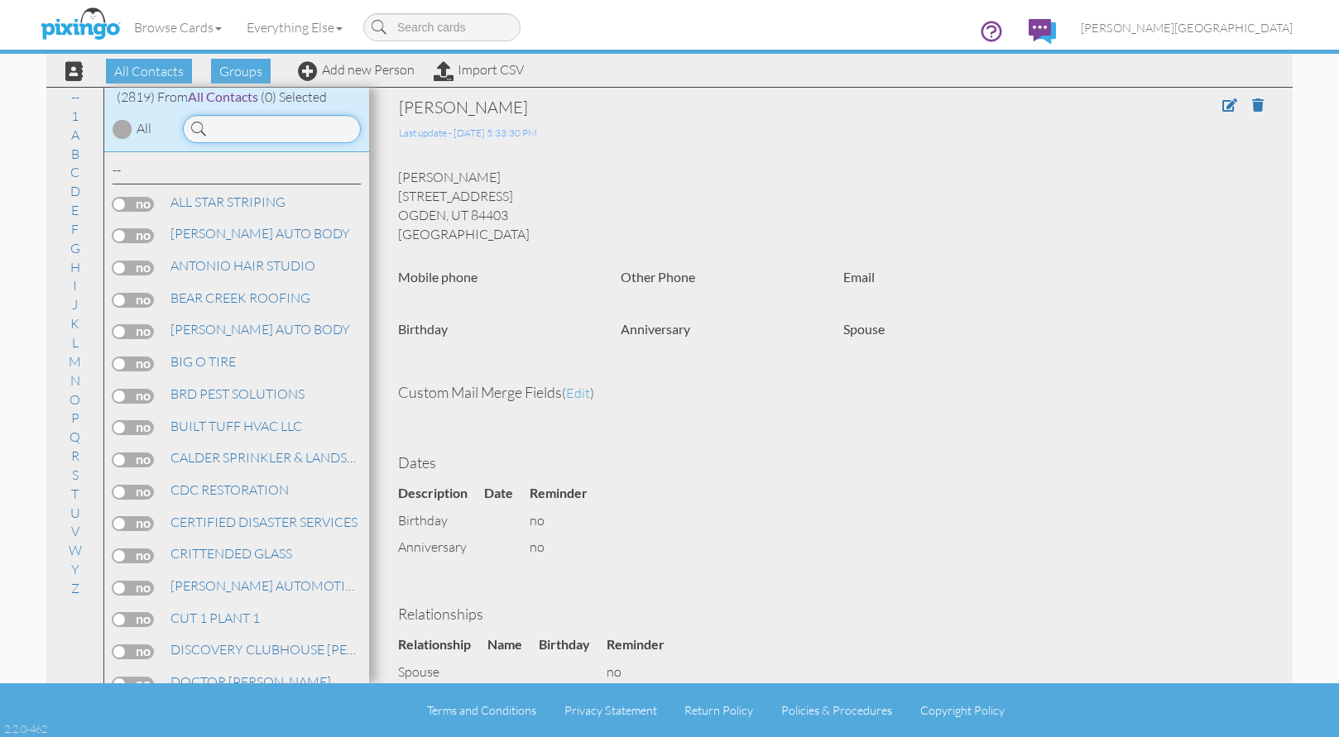
click at [231, 125] on input at bounding box center [272, 129] width 178 height 28
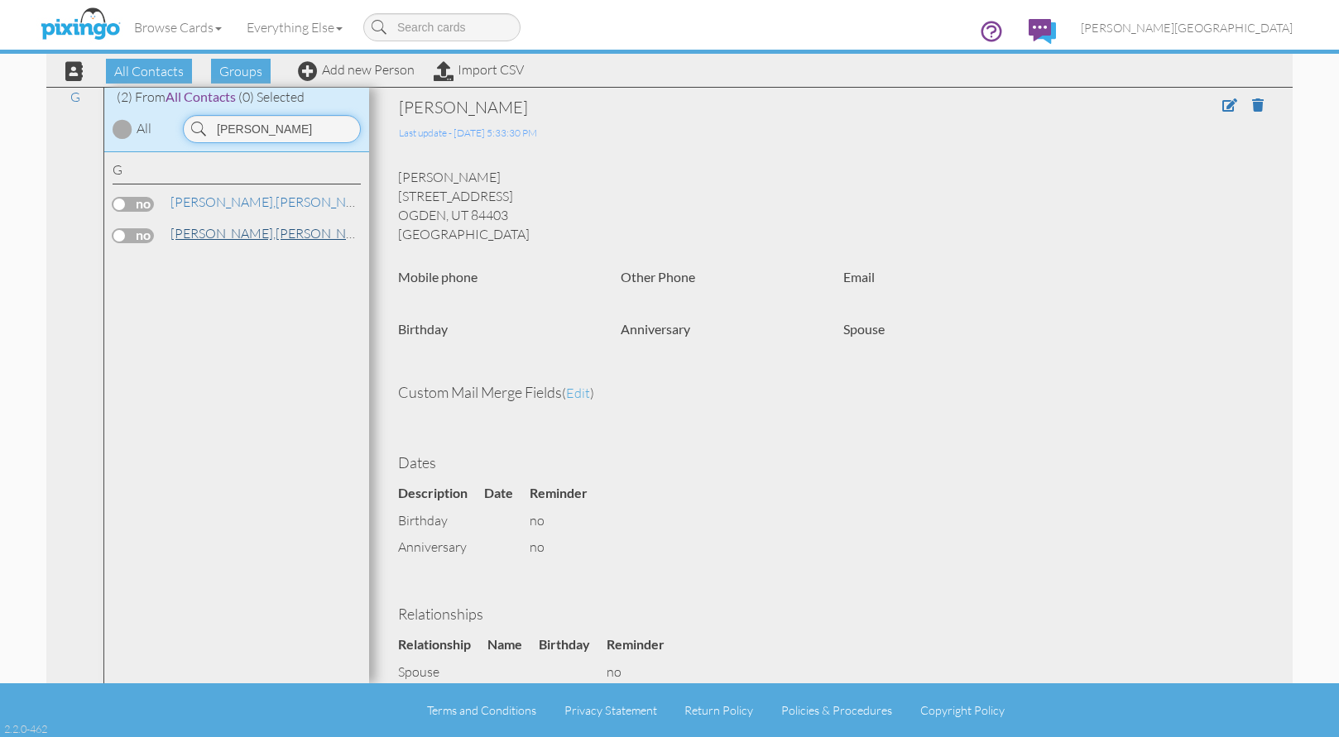
type input "[PERSON_NAME]"
click at [221, 231] on span "[PERSON_NAME]," at bounding box center [223, 233] width 105 height 17
click at [1223, 108] on span at bounding box center [1230, 104] width 15 height 13
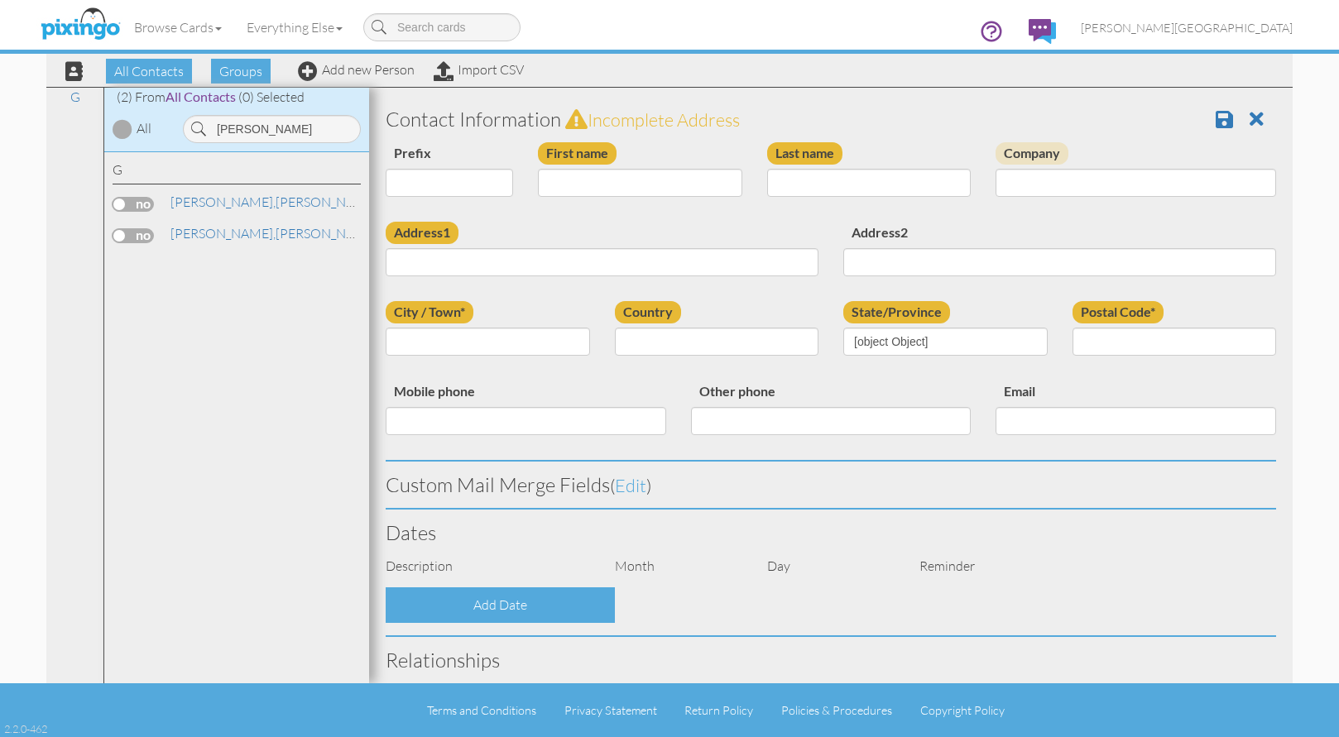
type input "[PERSON_NAME]"
type input "[STREET_ADDRESS]"
type input "[PERSON_NAME]"
type input "84403"
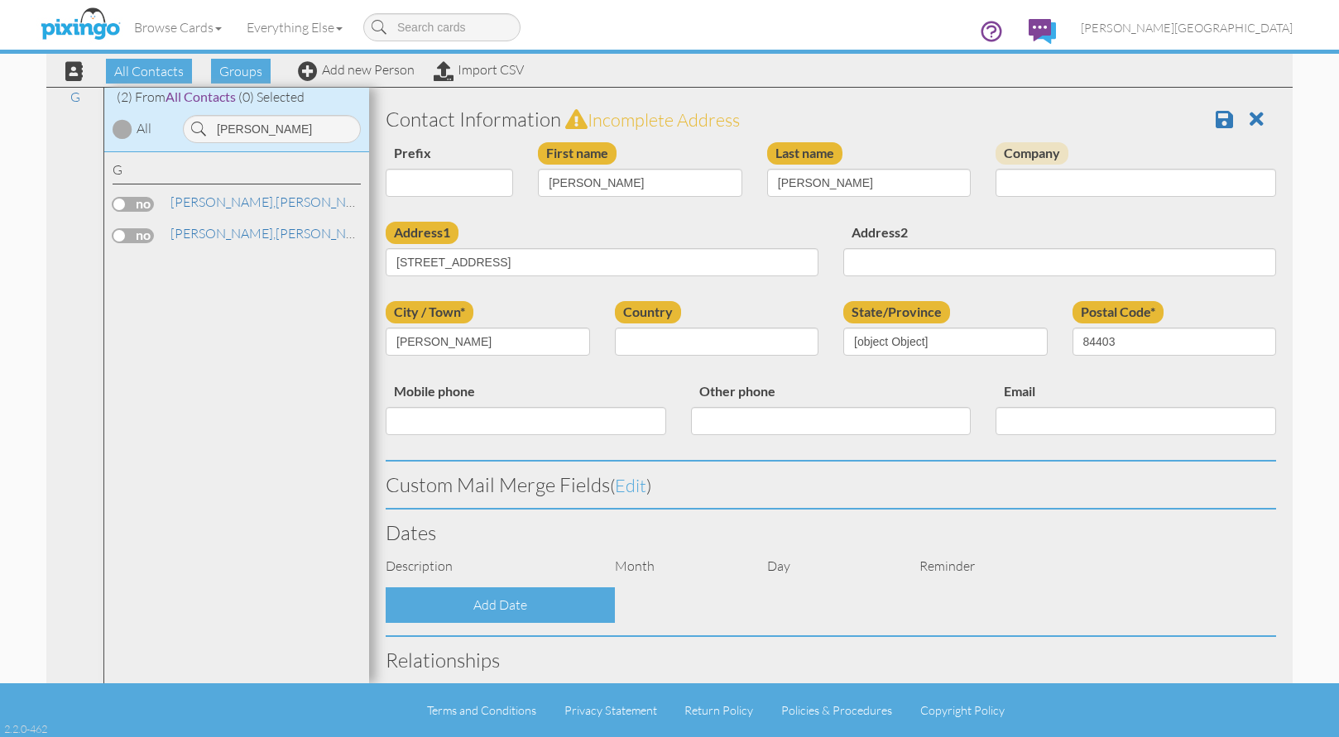
select select "object:8706"
select select "object:8951"
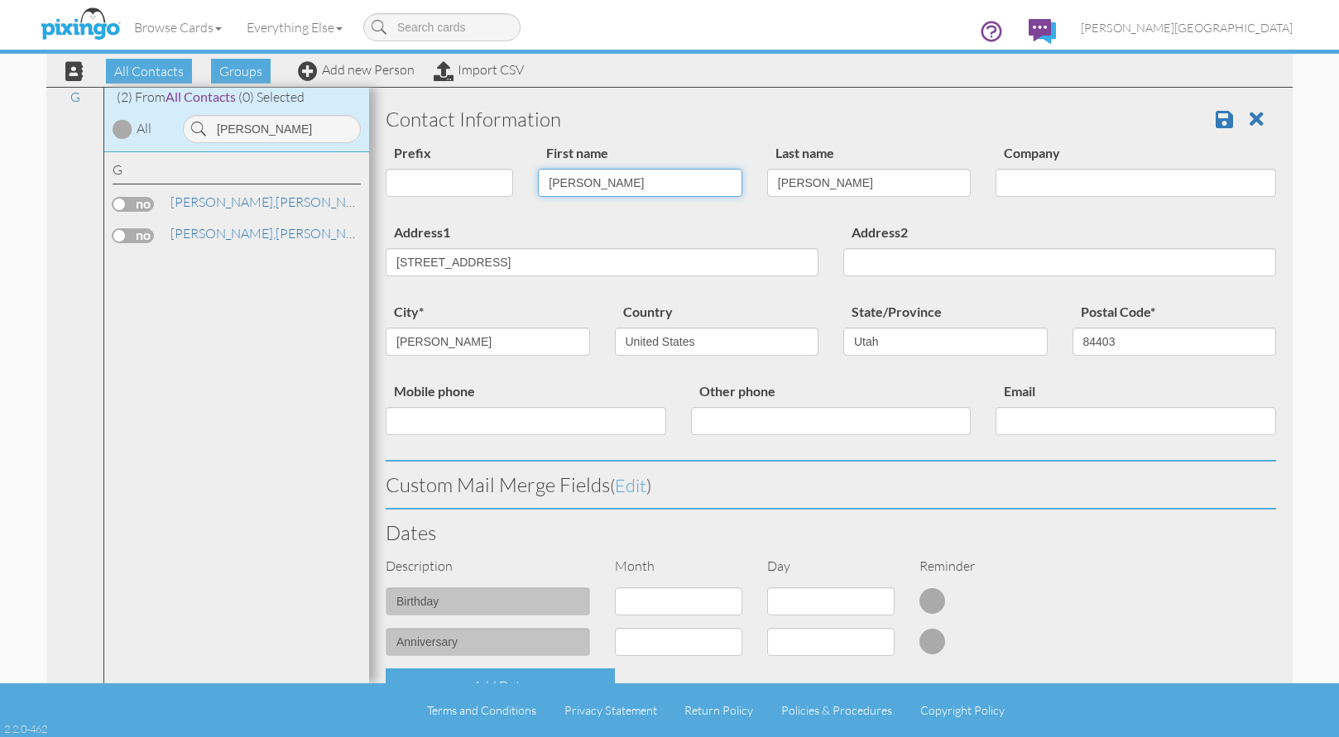
click at [566, 183] on input "[PERSON_NAME]" at bounding box center [640, 183] width 204 height 28
type input "[PERSON_NAME]"
click at [1216, 118] on span at bounding box center [1224, 119] width 17 height 20
